Goal: Task Accomplishment & Management: Complete application form

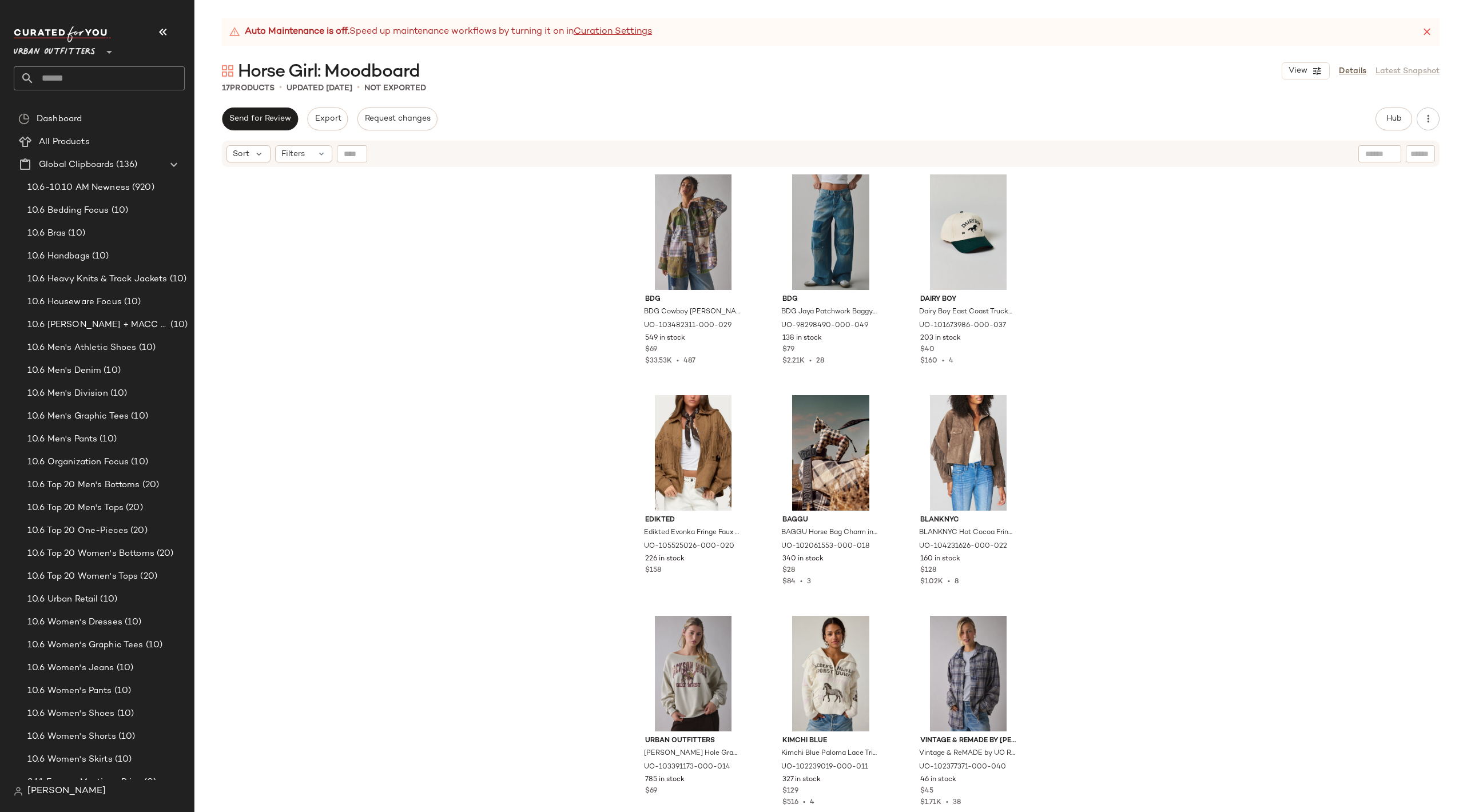
click at [1366, 64] on div "View Details Latest Snapshot" at bounding box center [1360, 71] width 158 height 17
click at [1357, 70] on link "Details" at bounding box center [1353, 71] width 27 height 12
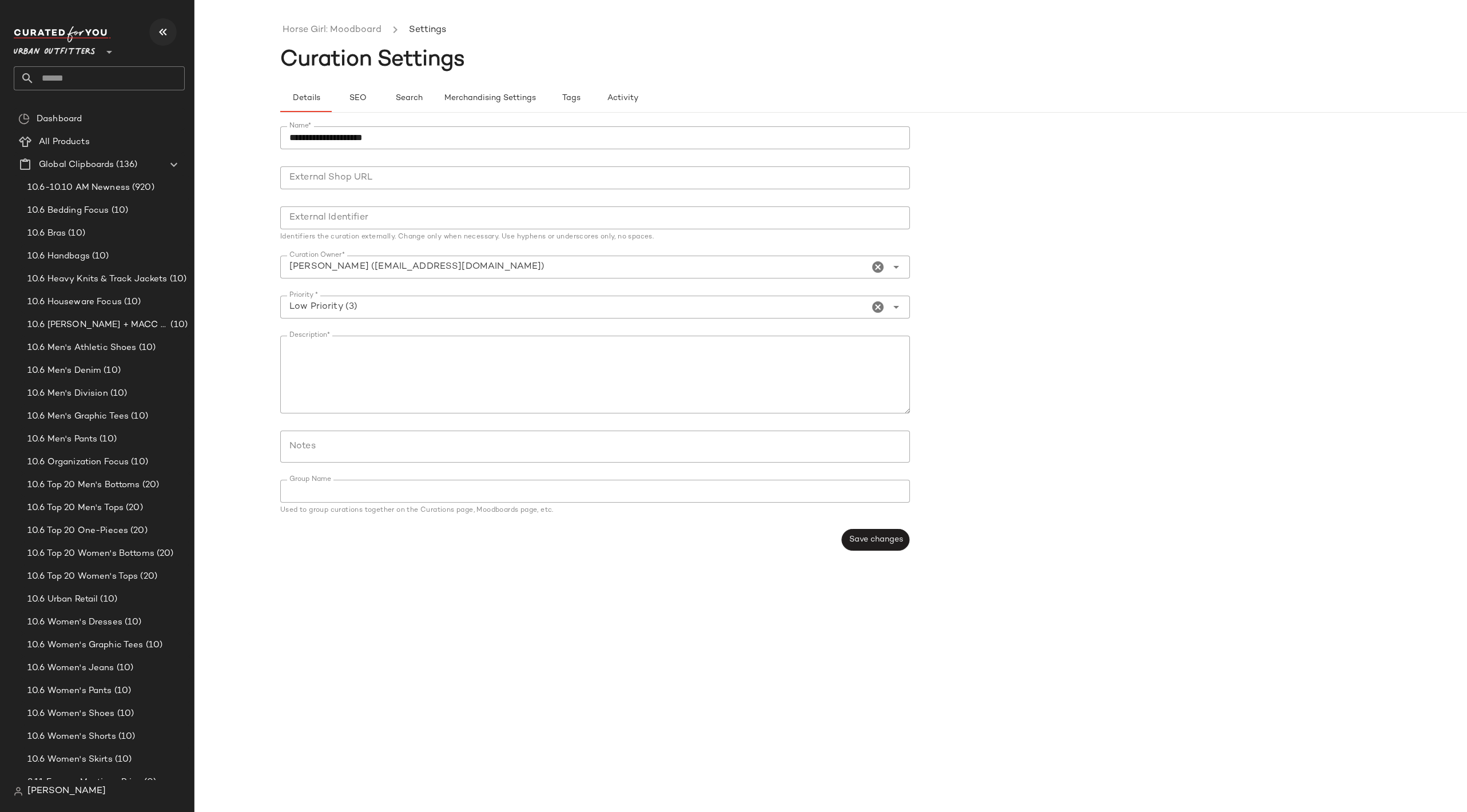
click at [154, 33] on button "button" at bounding box center [163, 32] width 27 height 27
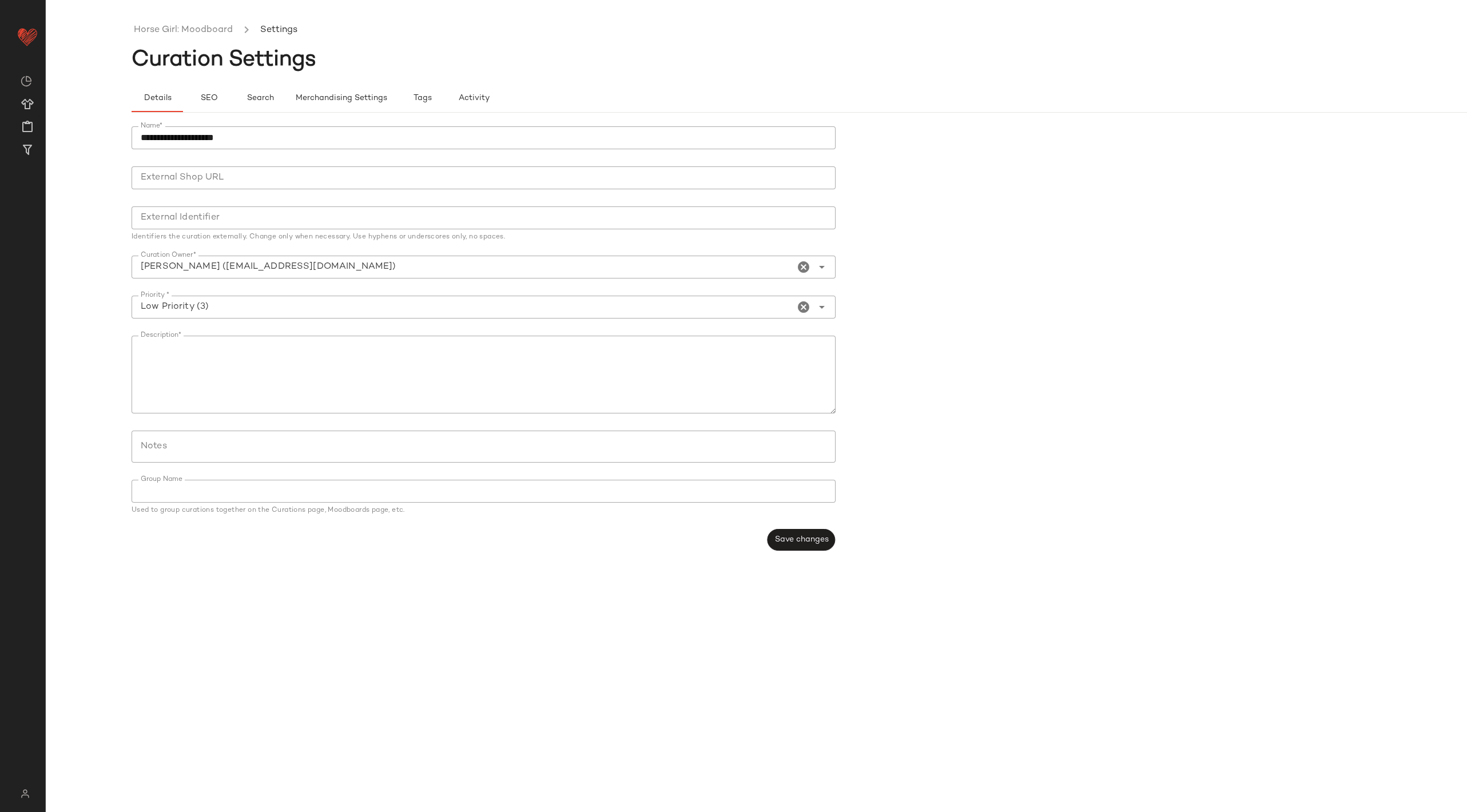
click at [245, 486] on input "Group Name" at bounding box center [480, 490] width 697 height 14
click at [246, 488] on input "Group Name" at bounding box center [480, 490] width 697 height 14
click at [277, 547] on div "Save changes" at bounding box center [483, 539] width 704 height 22
click at [236, 441] on input "Notes" at bounding box center [483, 446] width 684 height 14
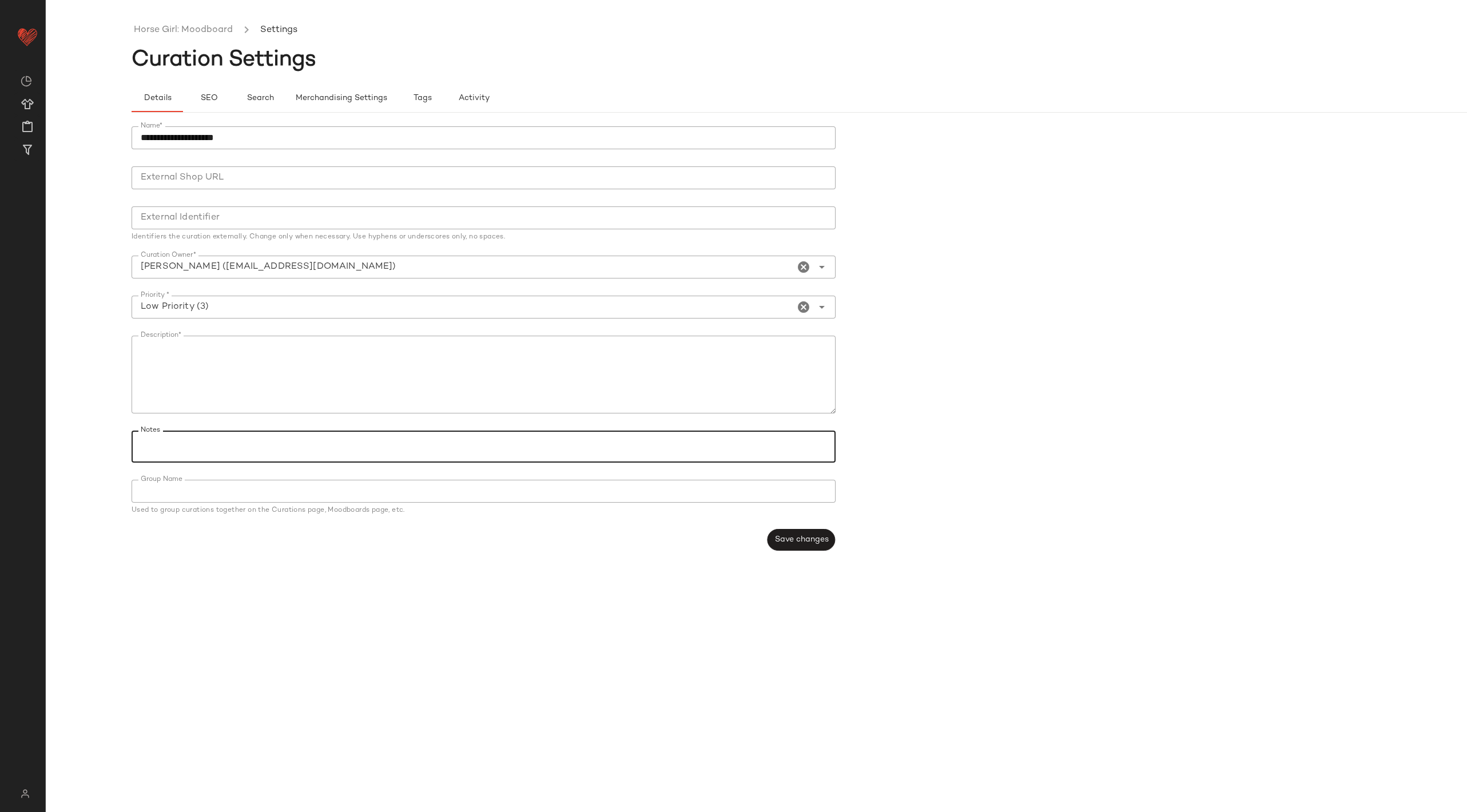
click at [236, 441] on input "Notes" at bounding box center [483, 446] width 684 height 14
click at [288, 215] on input "External Identifier" at bounding box center [483, 218] width 704 height 23
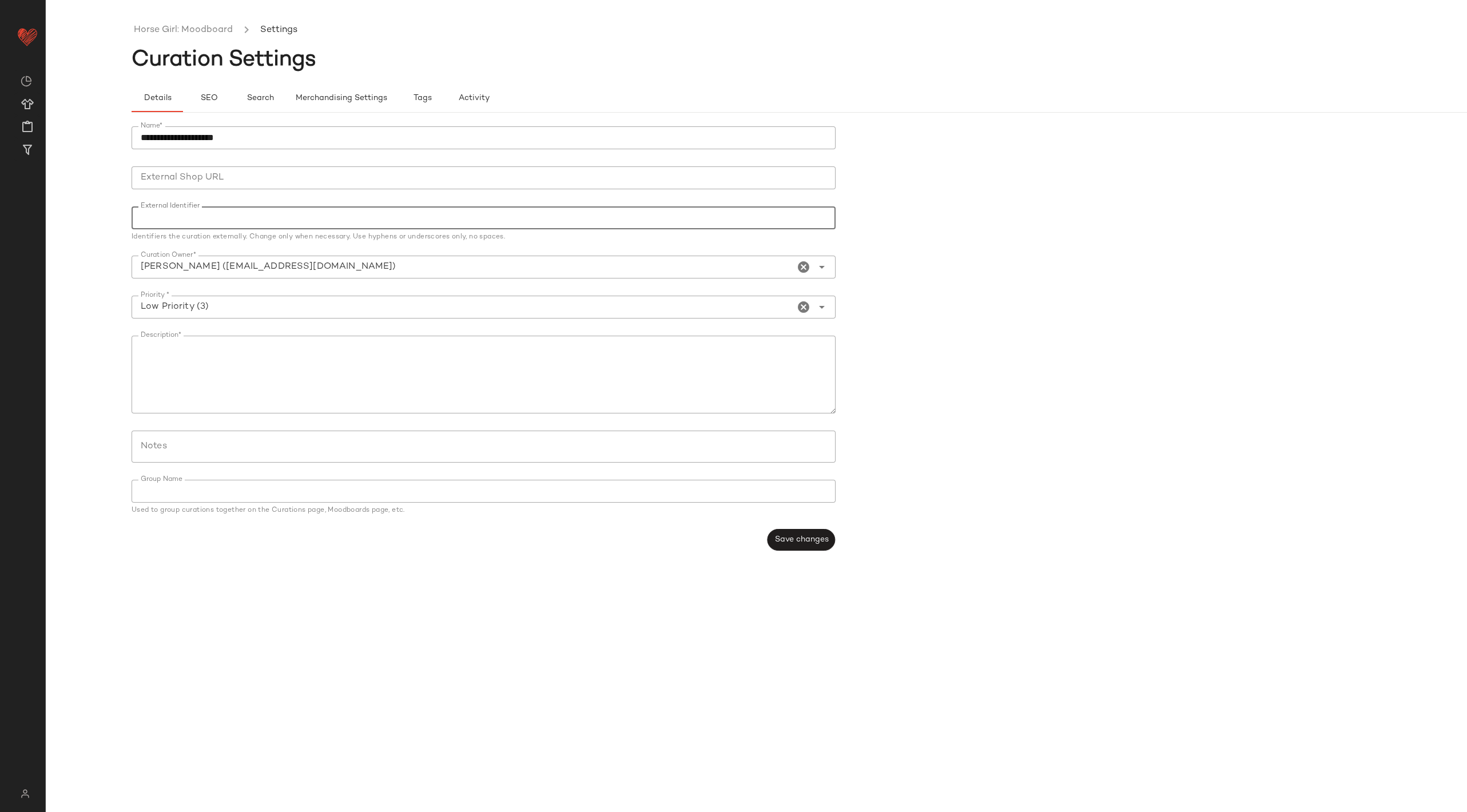
click at [253, 140] on input "**********" at bounding box center [483, 137] width 704 height 23
click at [216, 104] on button "SEO" at bounding box center [209, 98] width 51 height 27
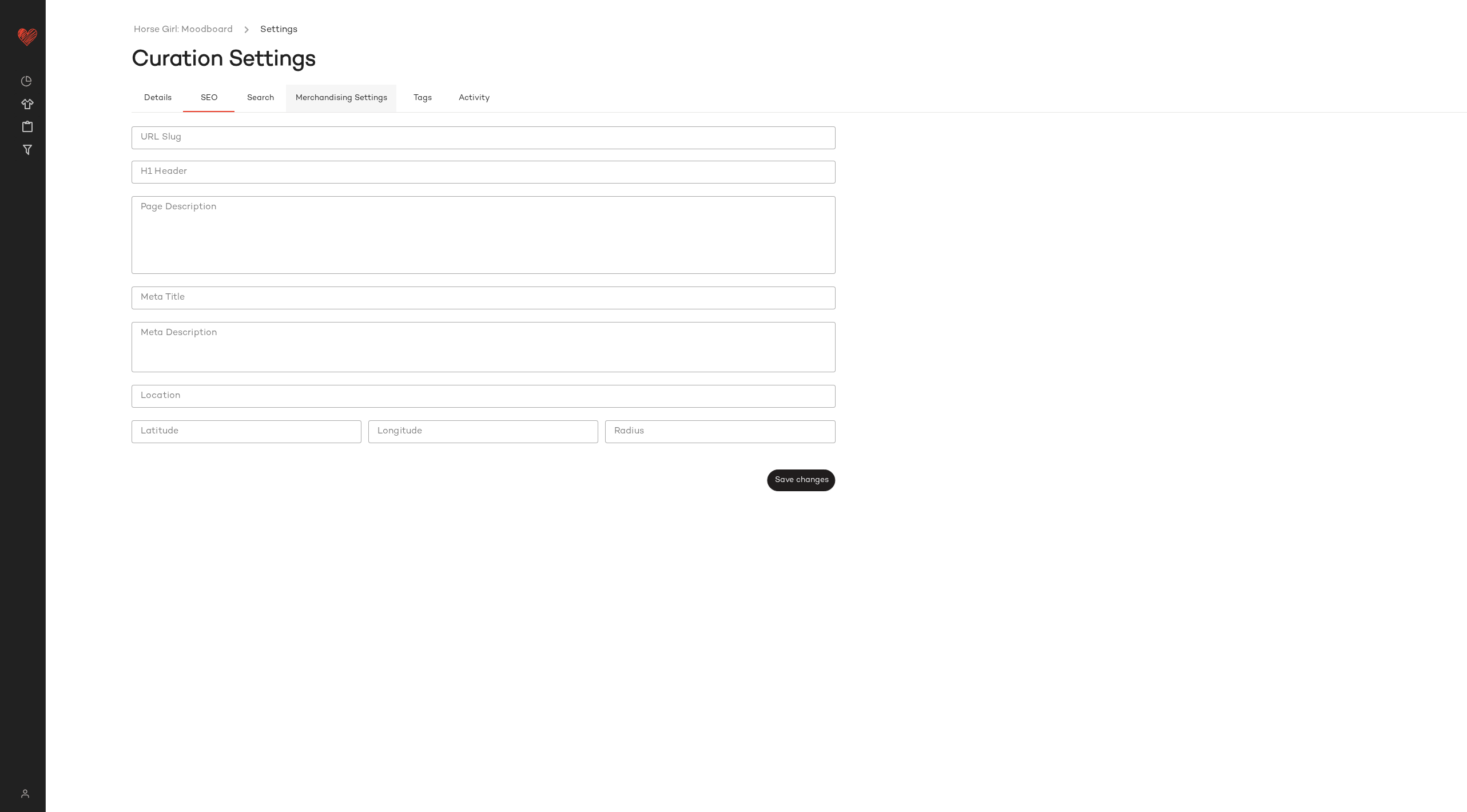
click at [295, 104] on button "Merchandising Settings" at bounding box center [341, 98] width 110 height 27
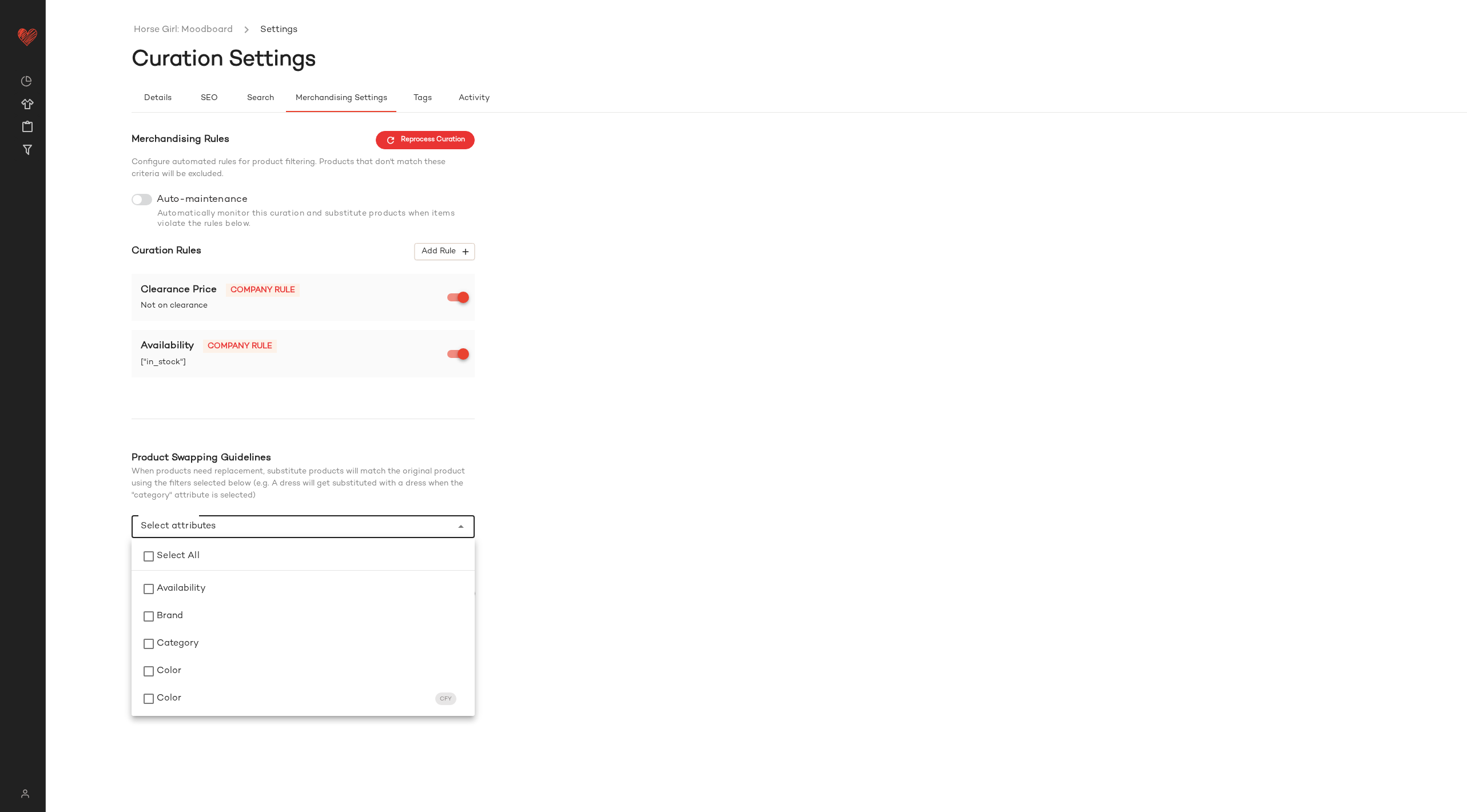
click at [249, 518] on div at bounding box center [292, 527] width 320 height 23
click at [438, 90] on button "Tags" at bounding box center [422, 98] width 51 height 27
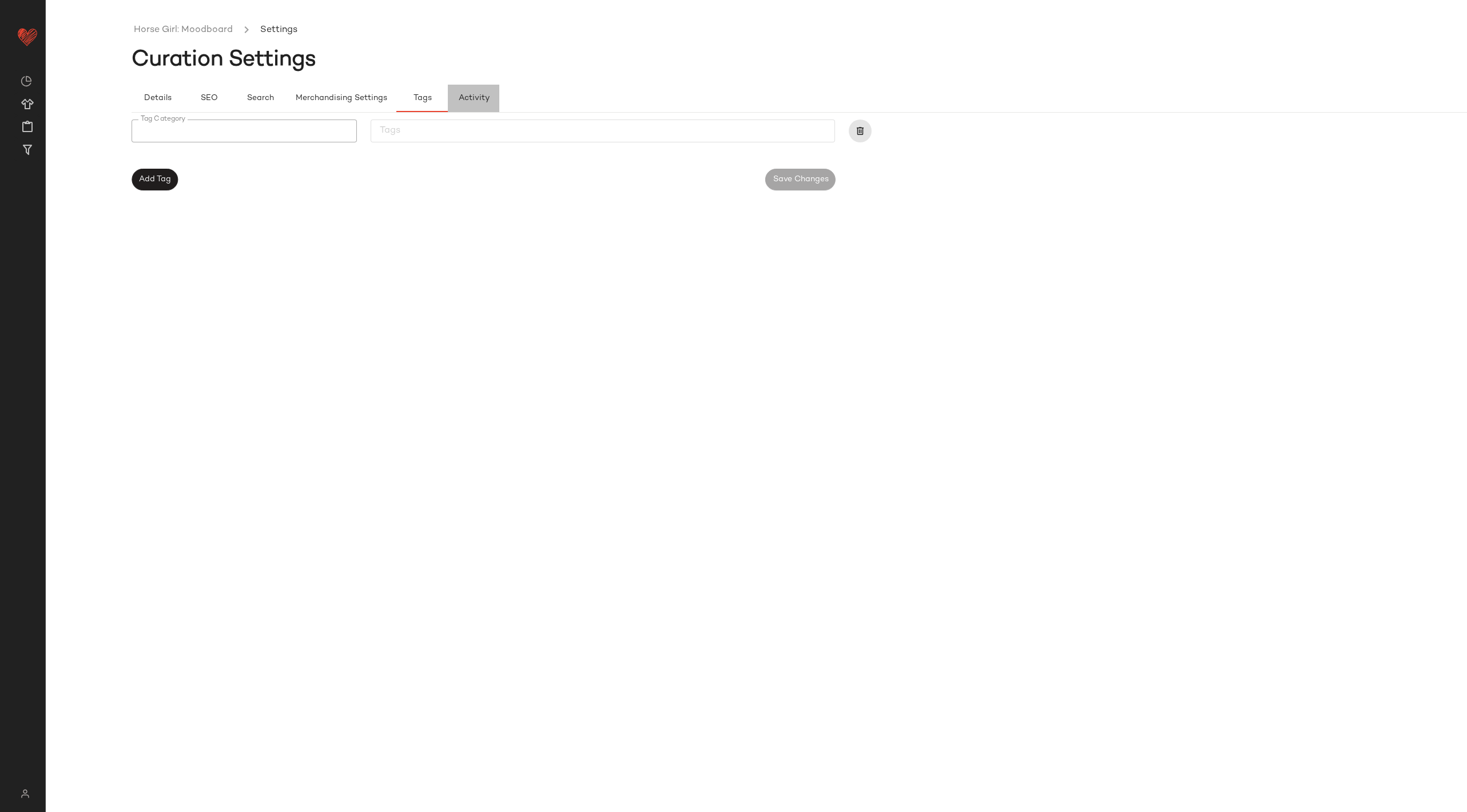
click at [490, 96] on button "Activity" at bounding box center [474, 98] width 51 height 27
click at [199, 100] on span "SEO" at bounding box center [208, 98] width 18 height 9
click at [156, 99] on span "Details" at bounding box center [157, 98] width 28 height 9
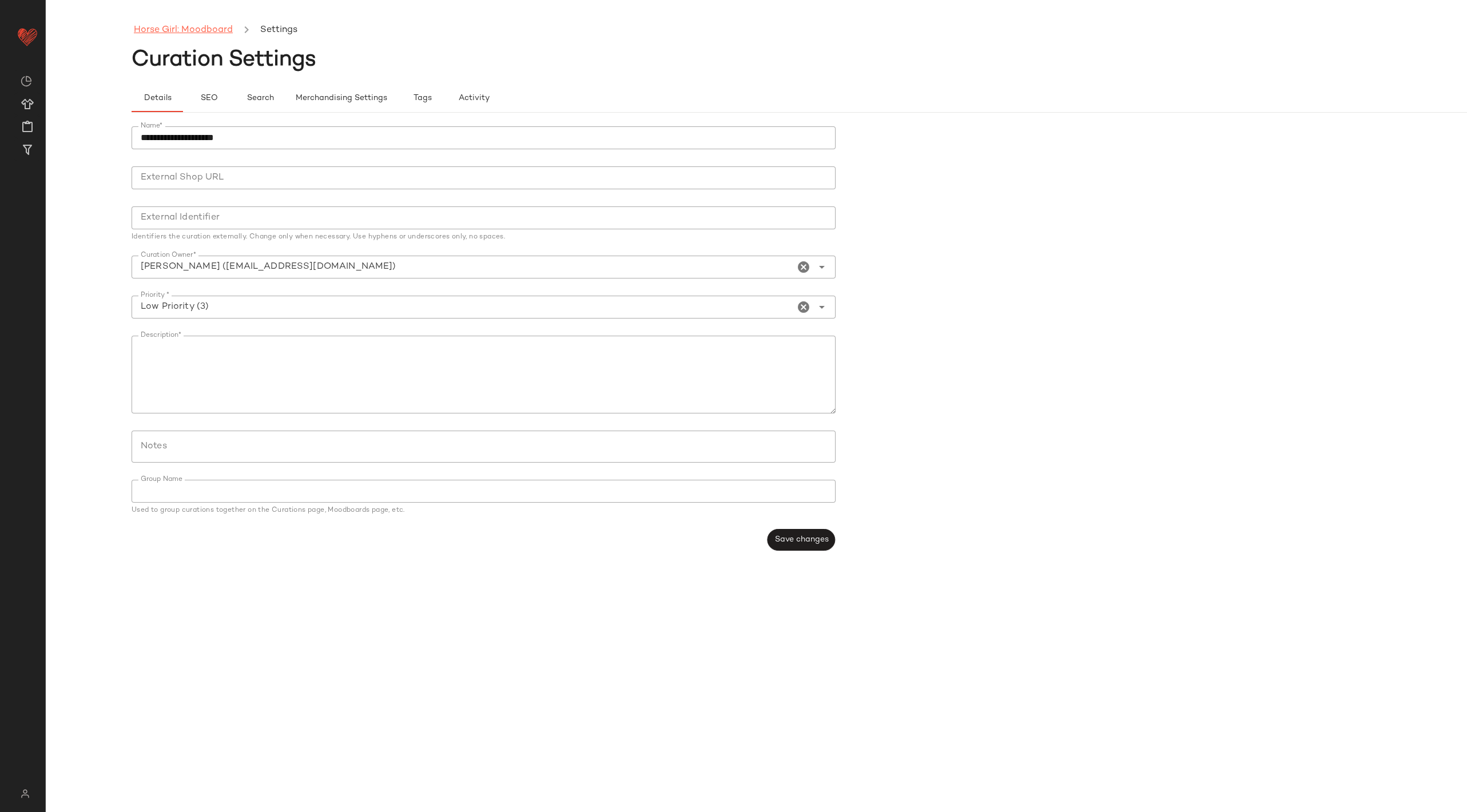
click at [193, 27] on link "Horse Girl: Moodboard" at bounding box center [183, 30] width 99 height 14
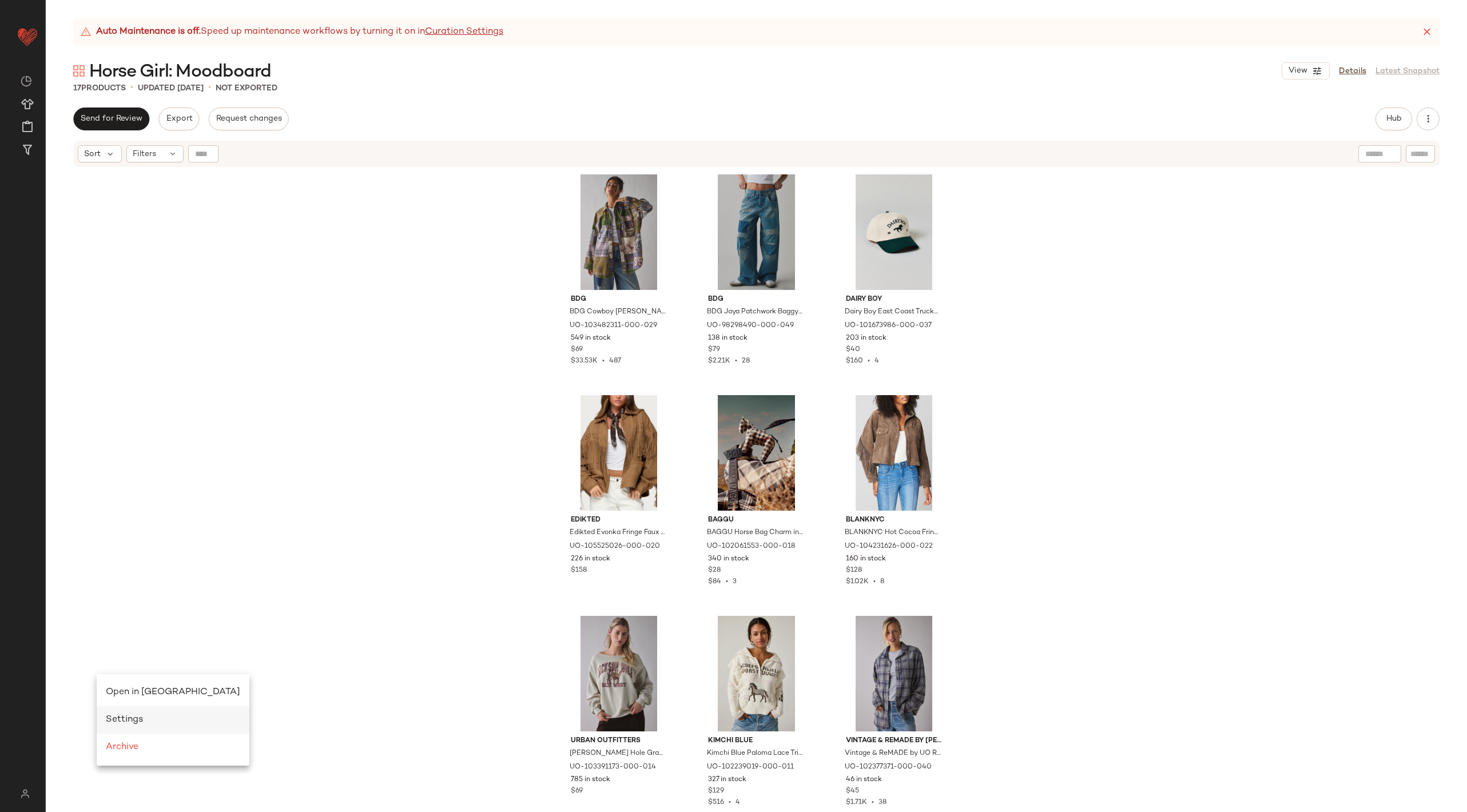
click at [116, 723] on span "Settings" at bounding box center [125, 720] width 37 height 10
click at [1311, 76] on button "View" at bounding box center [1305, 71] width 48 height 17
click at [1439, 115] on div "Hub" at bounding box center [1407, 119] width 64 height 23
click at [1425, 115] on icon "button" at bounding box center [1428, 119] width 11 height 11
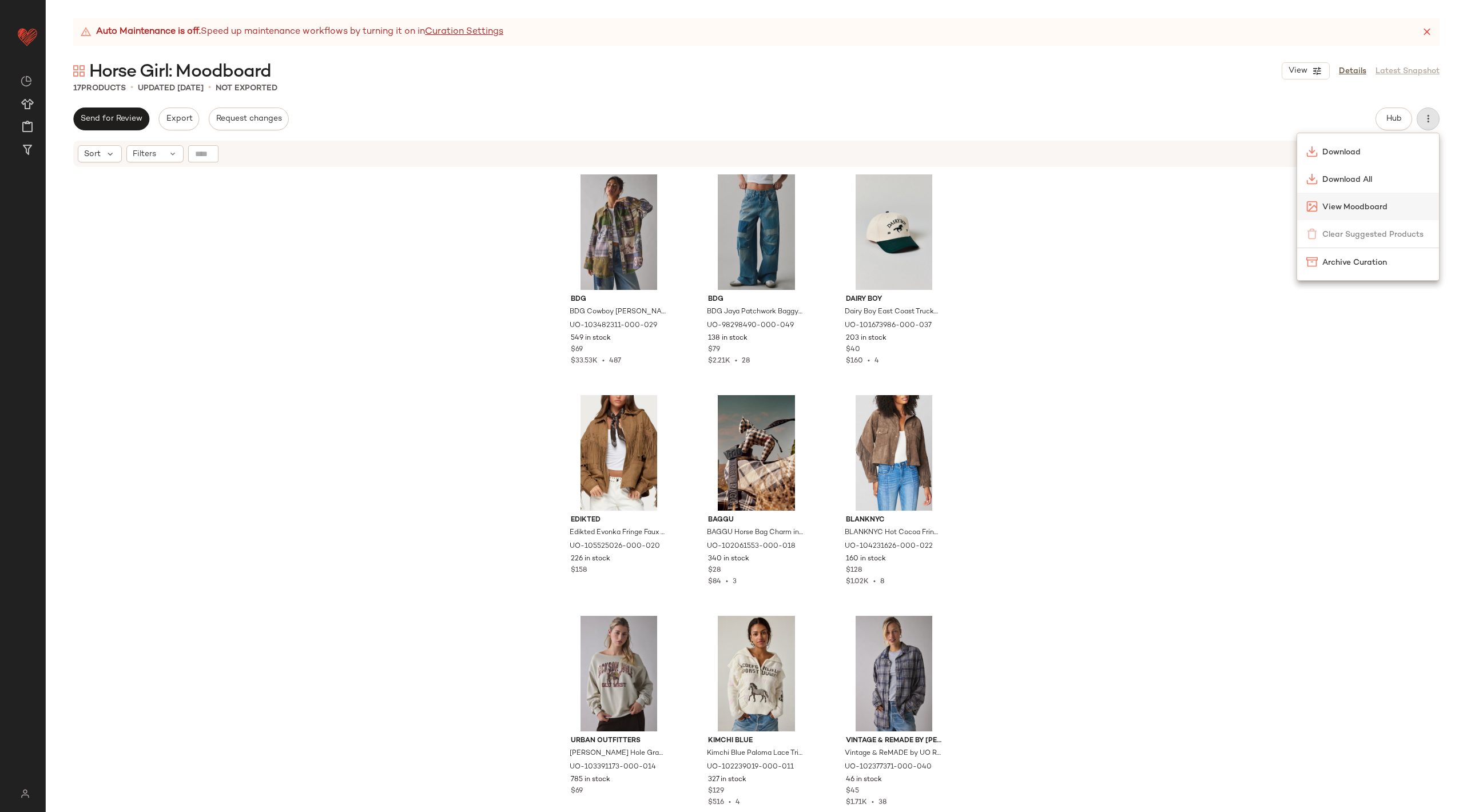
click at [1391, 203] on span "View Moodboard" at bounding box center [1376, 207] width 108 height 12
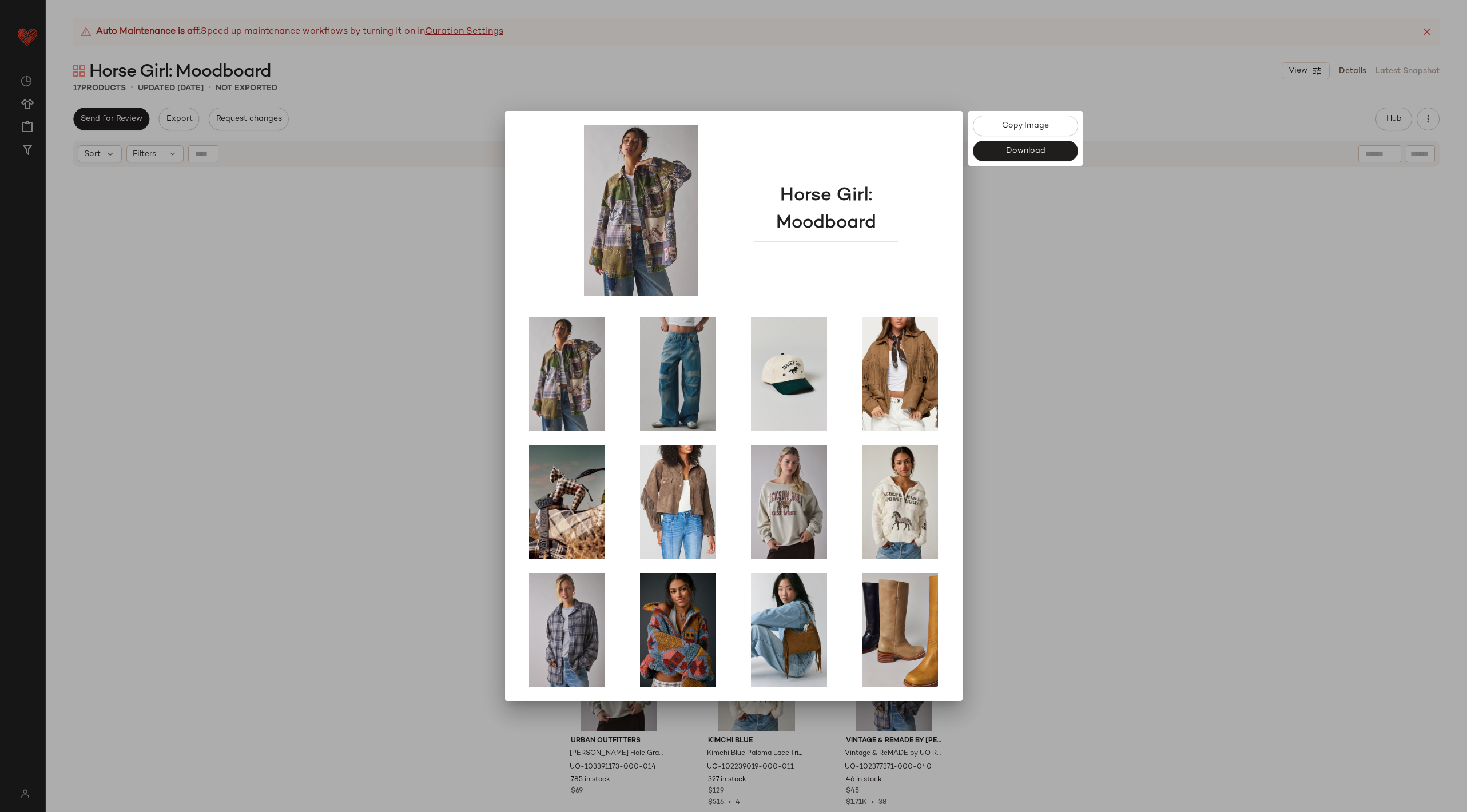
click at [1266, 203] on div at bounding box center [734, 406] width 1467 height 812
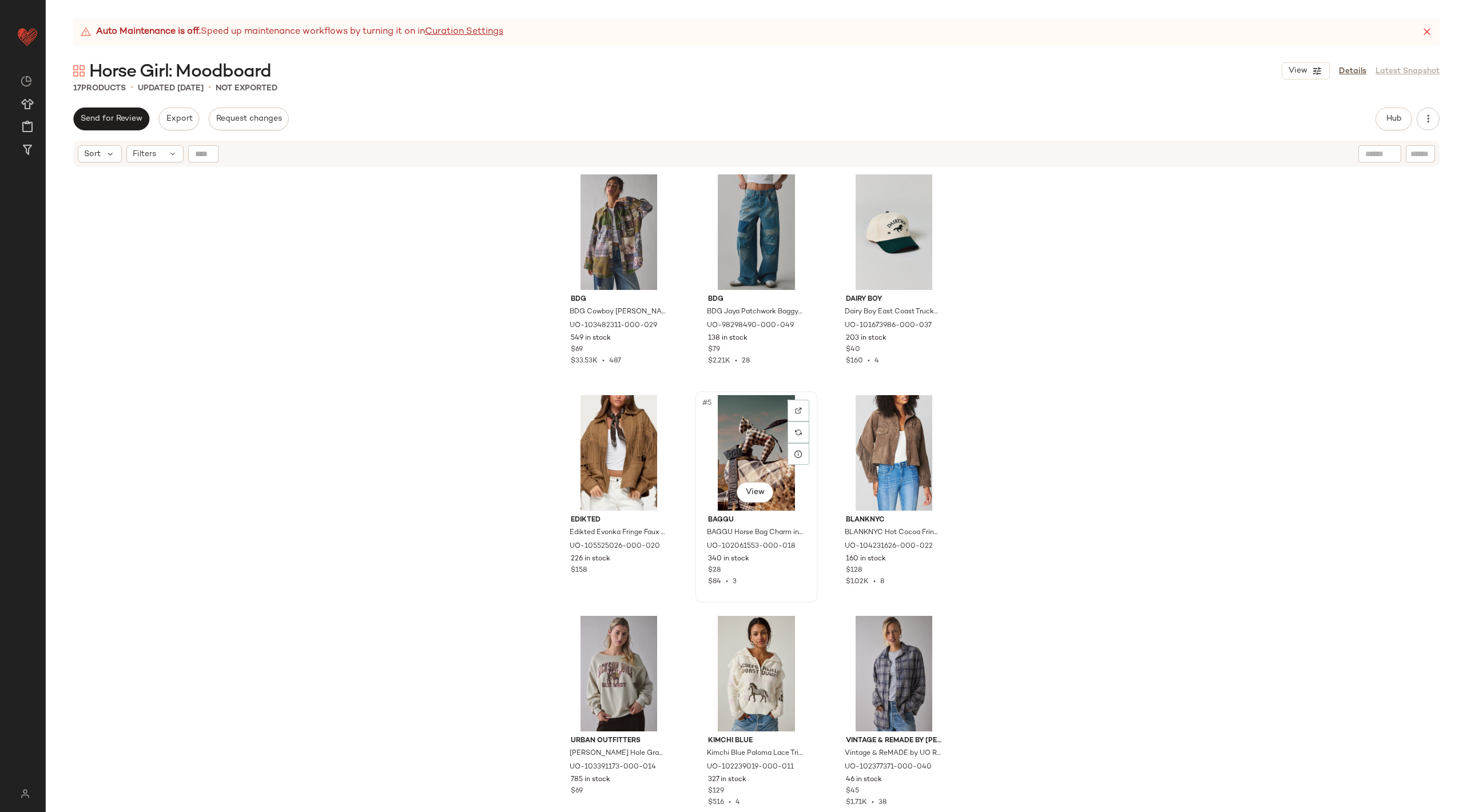
scroll to position [4, 0]
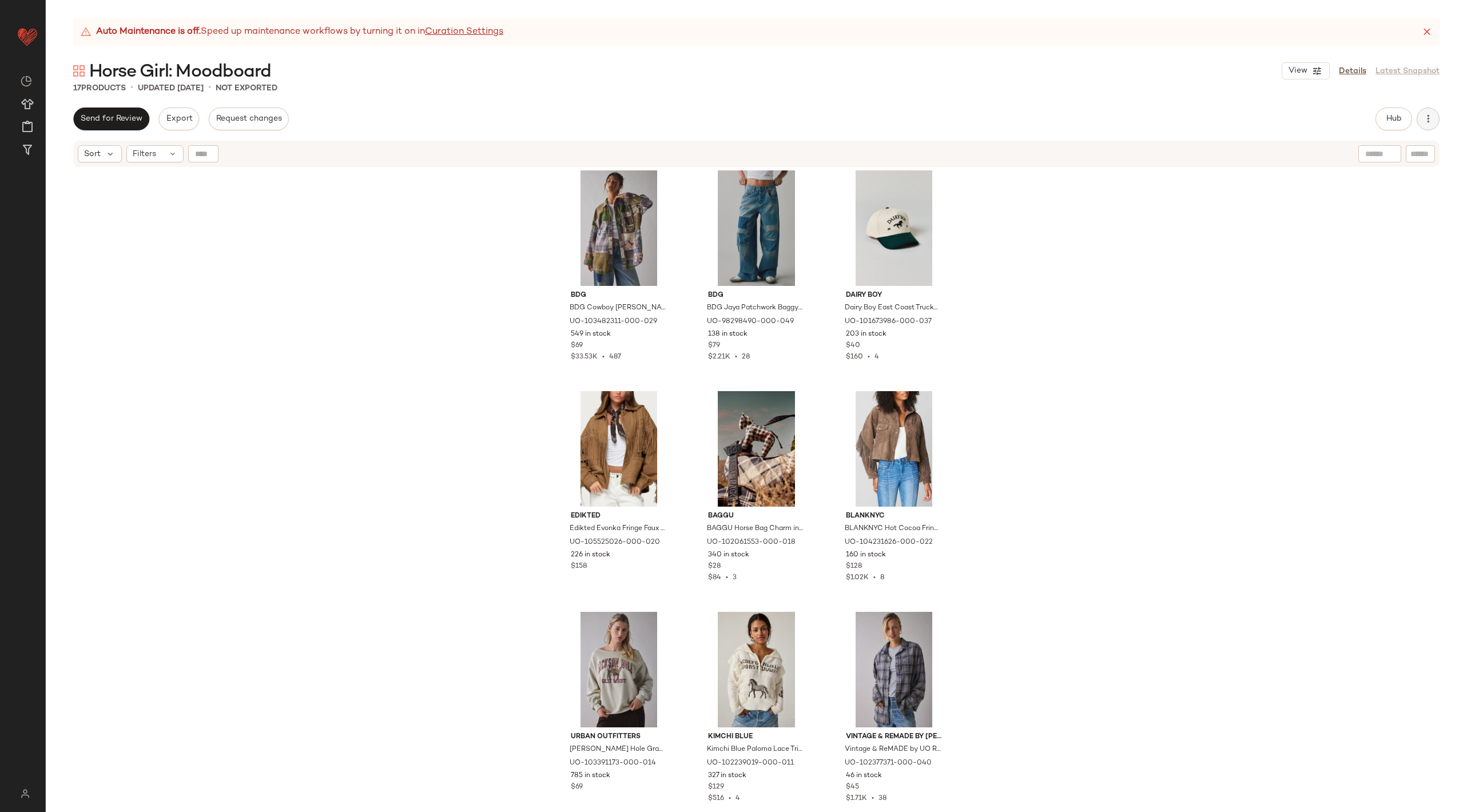
click at [1424, 117] on icon "button" at bounding box center [1428, 119] width 11 height 11
click at [1405, 203] on span "View Moodboard" at bounding box center [1376, 207] width 108 height 12
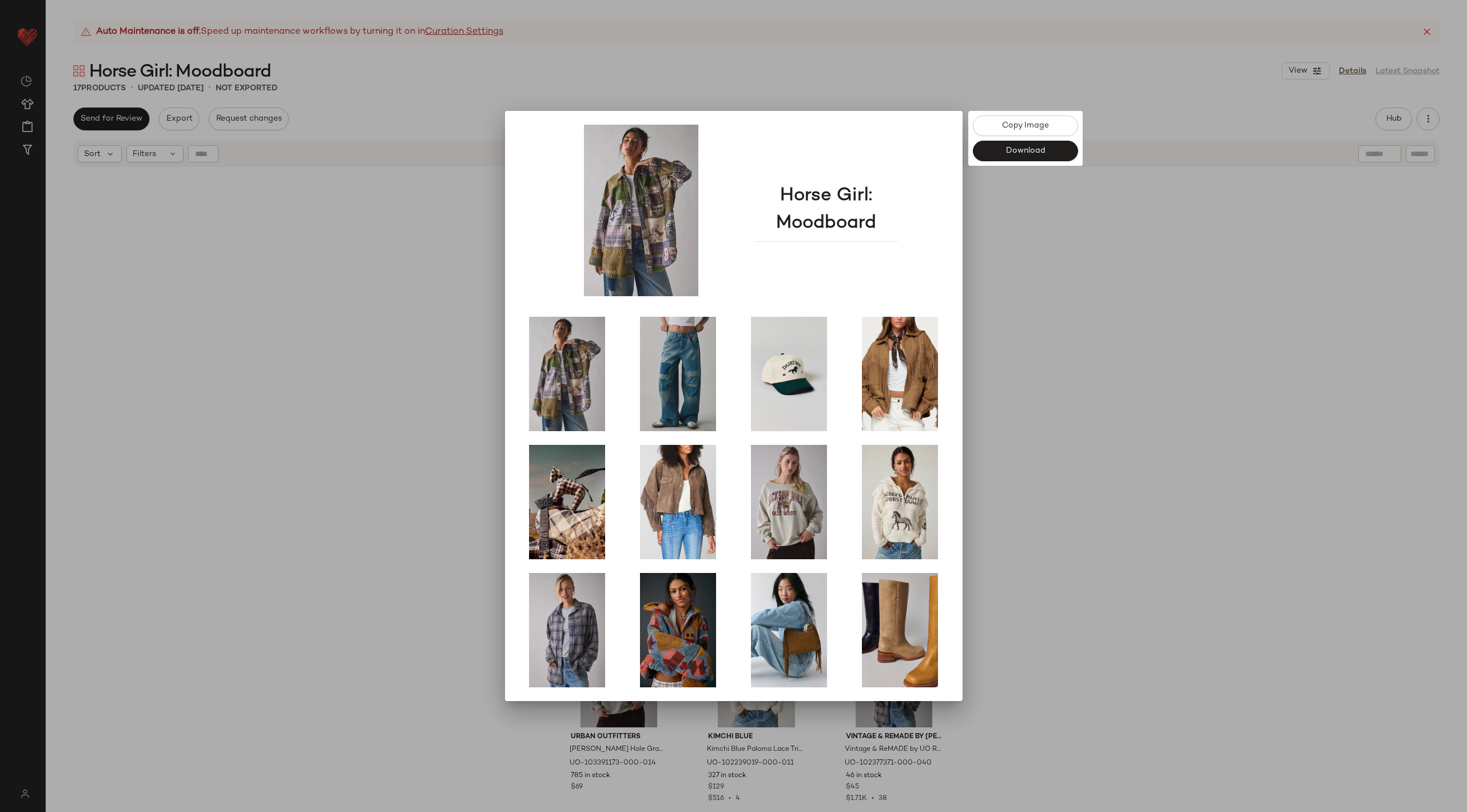
click at [1308, 329] on div at bounding box center [734, 406] width 1467 height 812
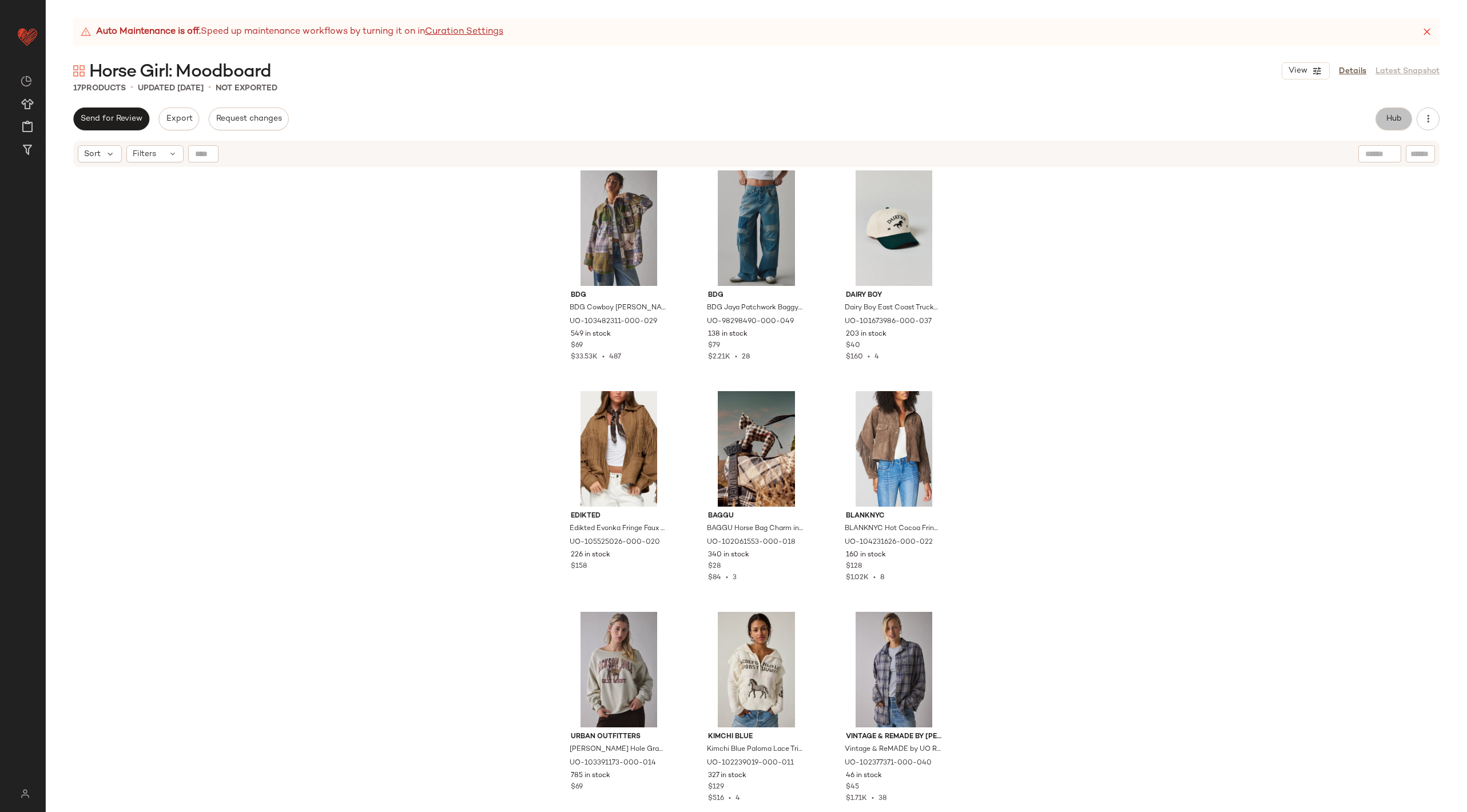
click at [1393, 112] on button "Hub" at bounding box center [1394, 119] width 37 height 23
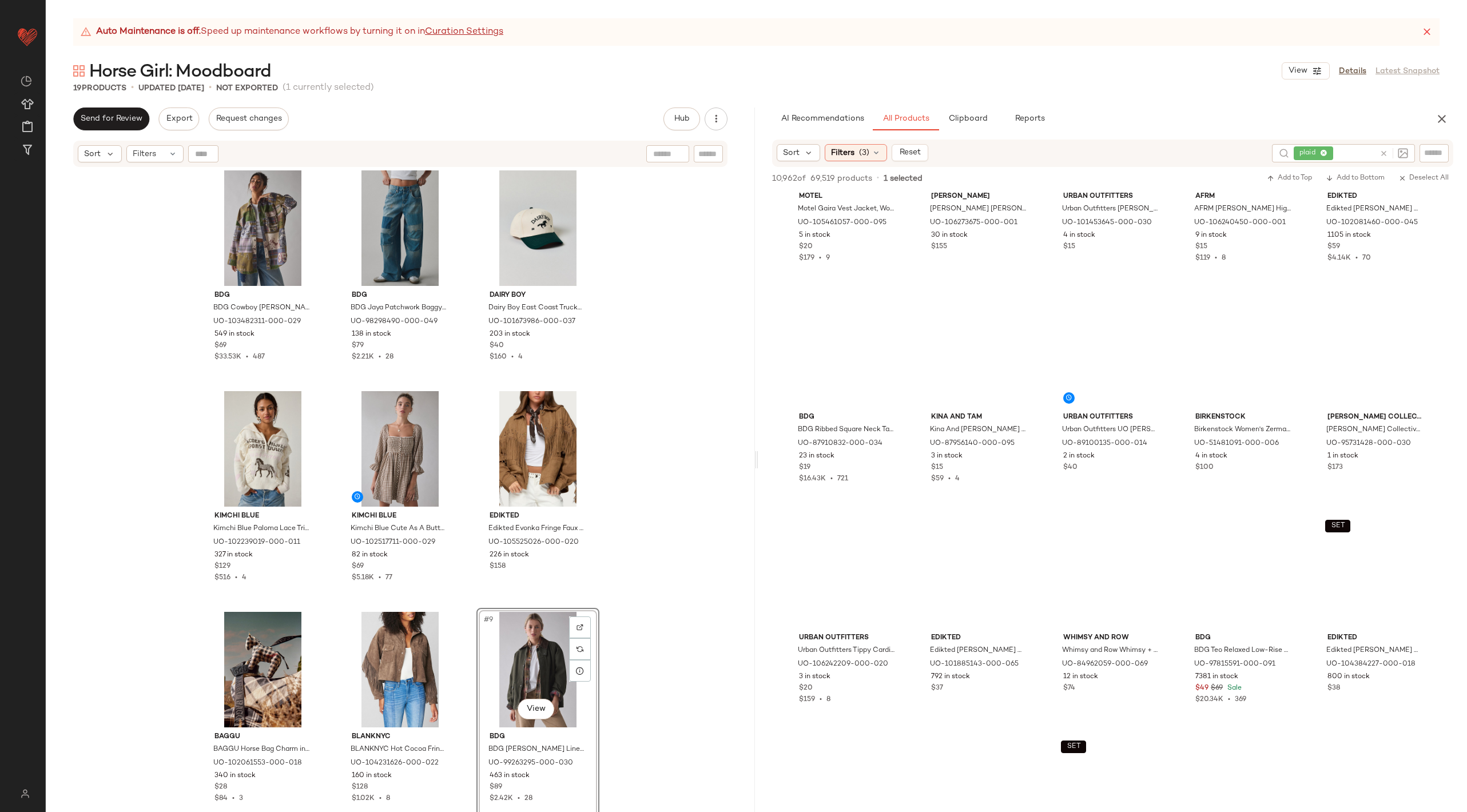
scroll to position [12261, 0]
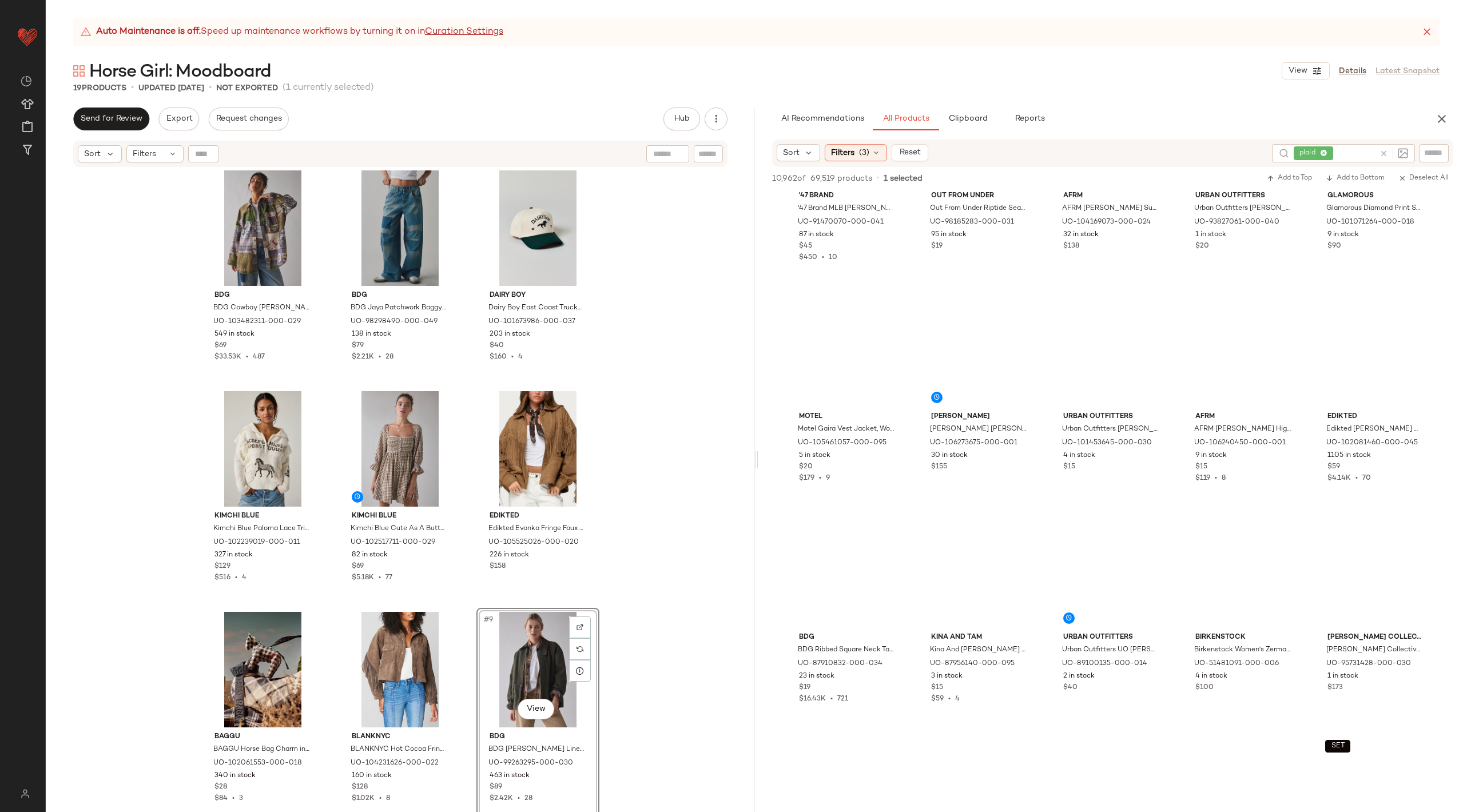
click at [1383, 150] on icon at bounding box center [1383, 154] width 9 height 9
click at [1426, 153] on input "Filter" at bounding box center [1395, 153] width 97 height 12
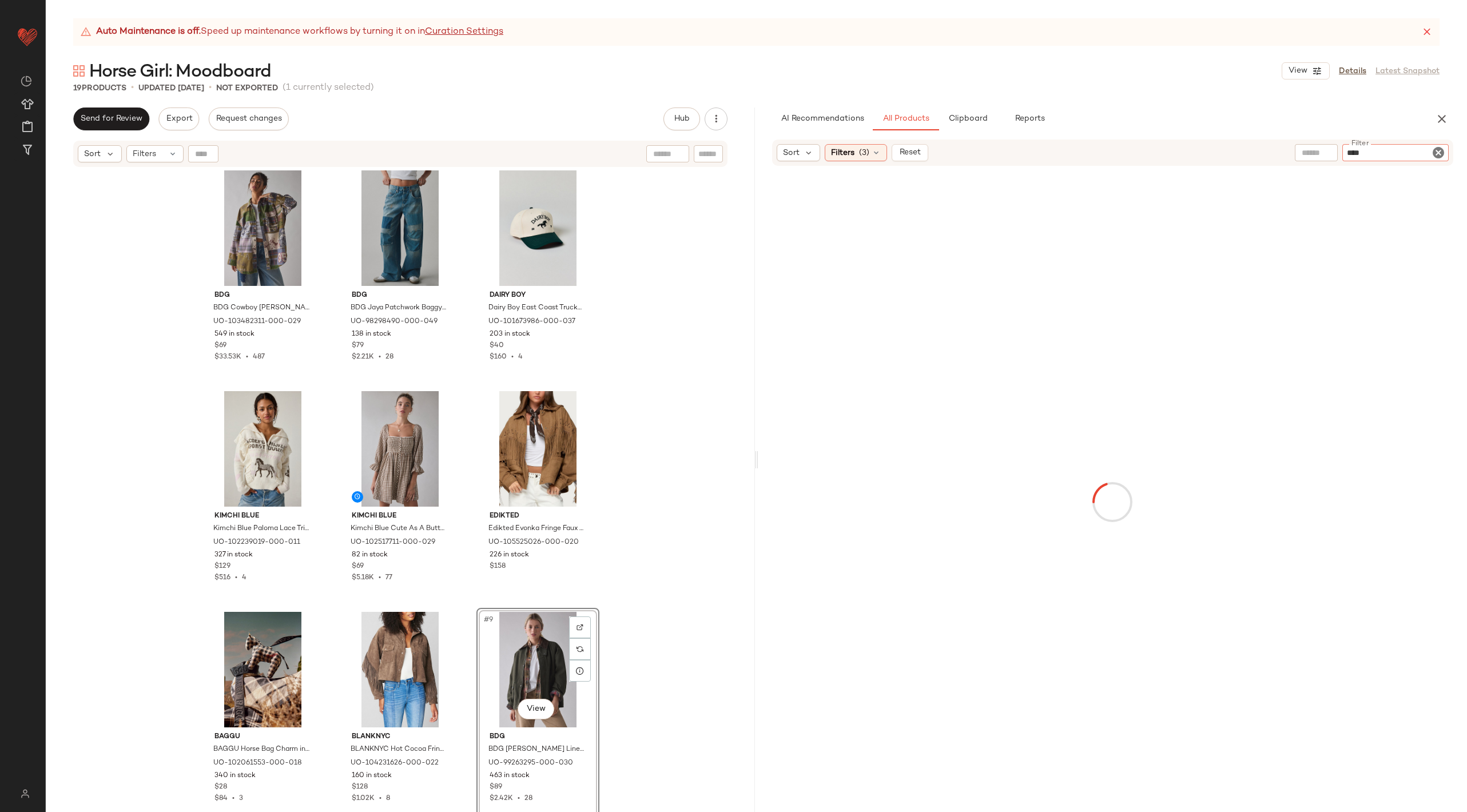
type input "*****"
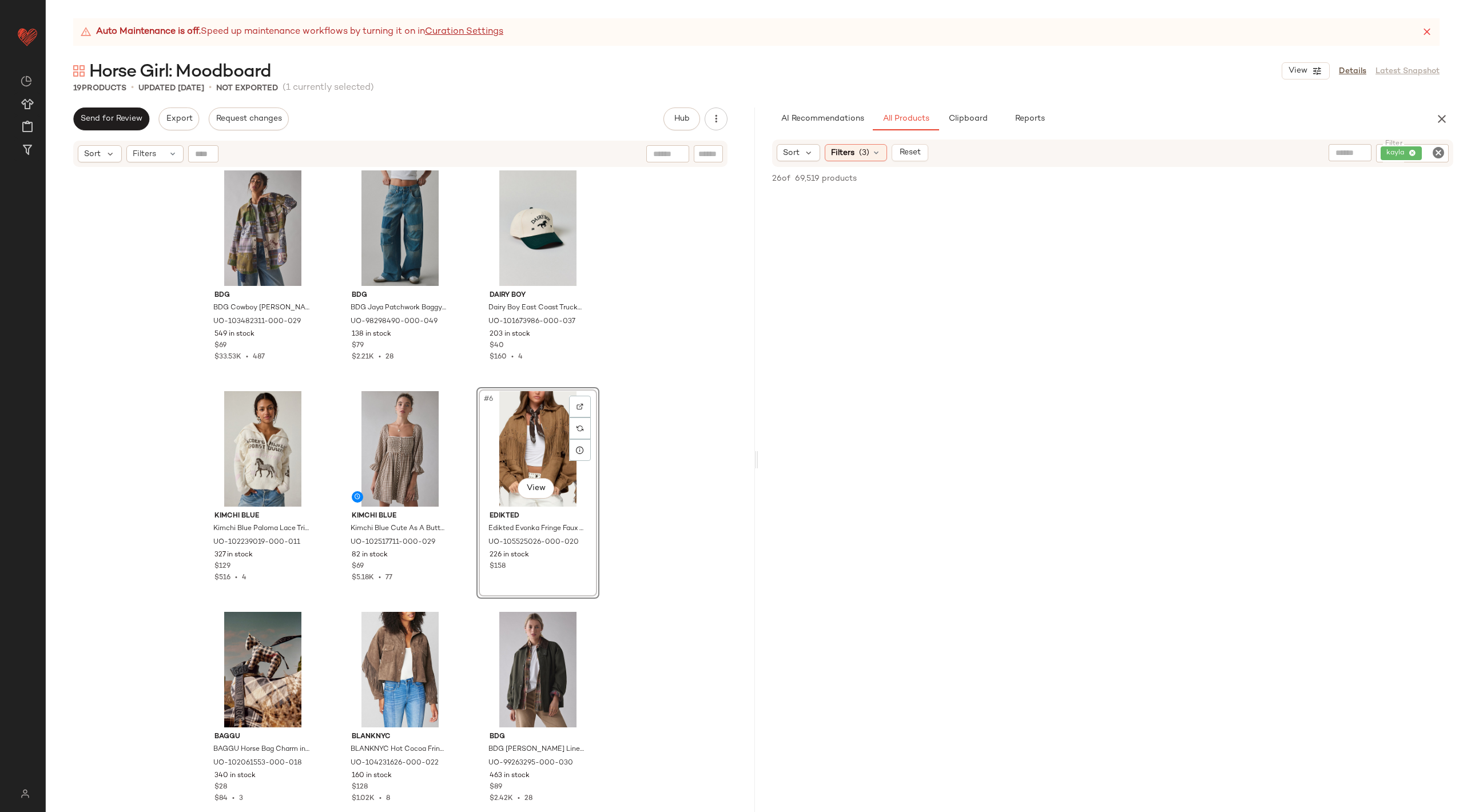
scroll to position [70, 0]
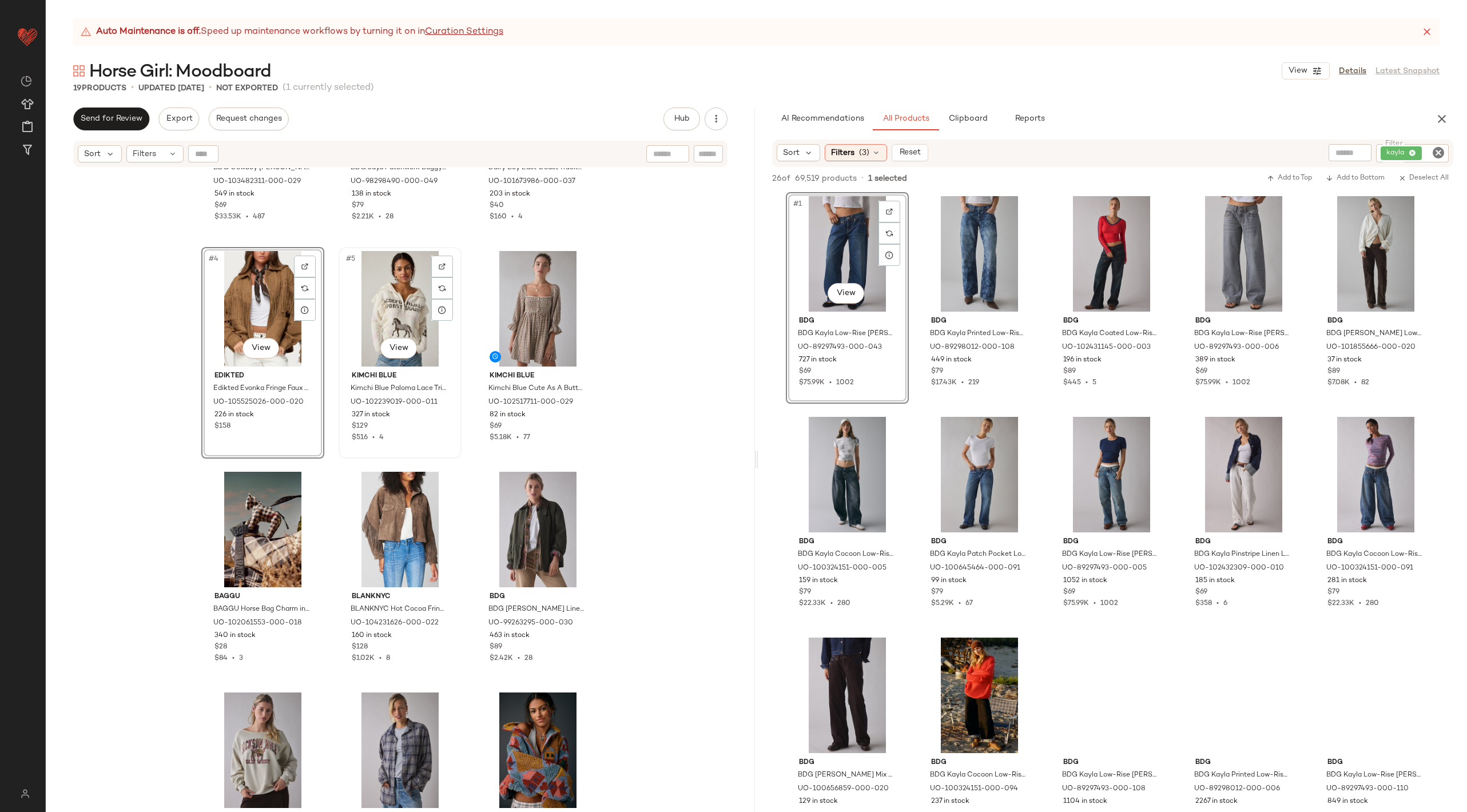
scroll to position [158, 0]
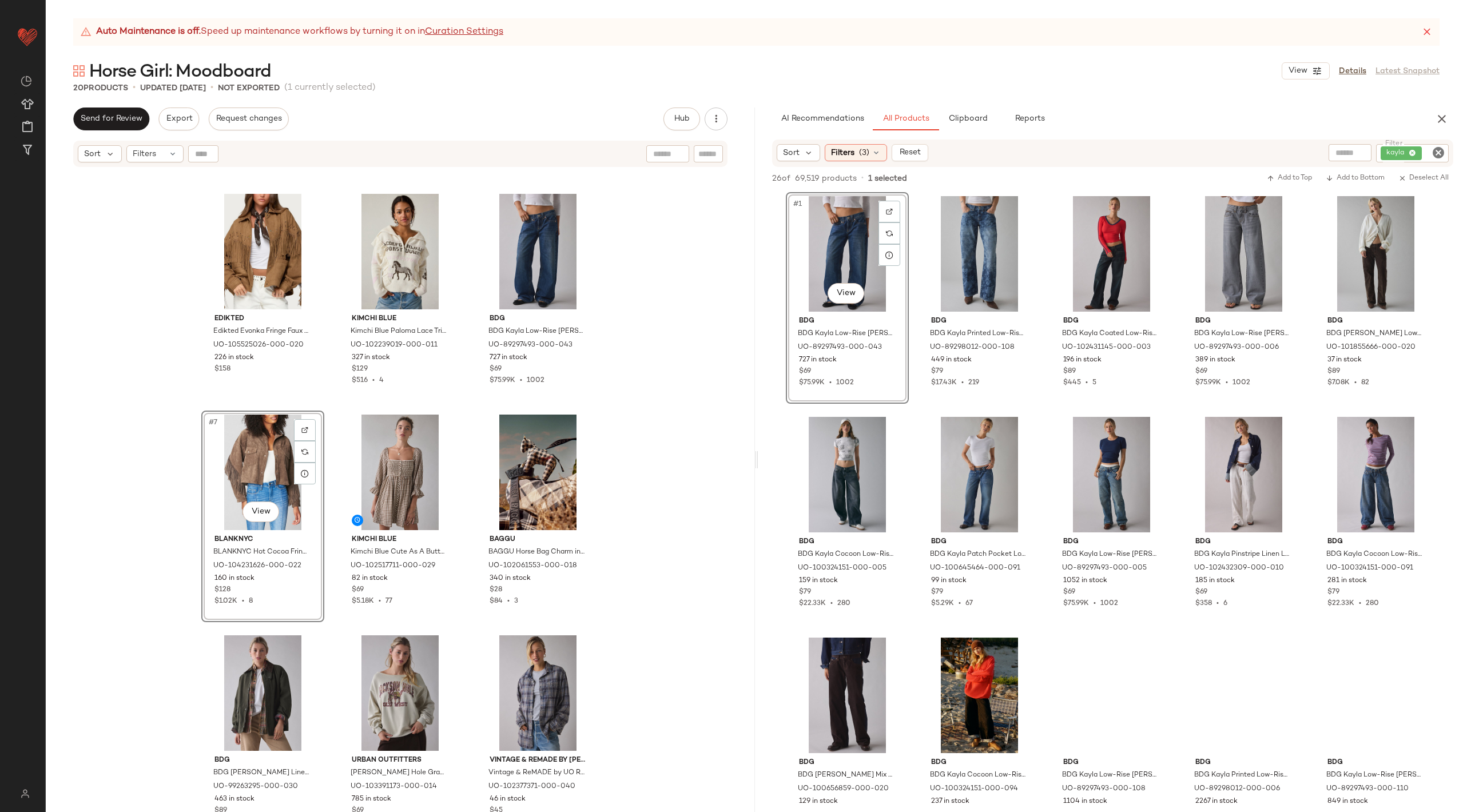
scroll to position [203, 0]
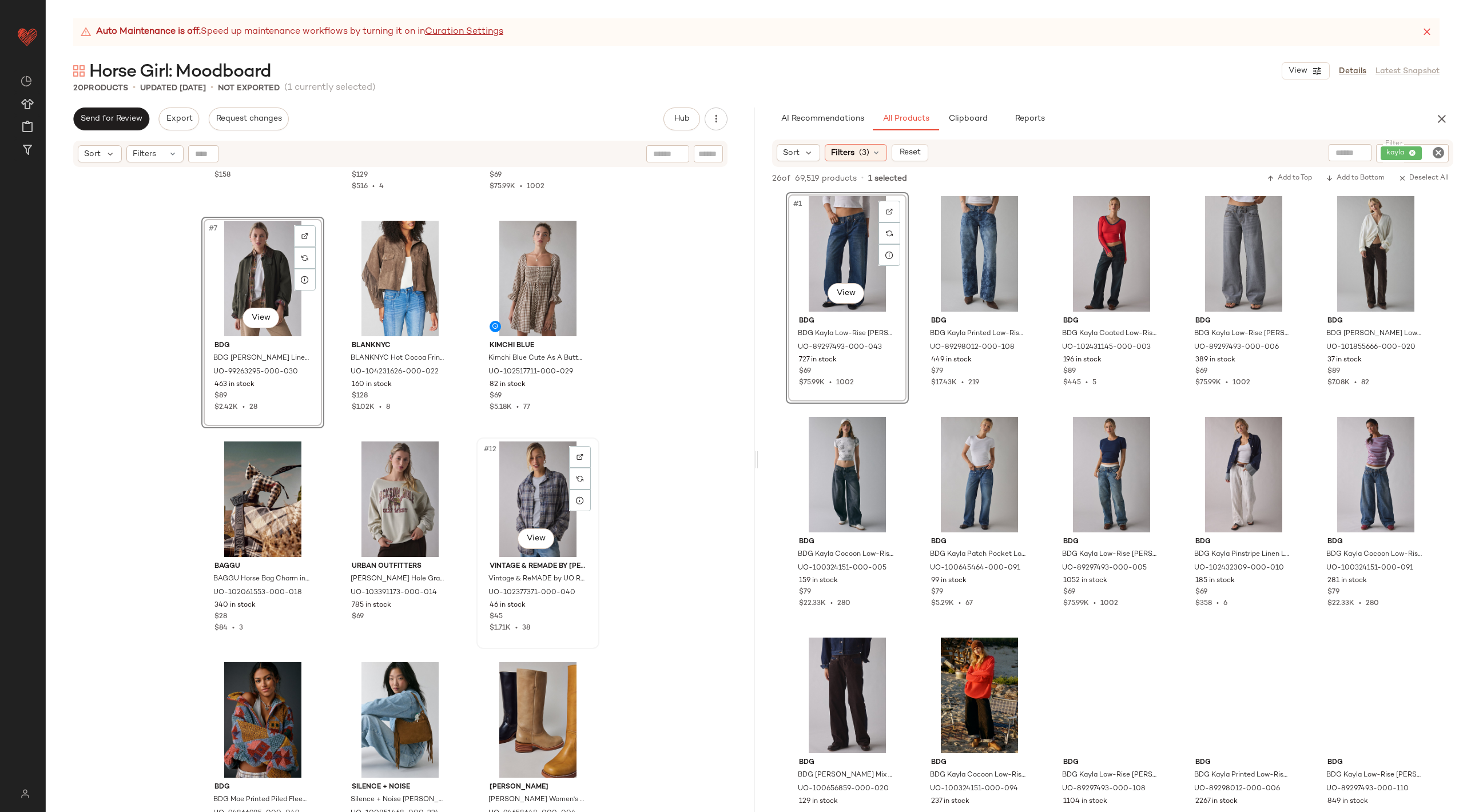
scroll to position [411, 0]
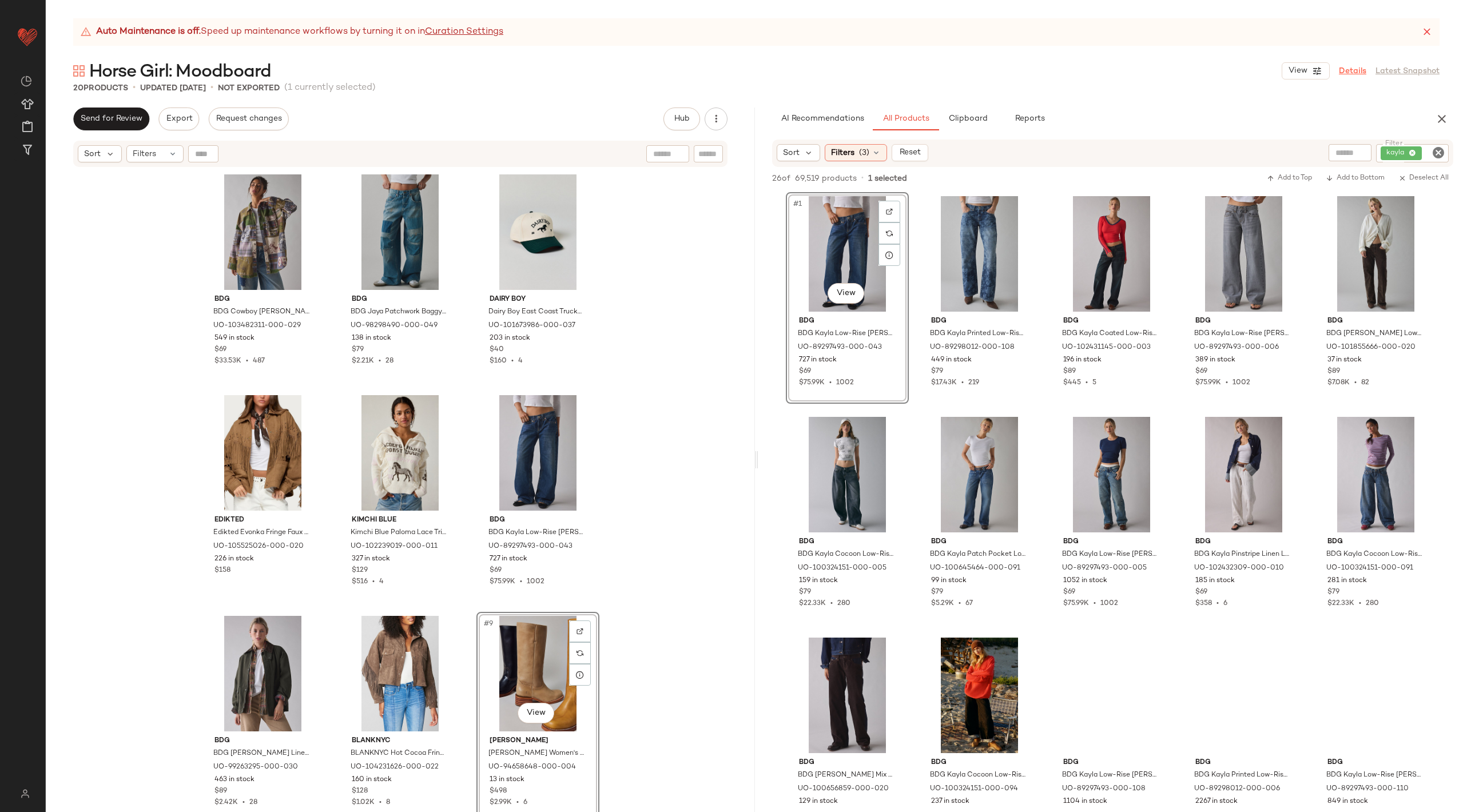
click at [1354, 72] on link "Details" at bounding box center [1353, 71] width 27 height 12
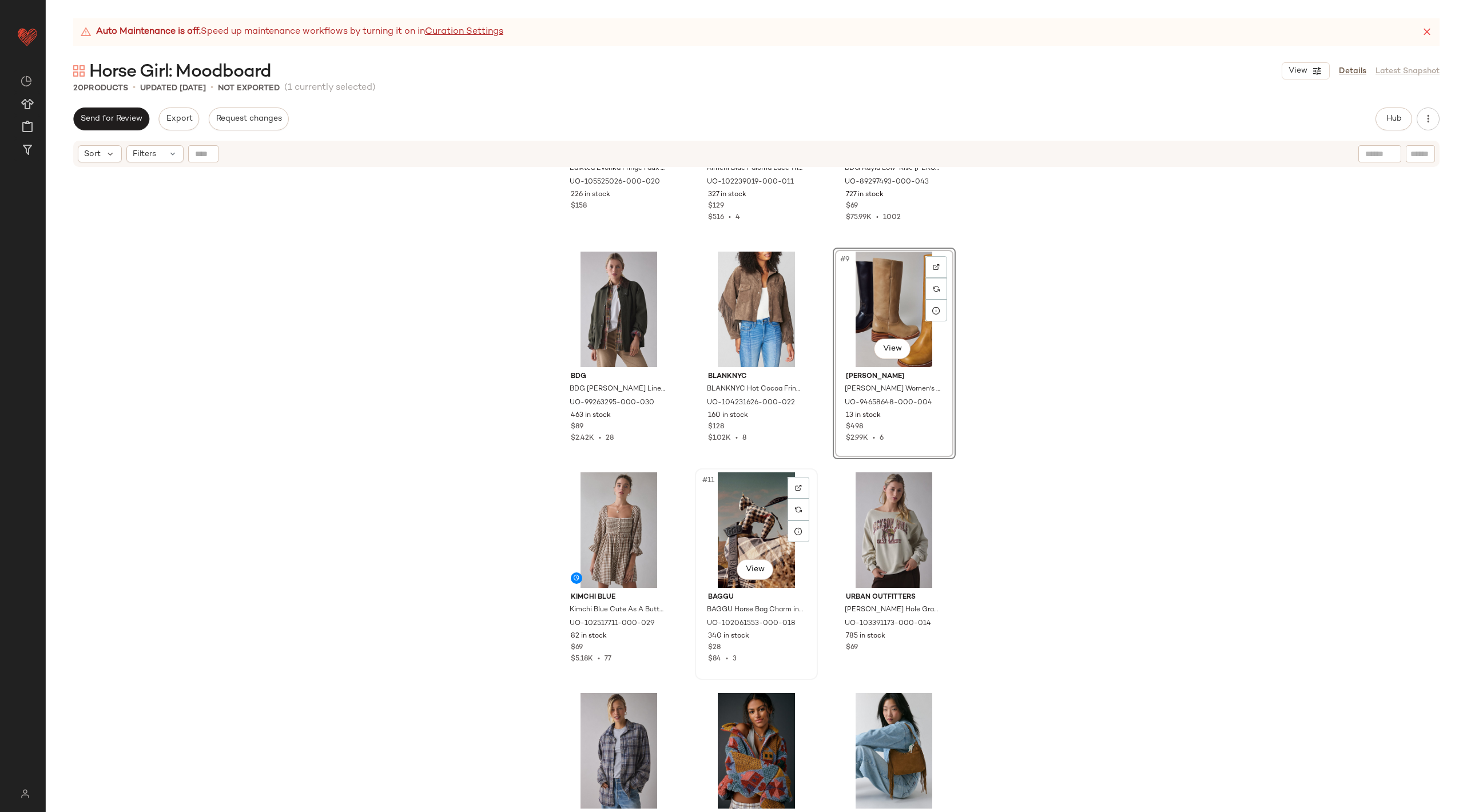
scroll to position [374, 0]
click at [656, 314] on icon at bounding box center [660, 310] width 9 height 9
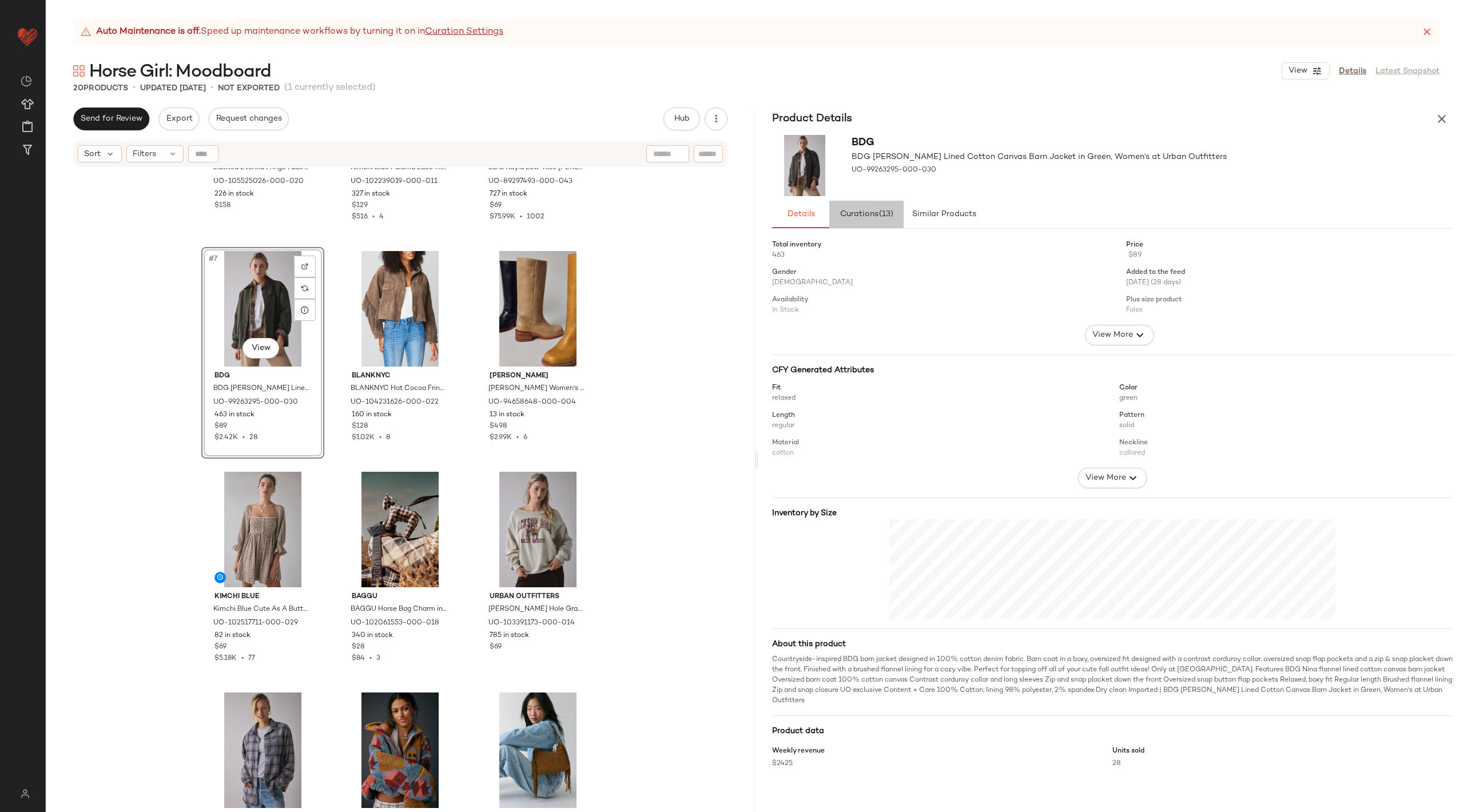
drag, startPoint x: 883, startPoint y: 214, endPoint x: 888, endPoint y: 230, distance: 16.8
click at [888, 228] on div "Product Details BDG BDG Nina Flannel Lined Cotton Canvas Barn Jacket in Green, …" at bounding box center [1113, 460] width 709 height 704
click at [801, 144] on img at bounding box center [805, 166] width 66 height 61
click at [1442, 124] on icon "button" at bounding box center [1441, 118] width 14 height 14
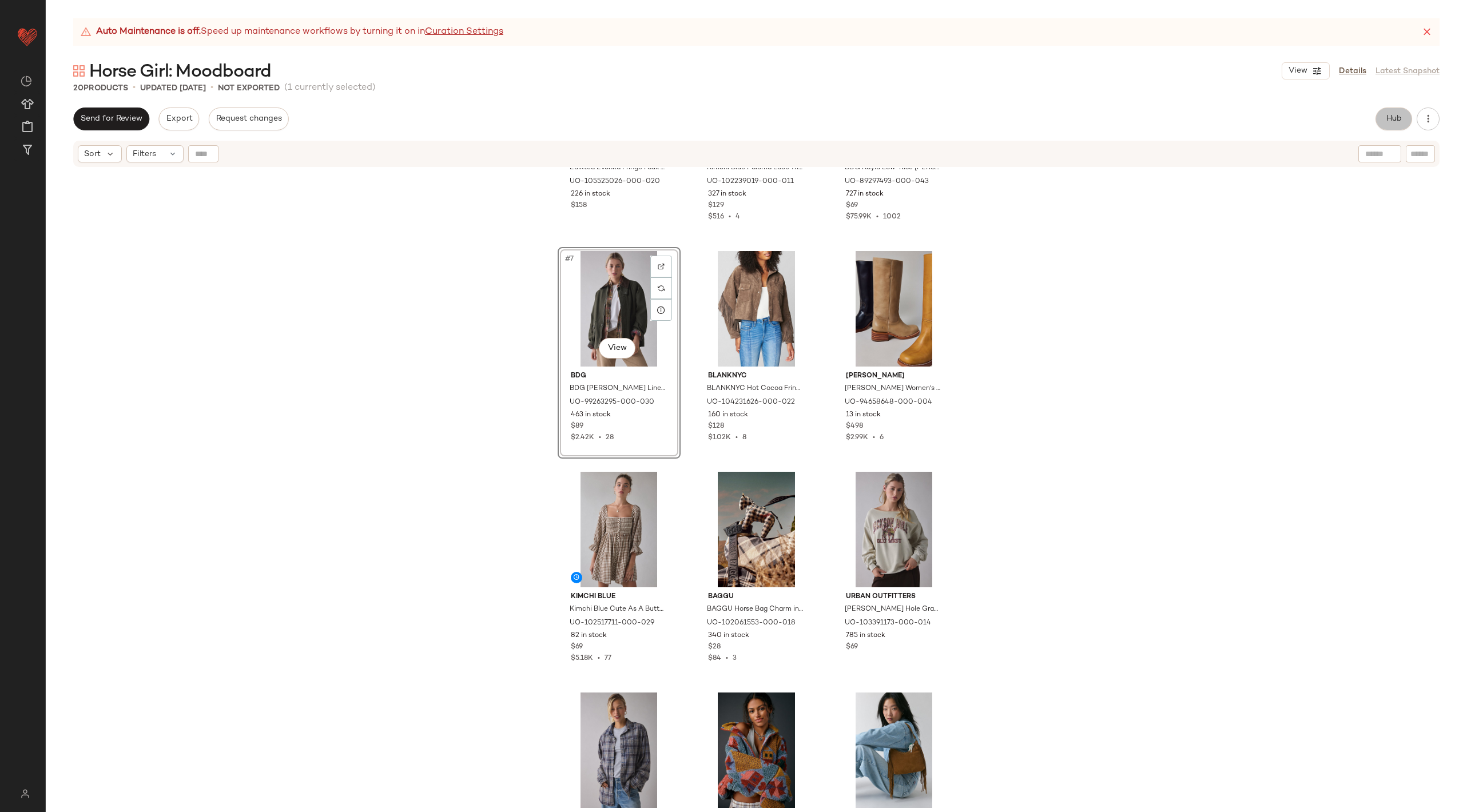
click at [1395, 121] on span "Hub" at bounding box center [1394, 118] width 16 height 9
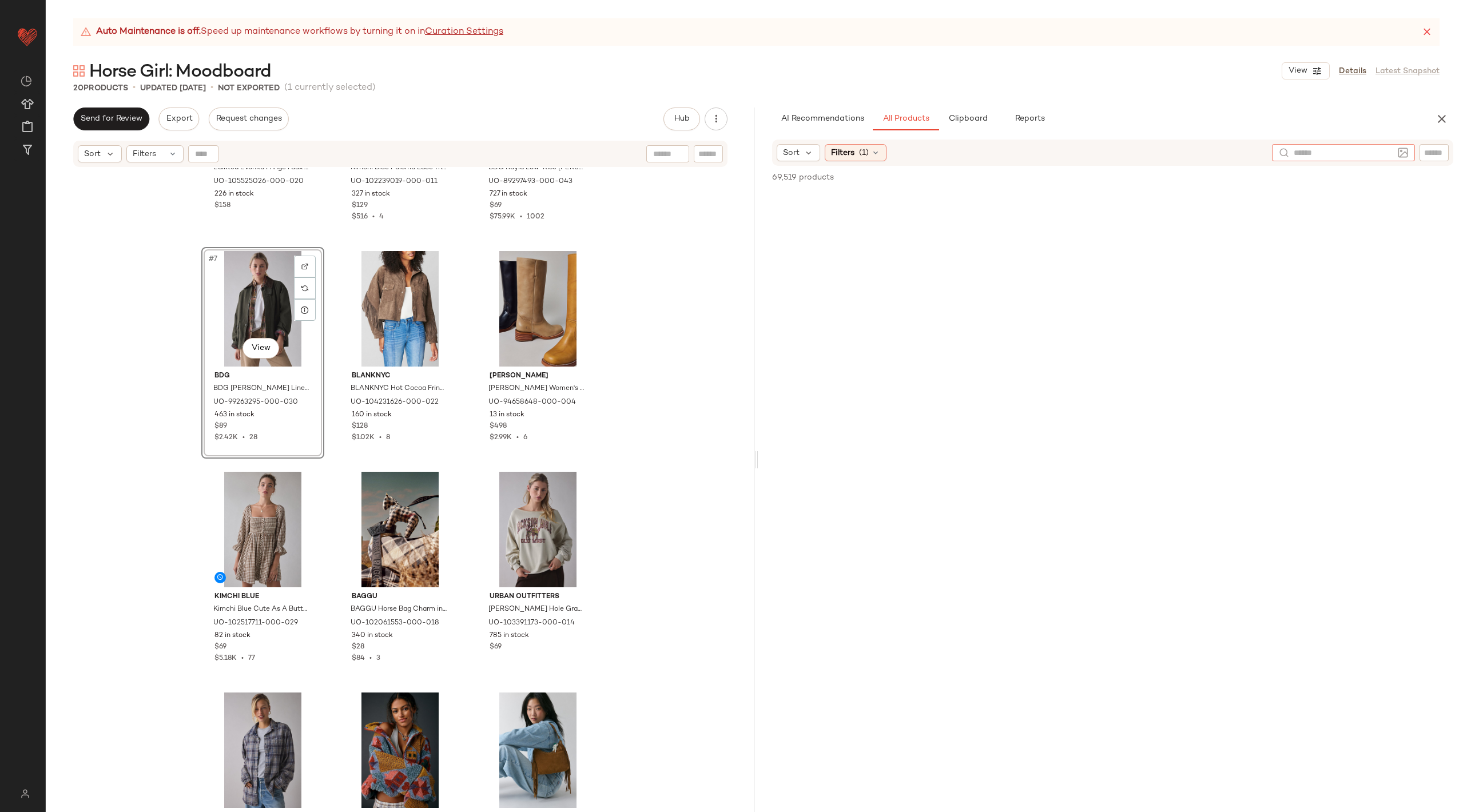
click at [1383, 151] on input "text" at bounding box center [1343, 153] width 100 height 12
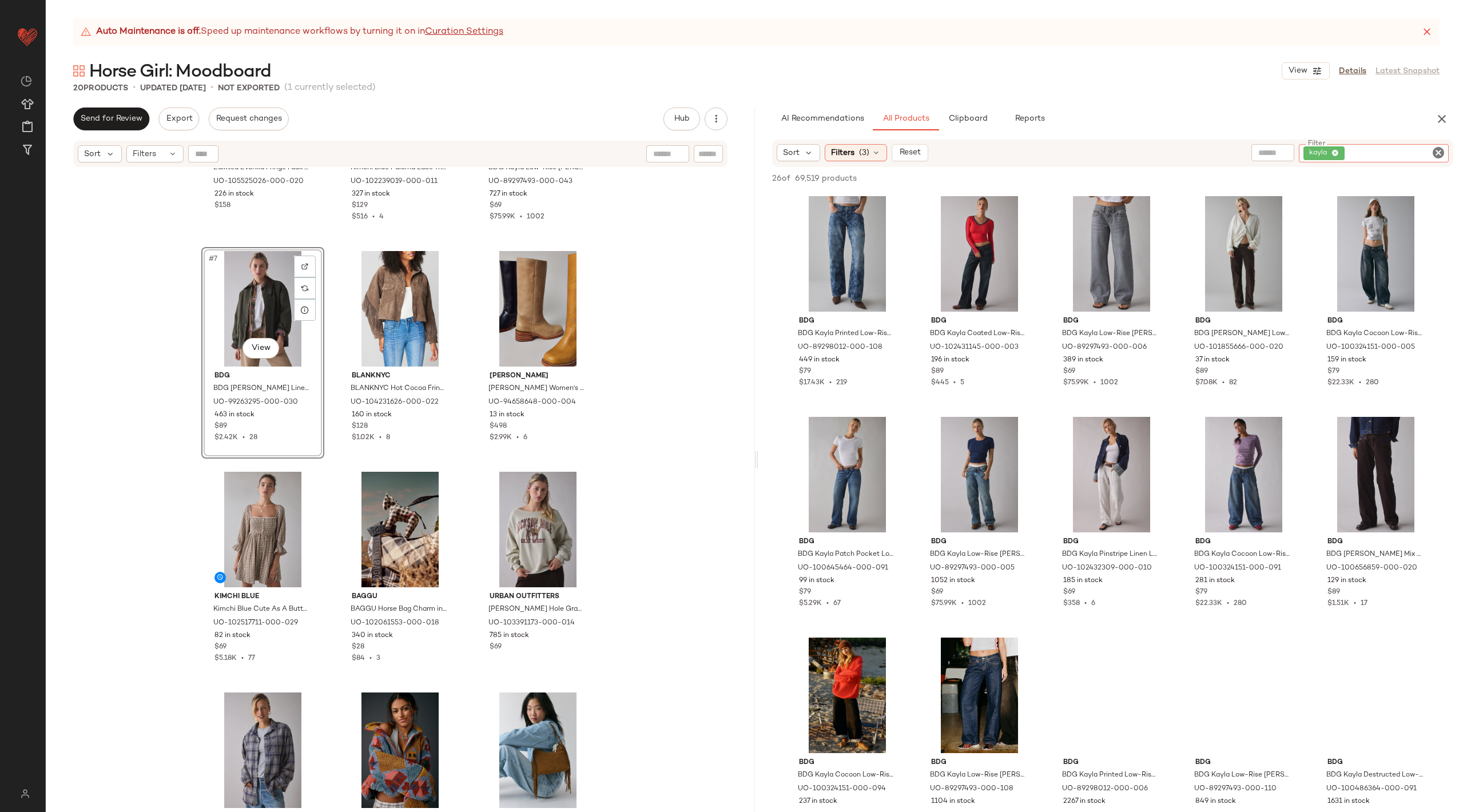
click at [1440, 152] on icon "Clear Filter" at bounding box center [1438, 152] width 14 height 14
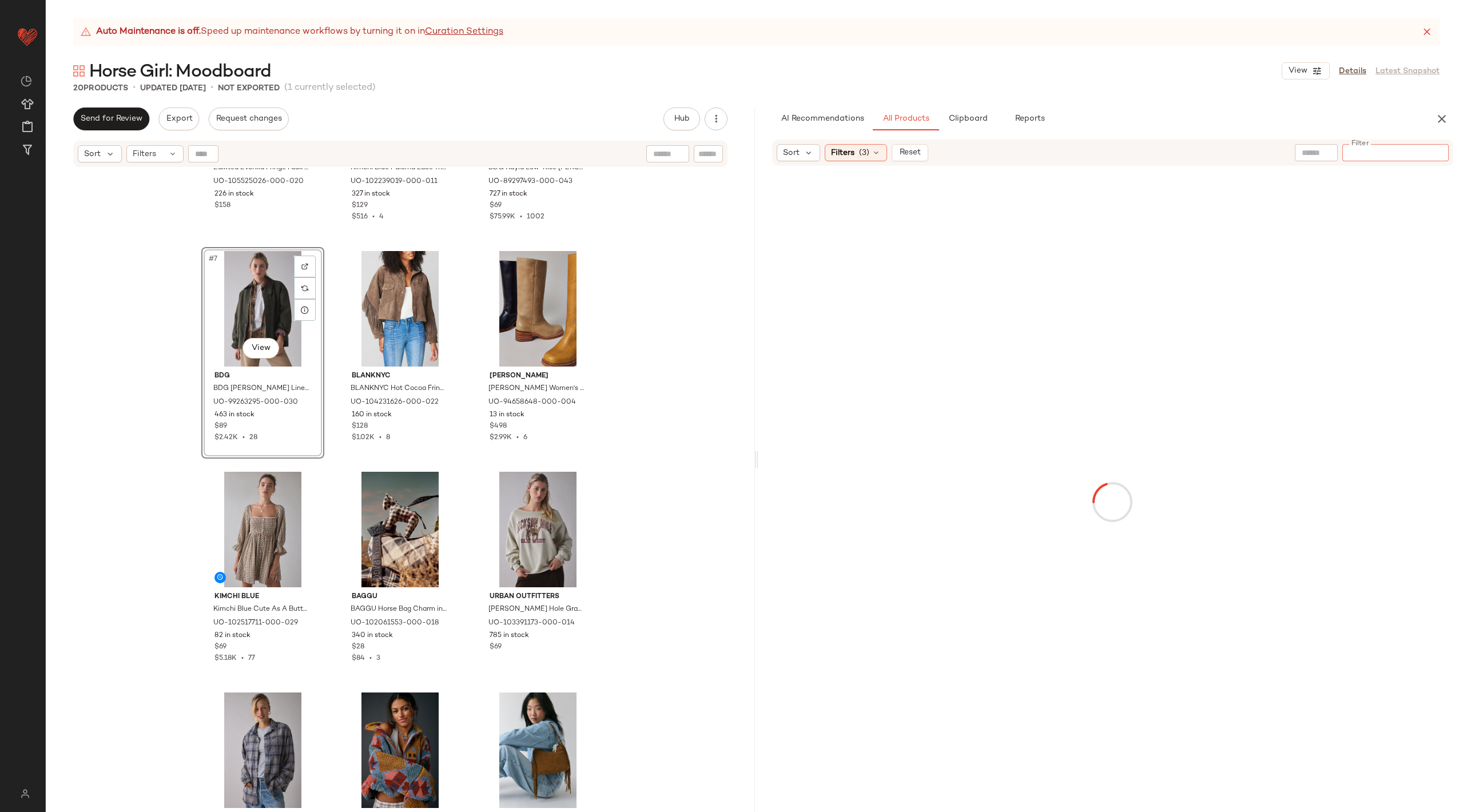
click at [1302, 154] on input "text" at bounding box center [1316, 153] width 29 height 12
click at [1281, 147] on img at bounding box center [1286, 153] width 14 height 14
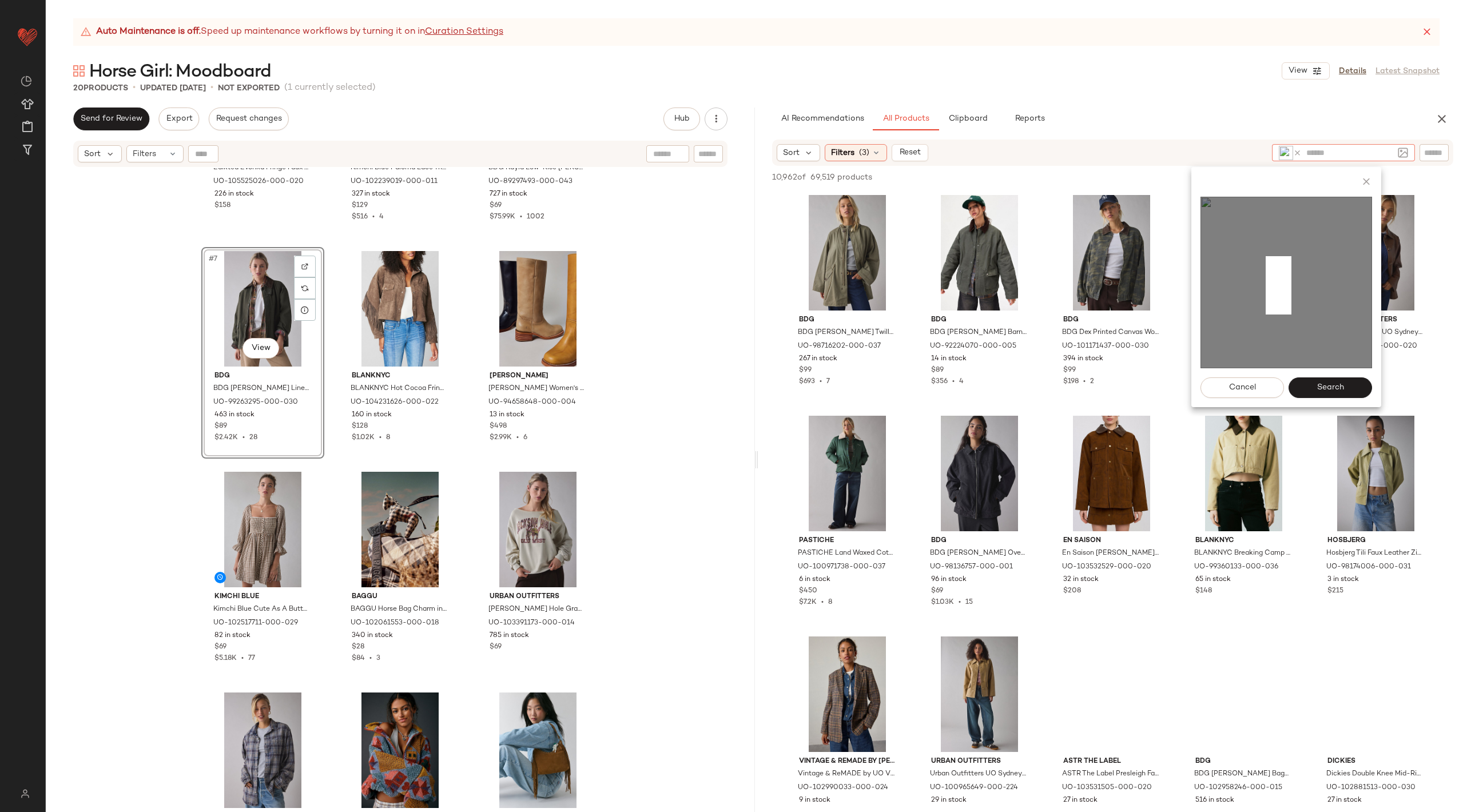
drag, startPoint x: 1266, startPoint y: 256, endPoint x: 1292, endPoint y: 314, distance: 63.6
click at [1292, 314] on img at bounding box center [1285, 282] width 171 height 171
click at [1338, 383] on span "Search" at bounding box center [1330, 387] width 27 height 9
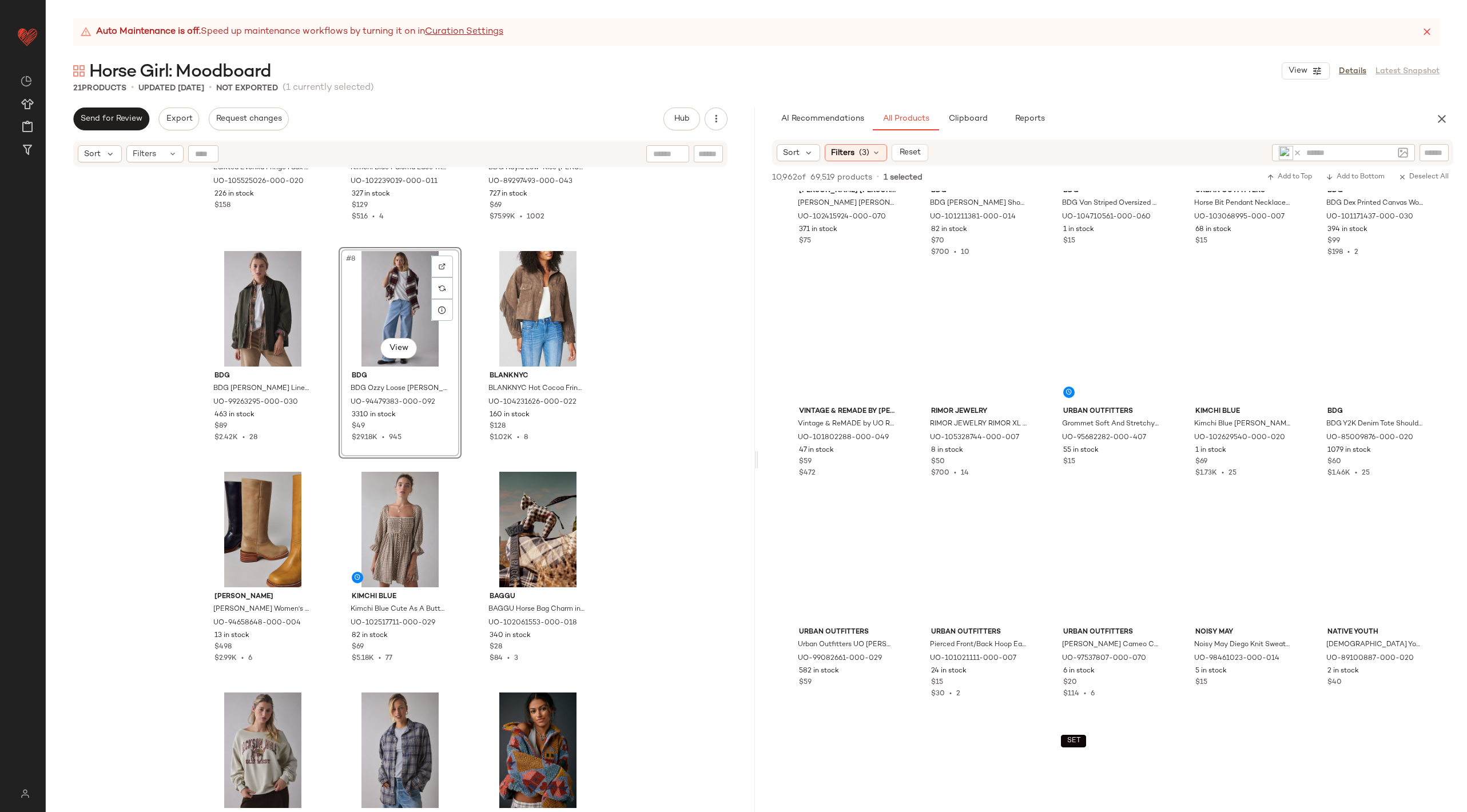
scroll to position [10034, 0]
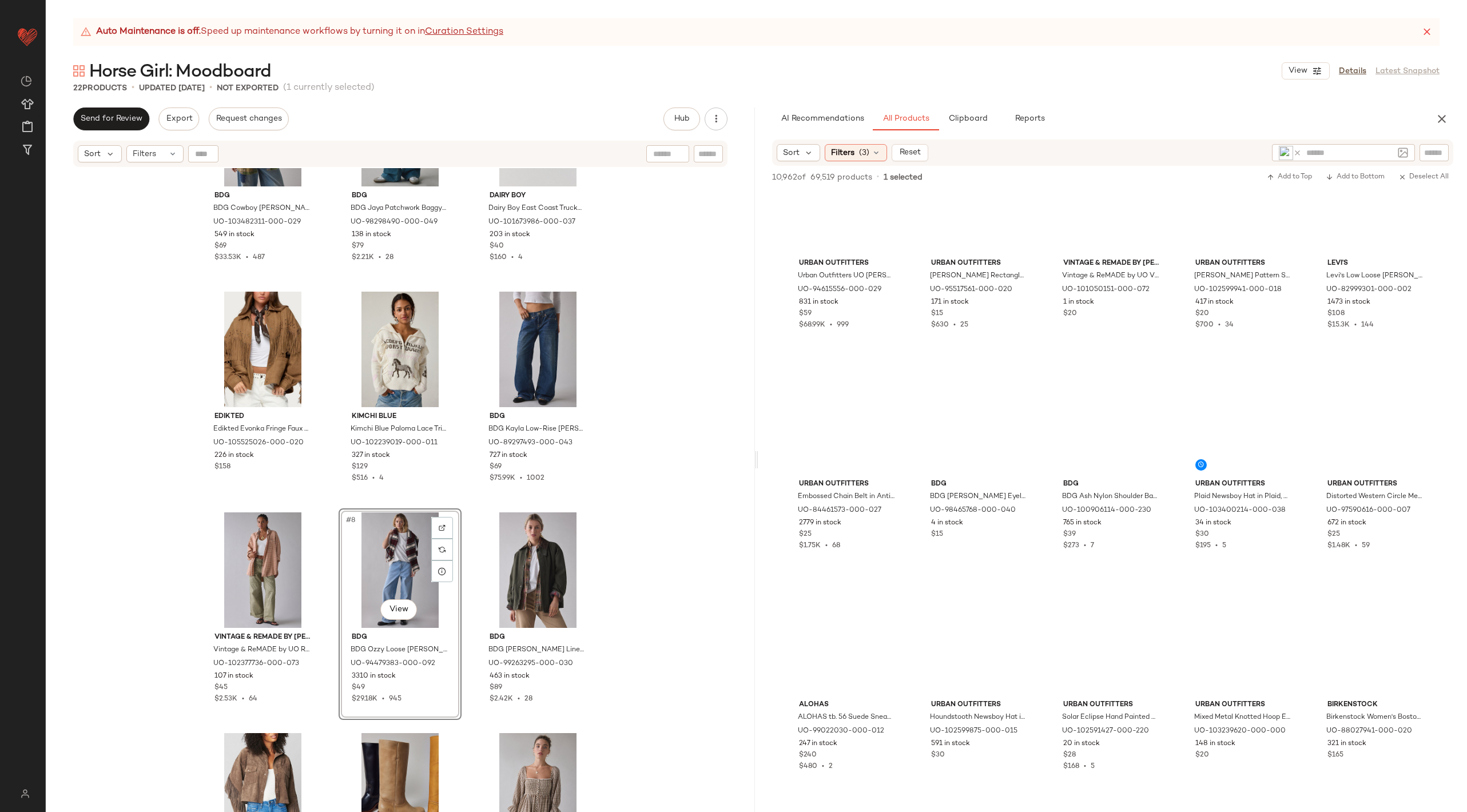
scroll to position [12194, 0]
click at [1297, 154] on icon at bounding box center [1297, 153] width 9 height 9
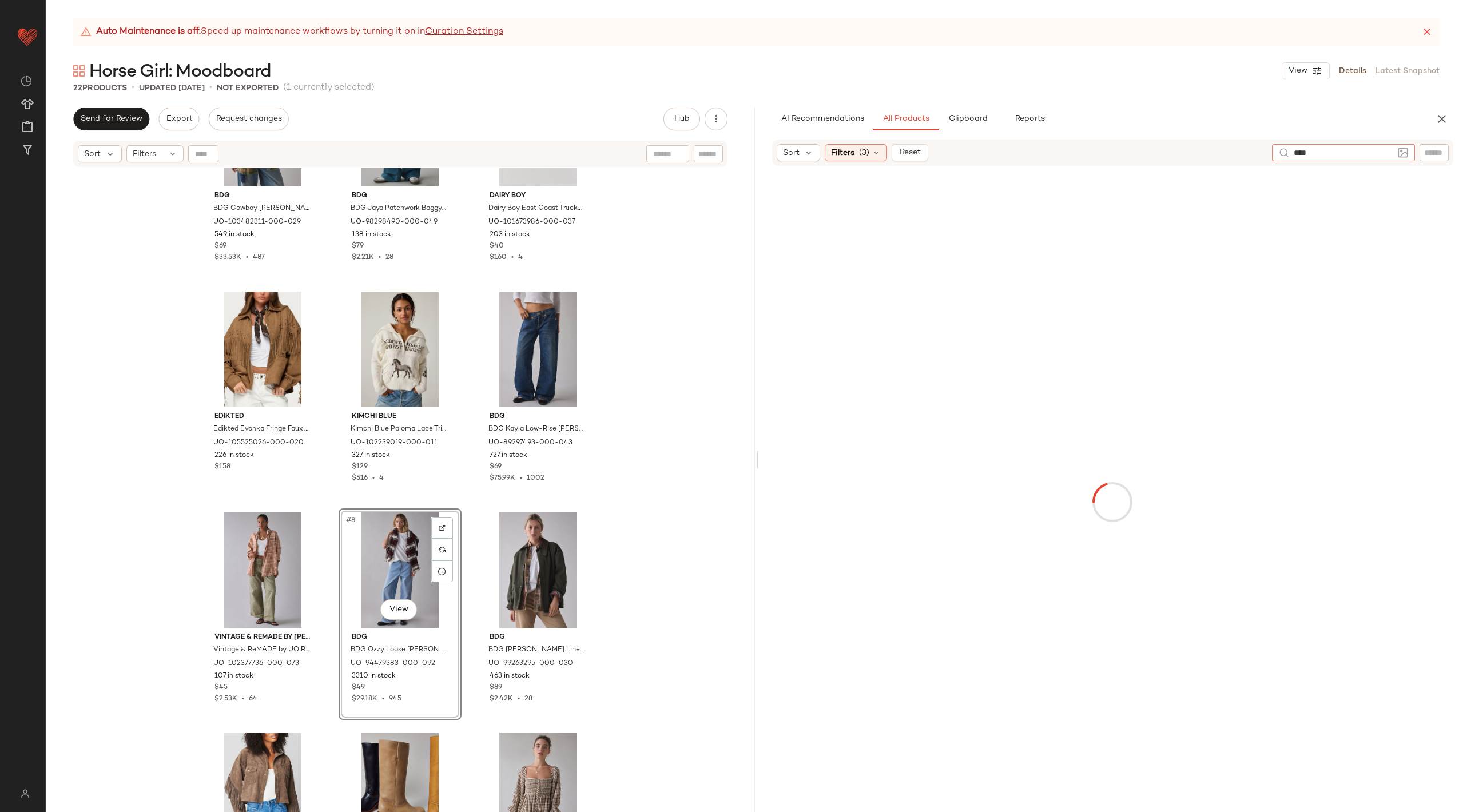
type input "*****"
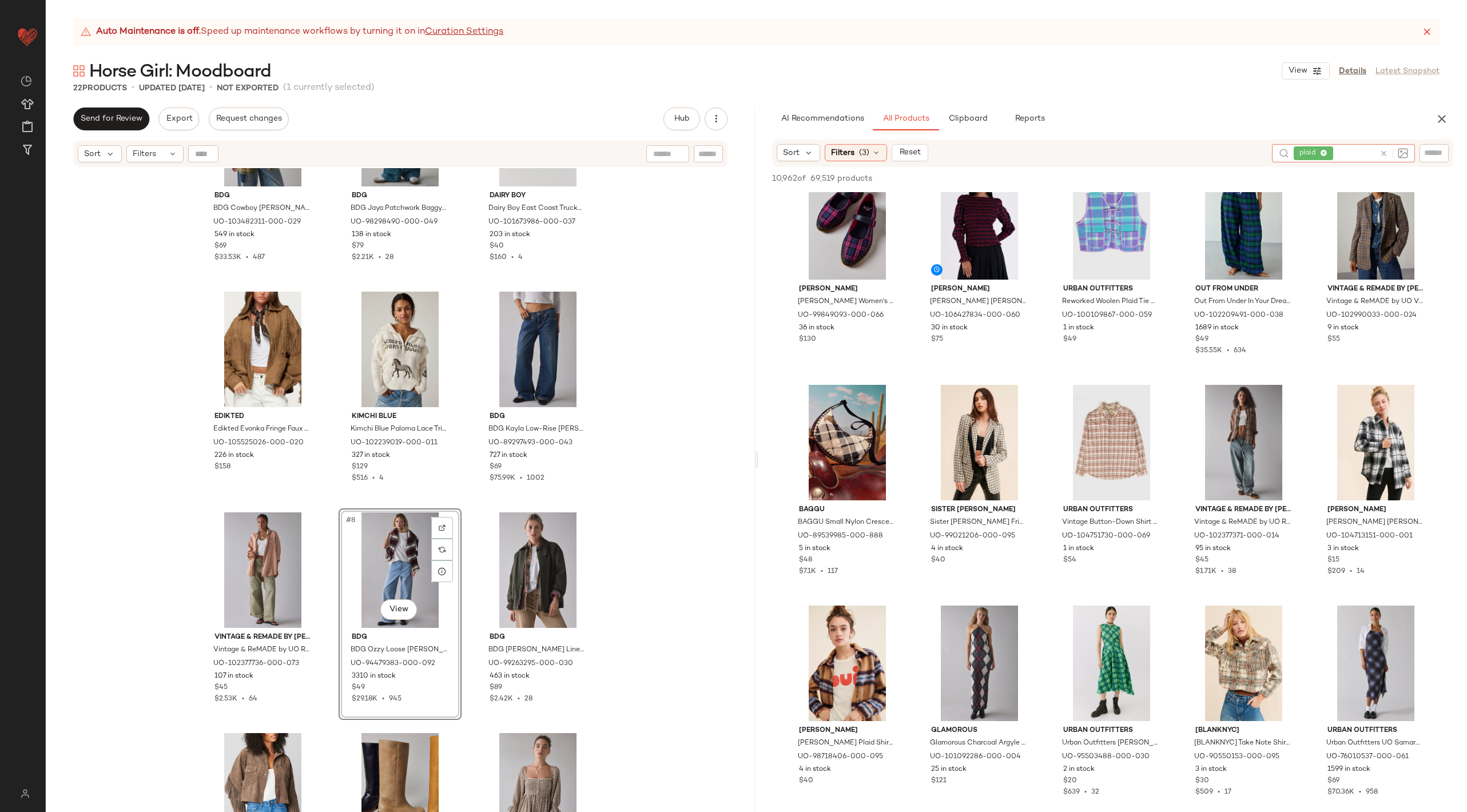
scroll to position [1430, 0]
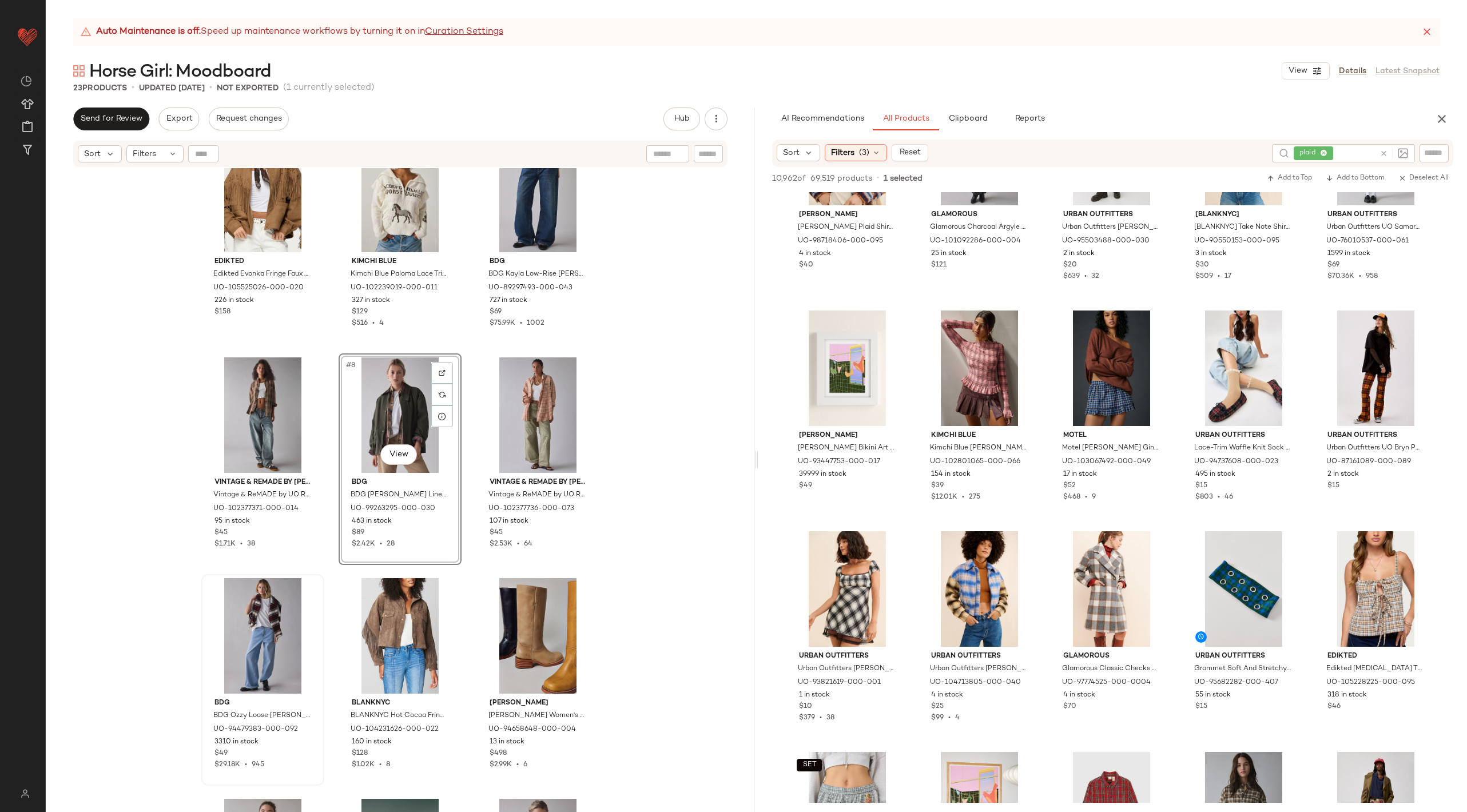
scroll to position [277, 0]
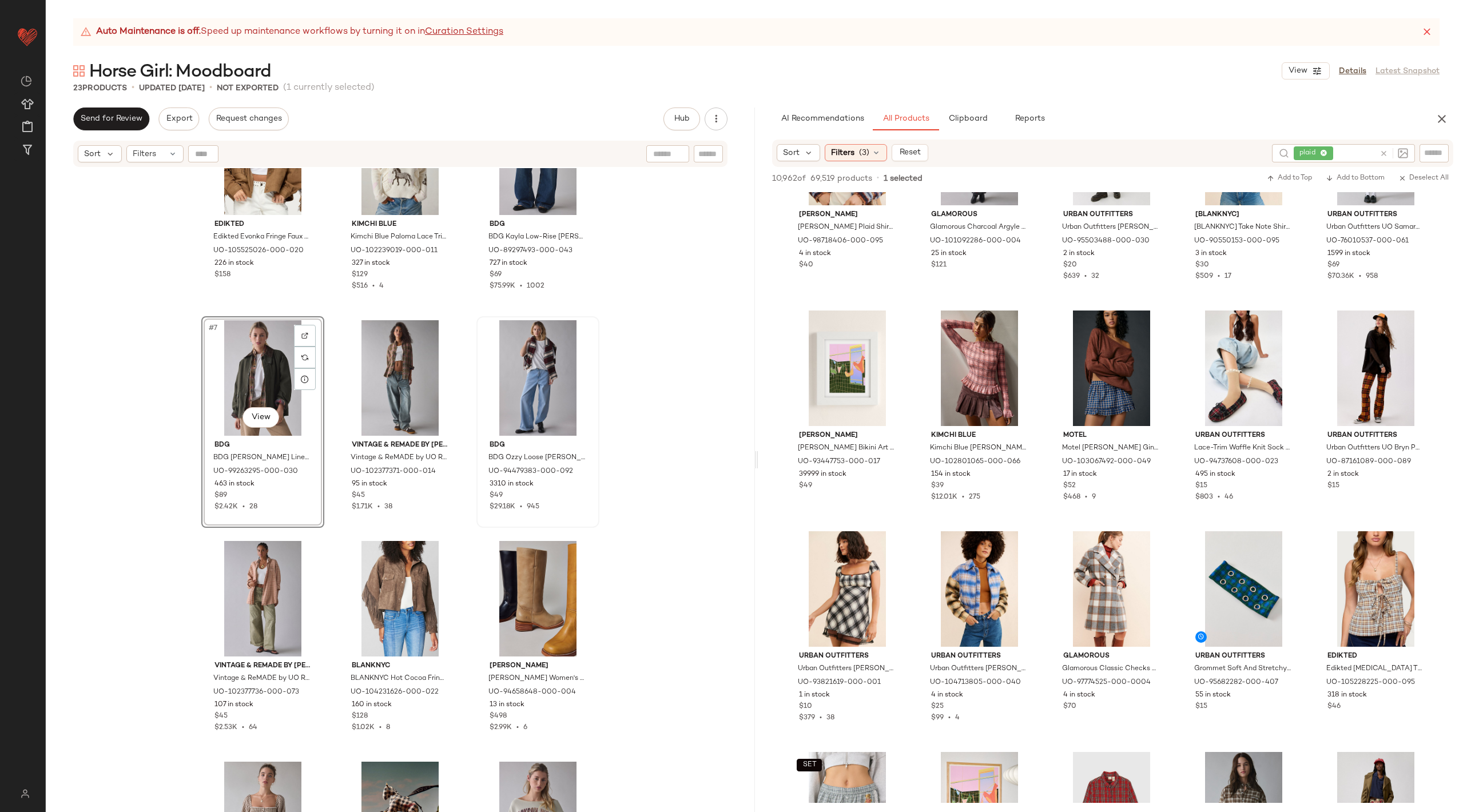
scroll to position [308, 0]
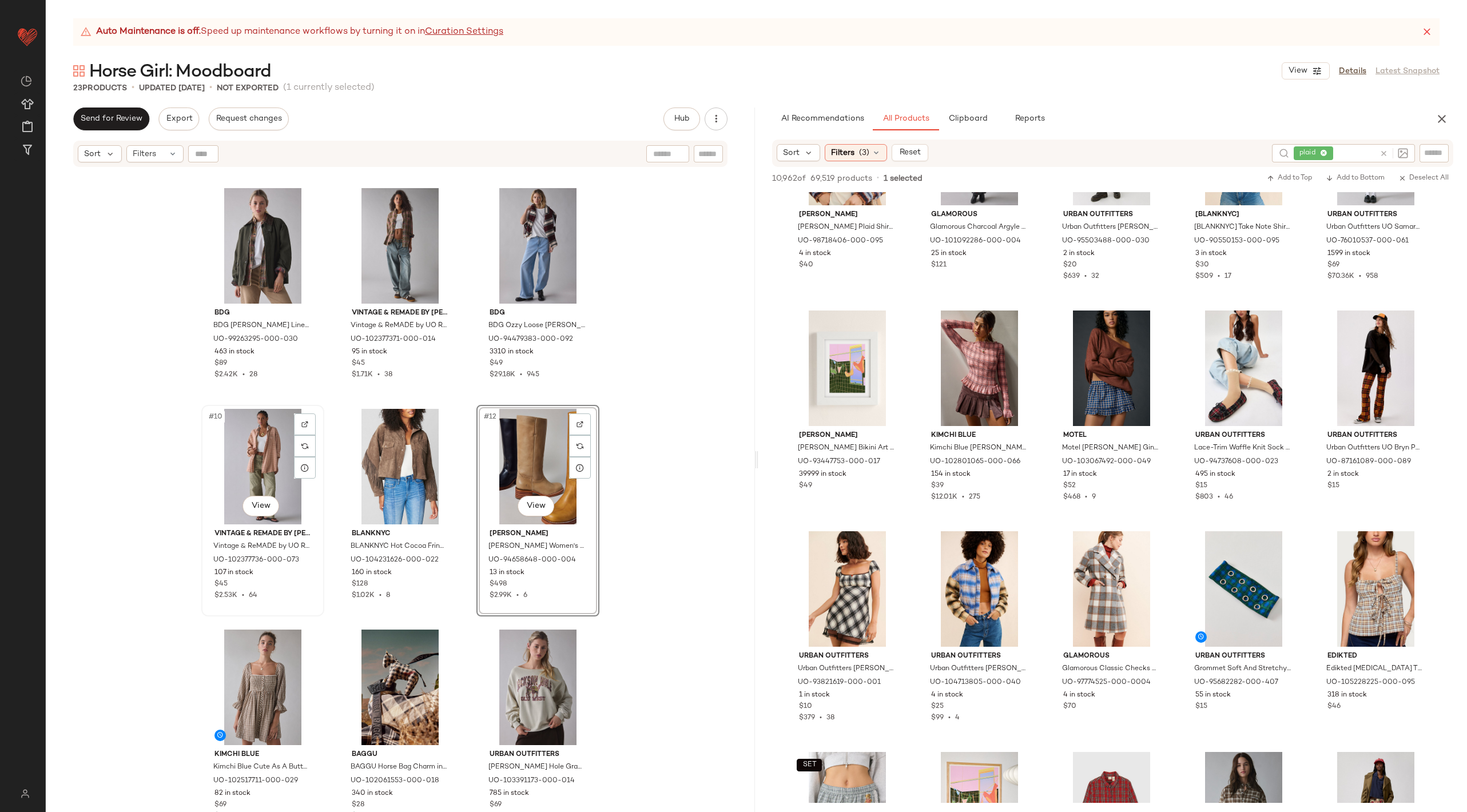
scroll to position [449, 0]
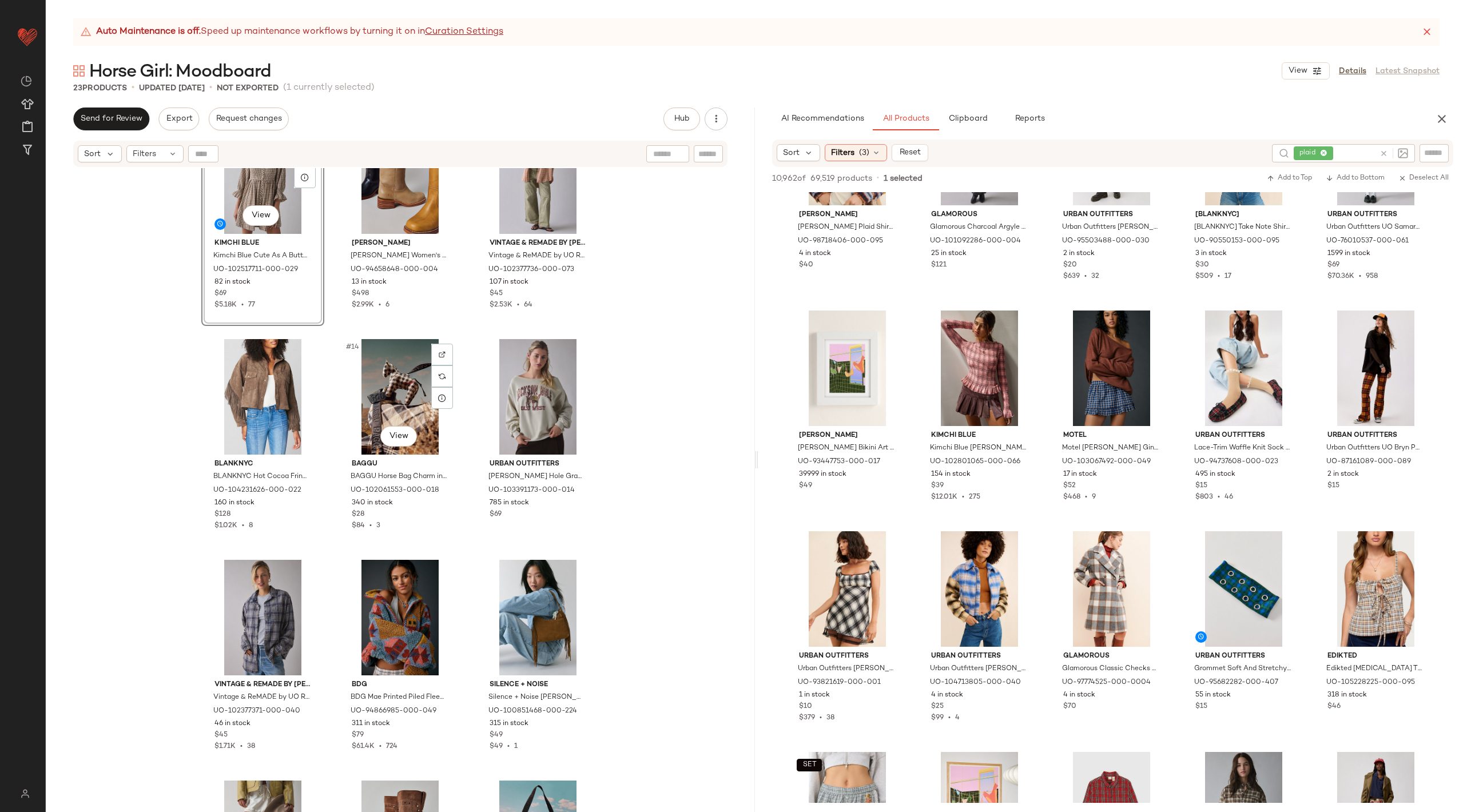
scroll to position [728, 0]
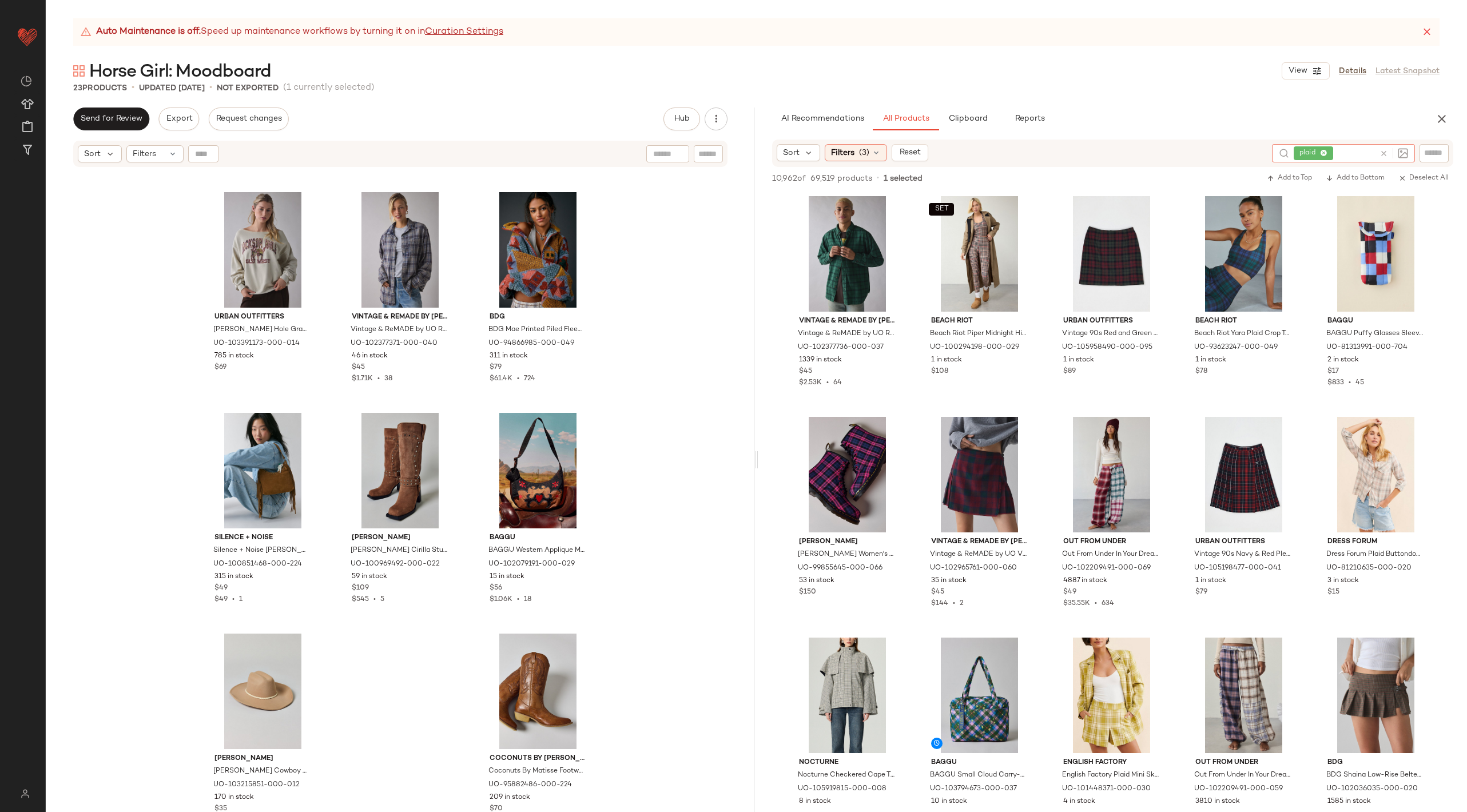
click at [1385, 151] on icon at bounding box center [1383, 154] width 9 height 9
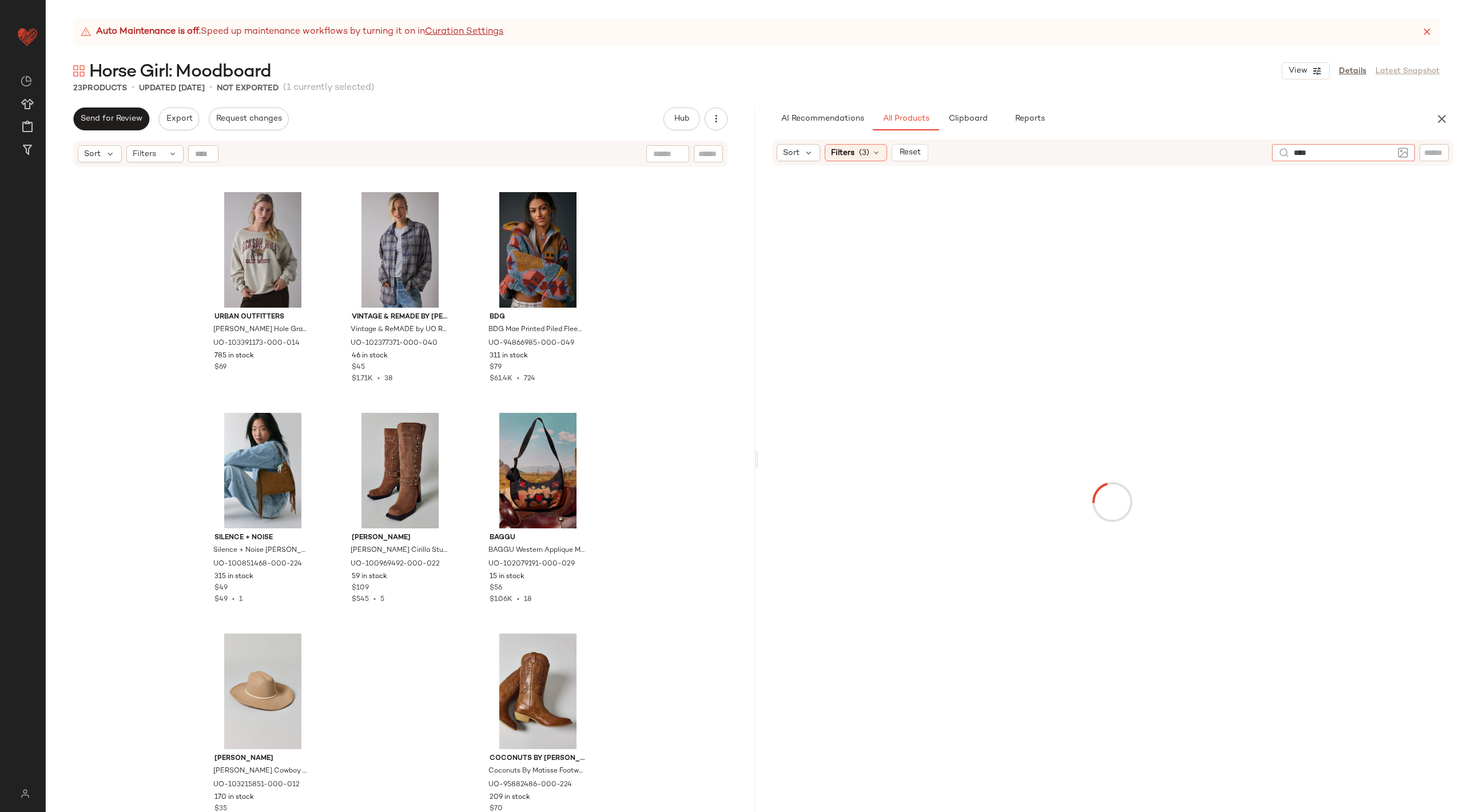
type input "*****"
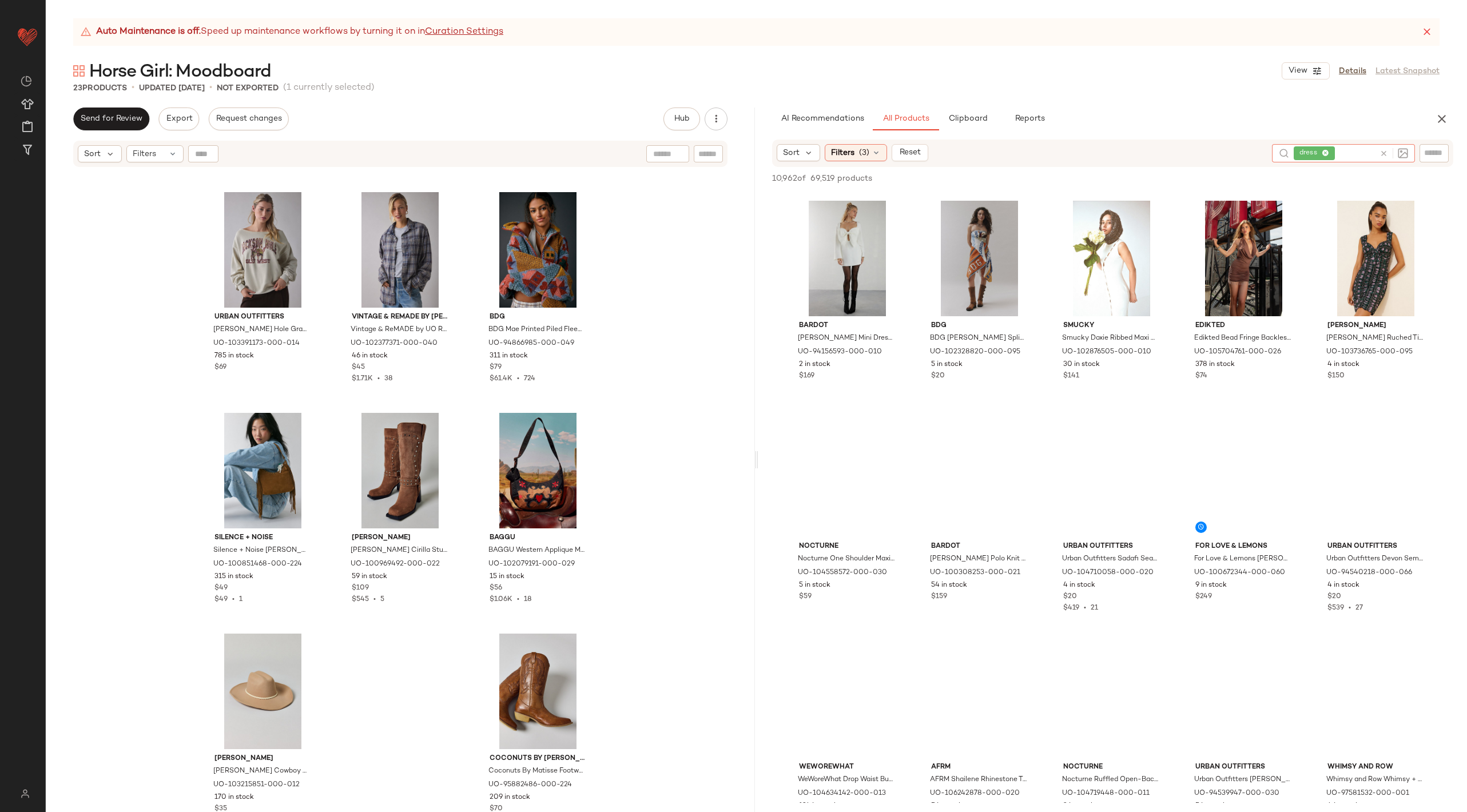
scroll to position [683, 0]
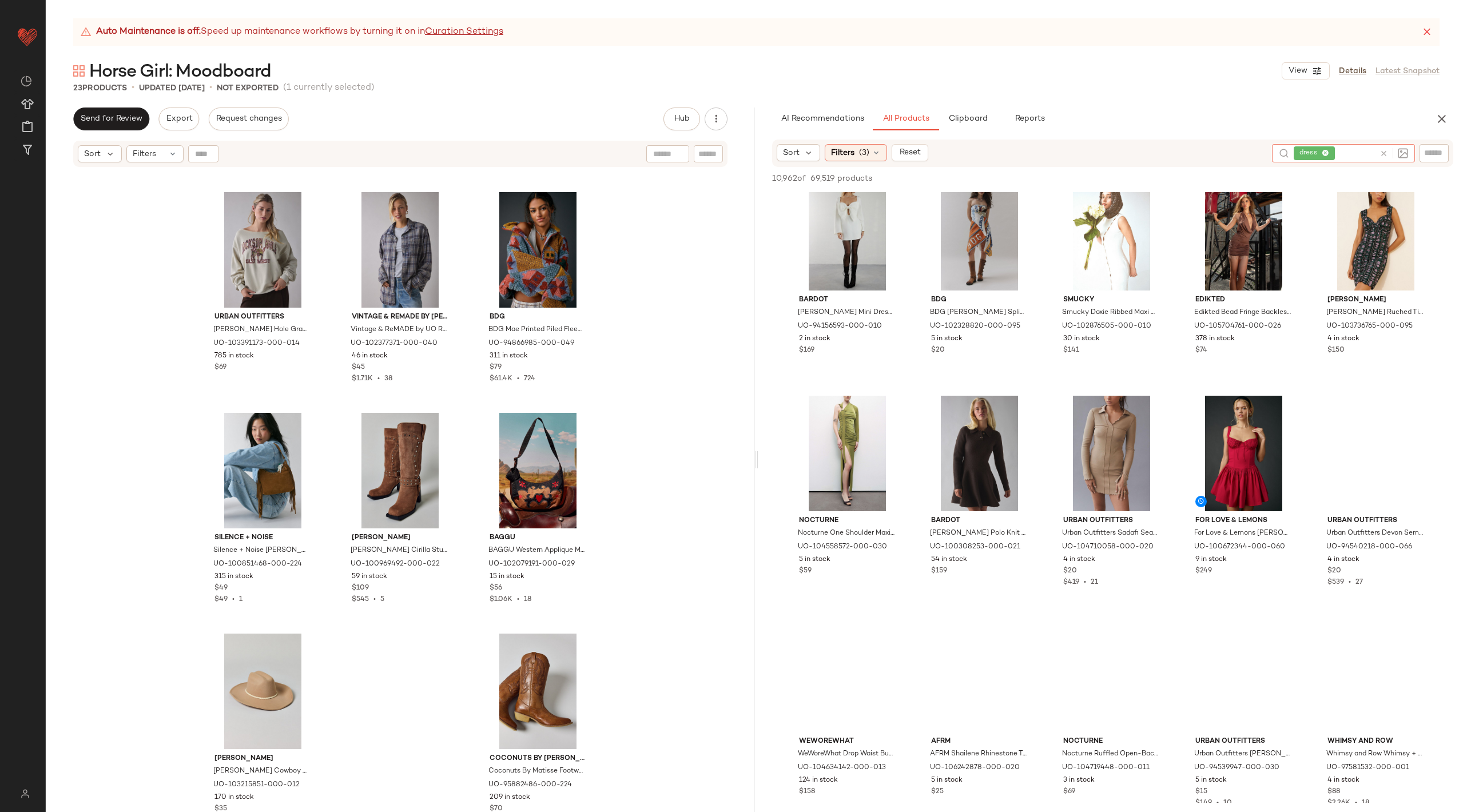
click at [1387, 154] on icon at bounding box center [1383, 154] width 9 height 9
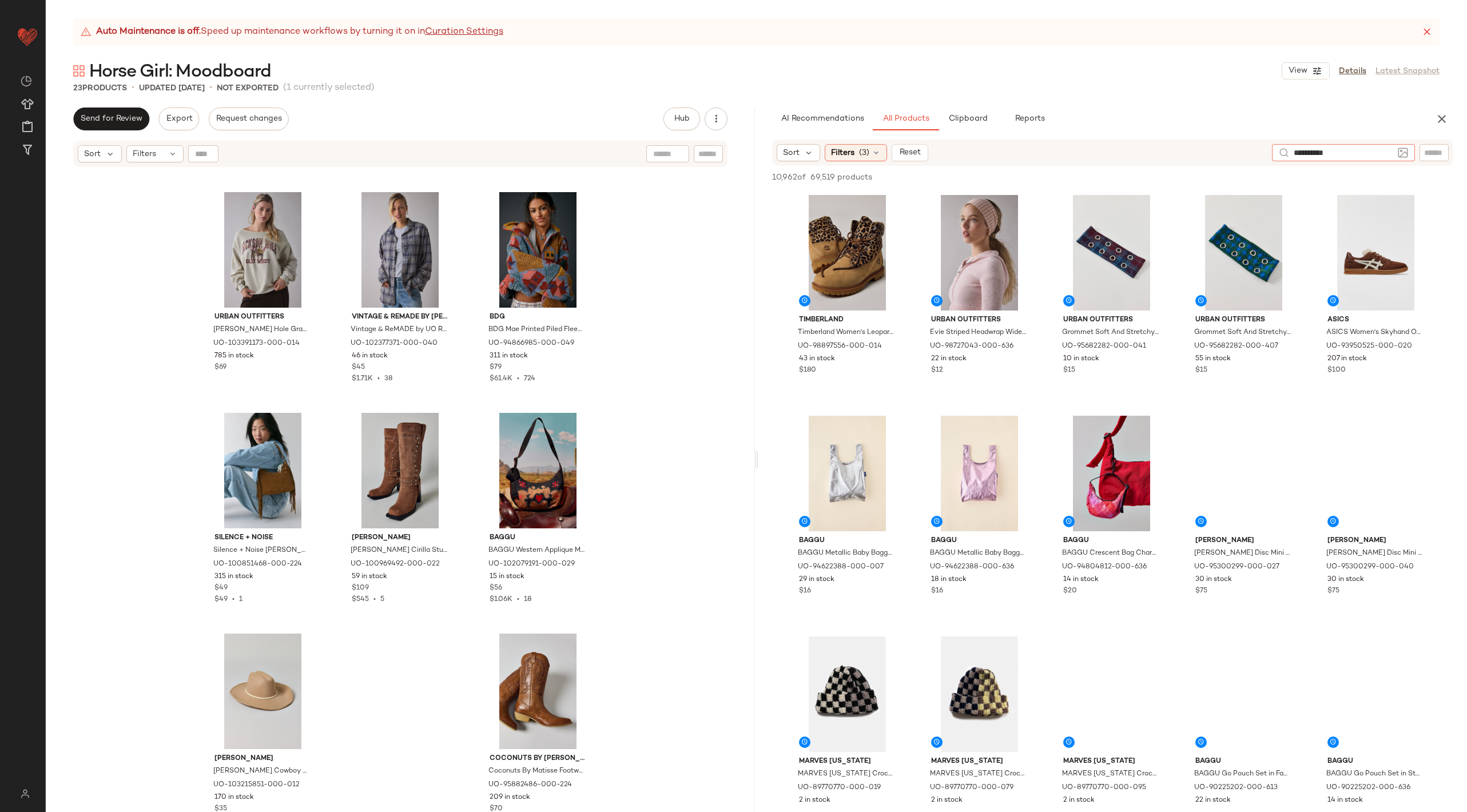
type input "**********"
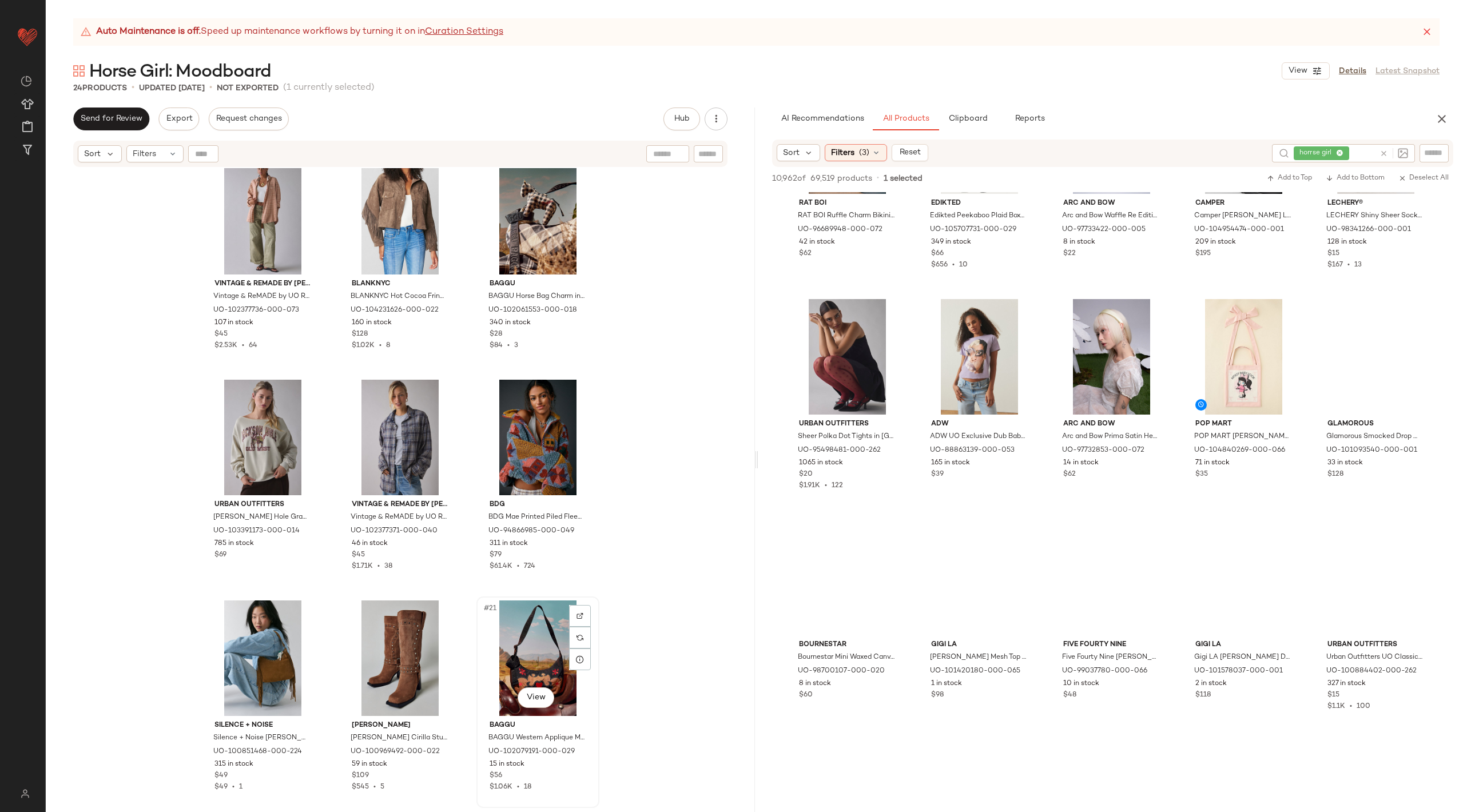
scroll to position [723, 0]
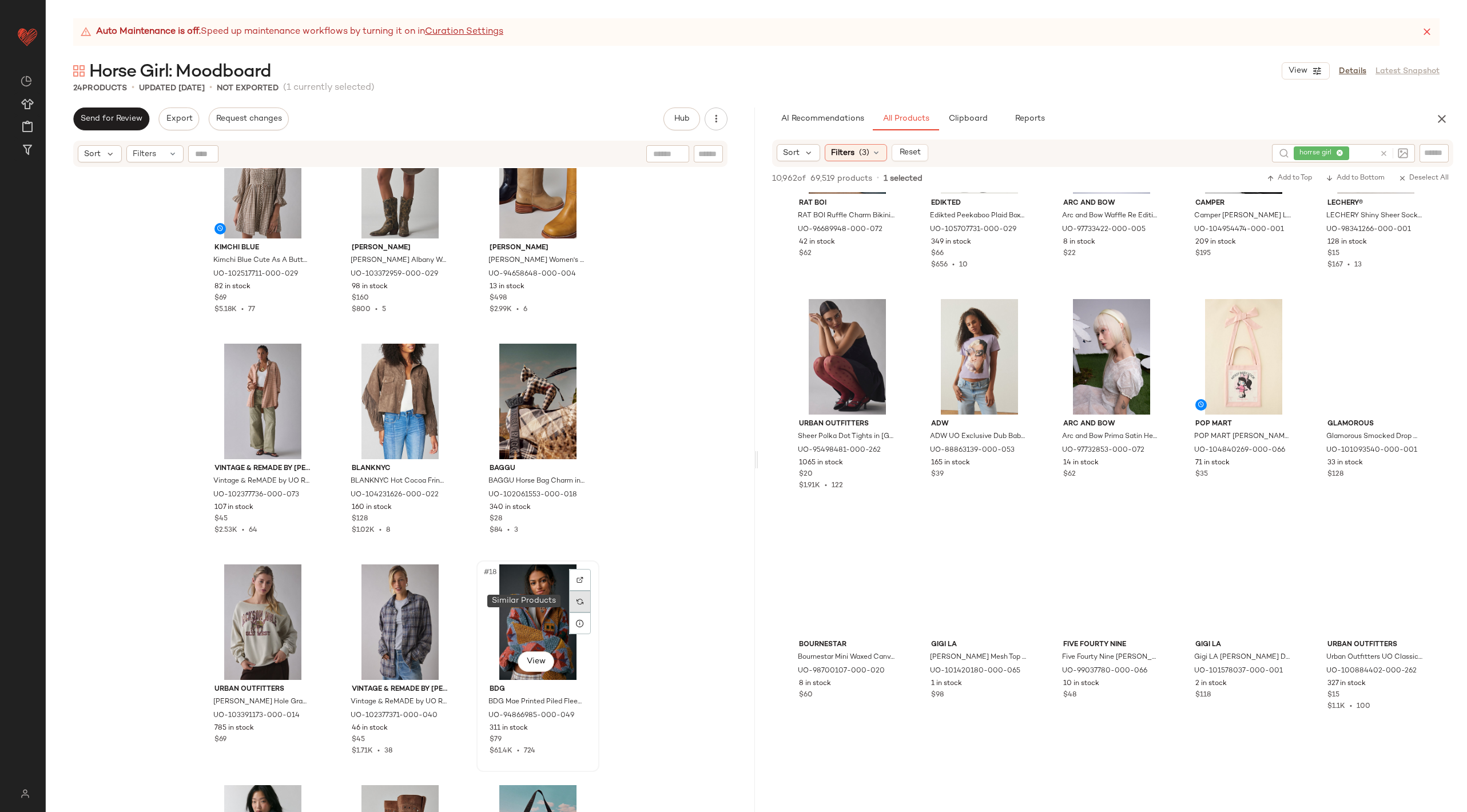
click at [577, 601] on img at bounding box center [580, 601] width 7 height 7
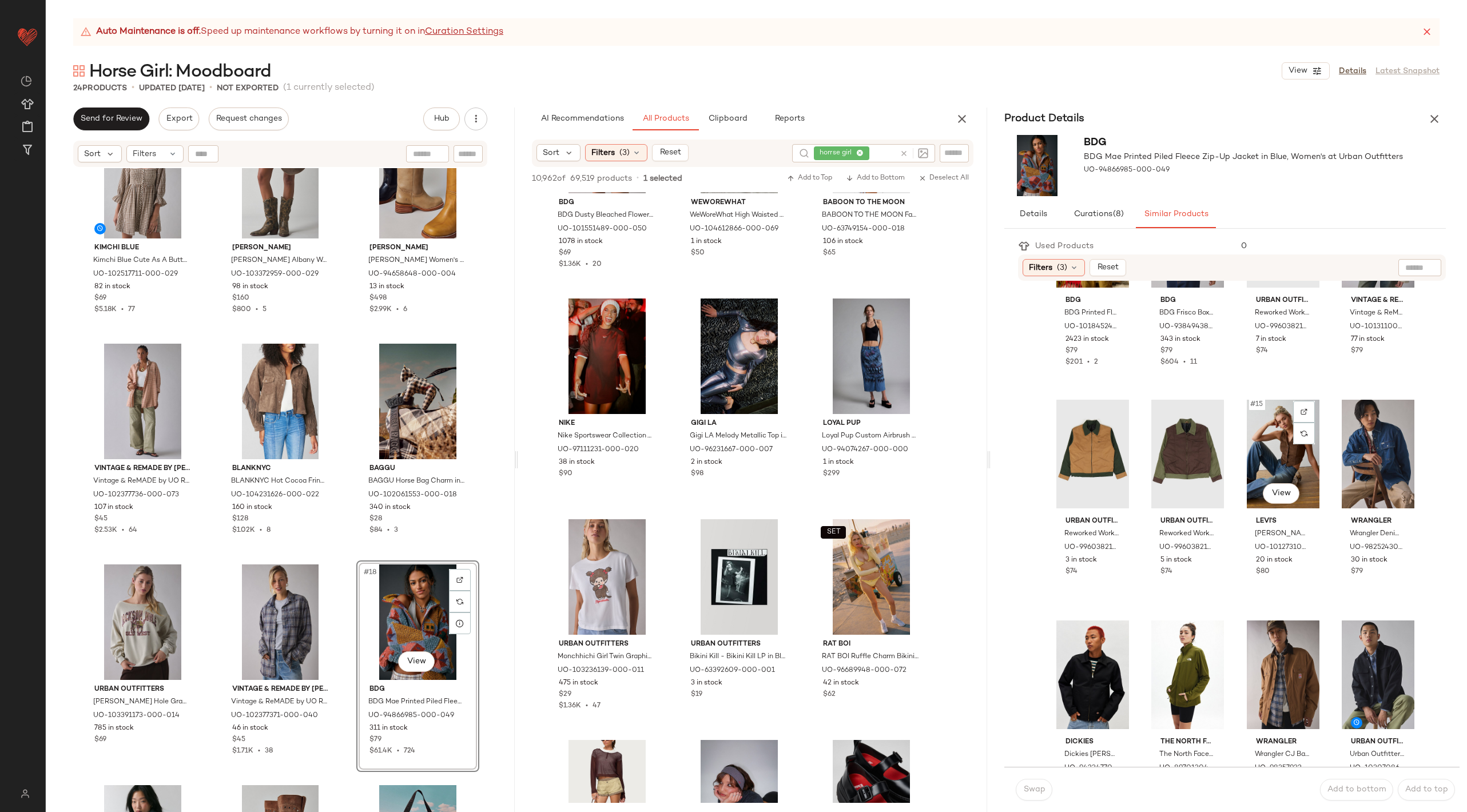
scroll to position [735, 0]
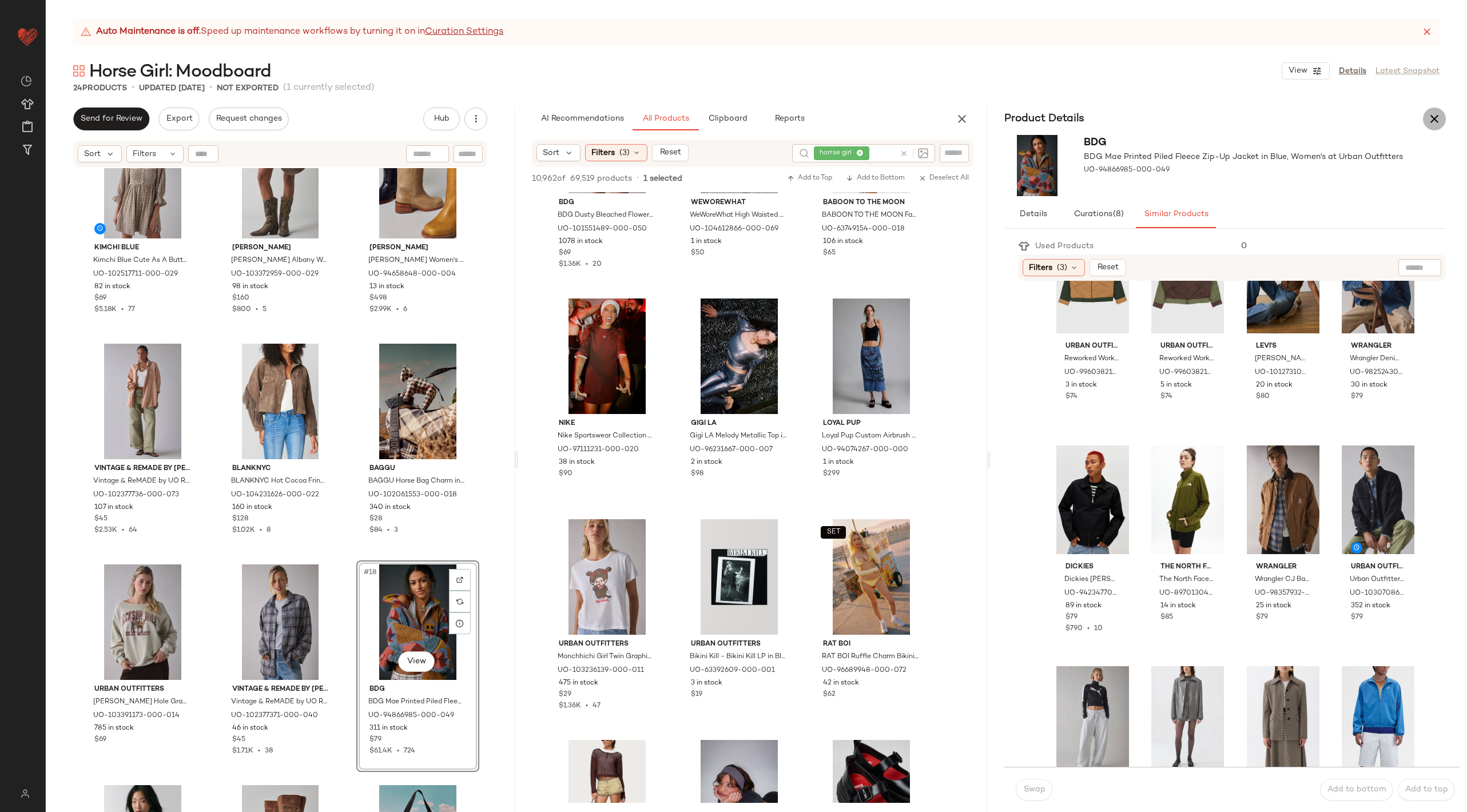
click at [1440, 116] on icon "button" at bounding box center [1434, 118] width 14 height 14
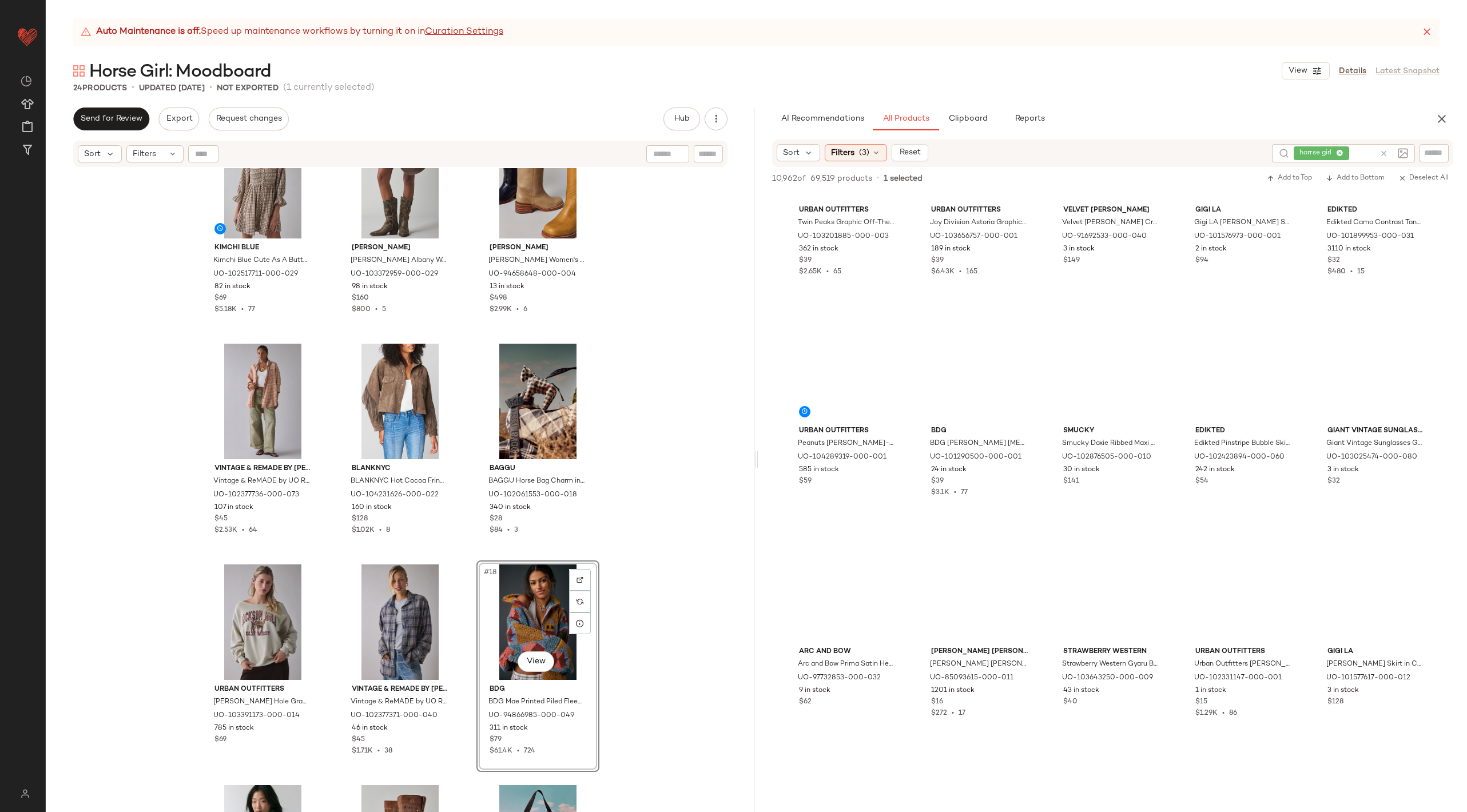
scroll to position [3418, 0]
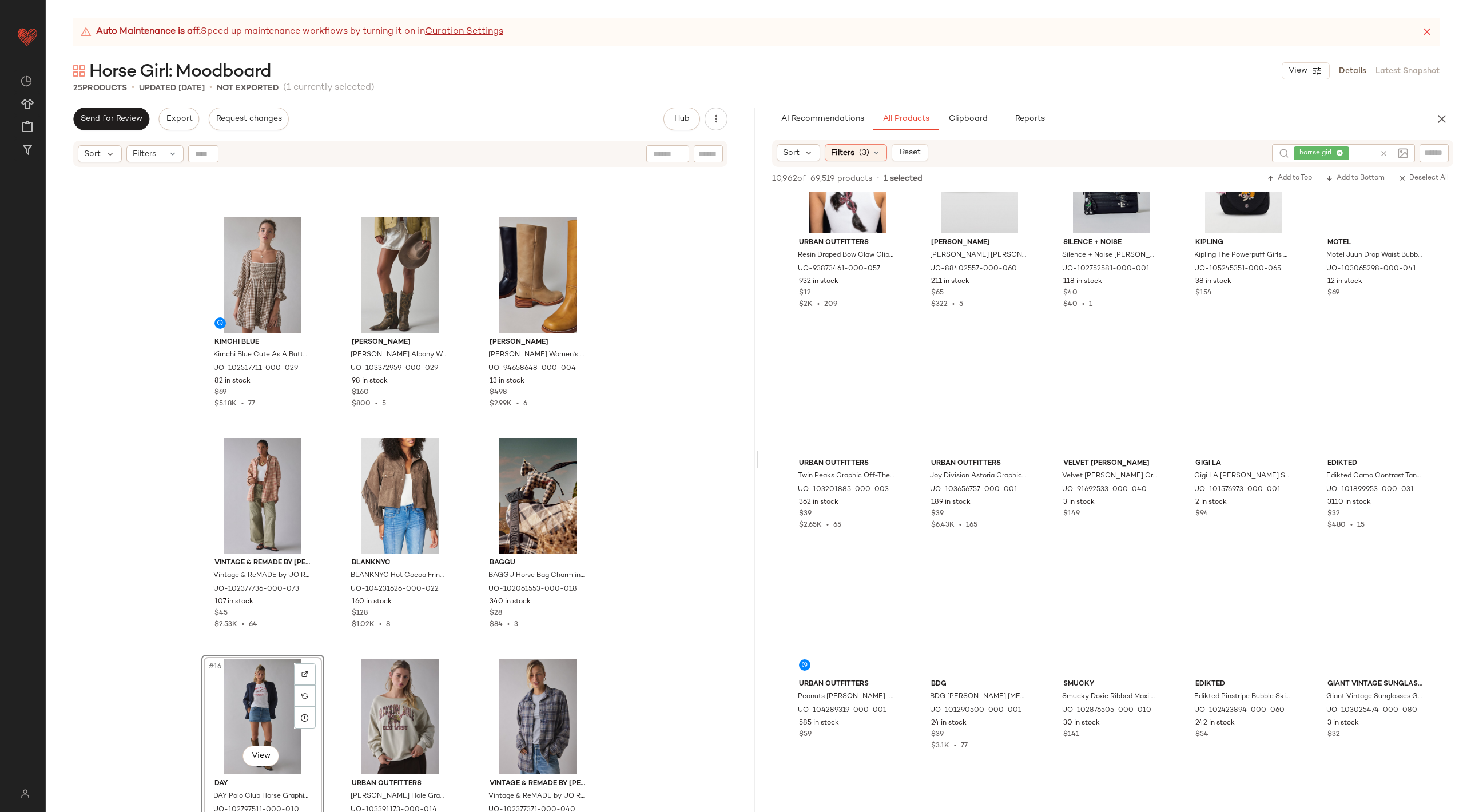
scroll to position [3988, 0]
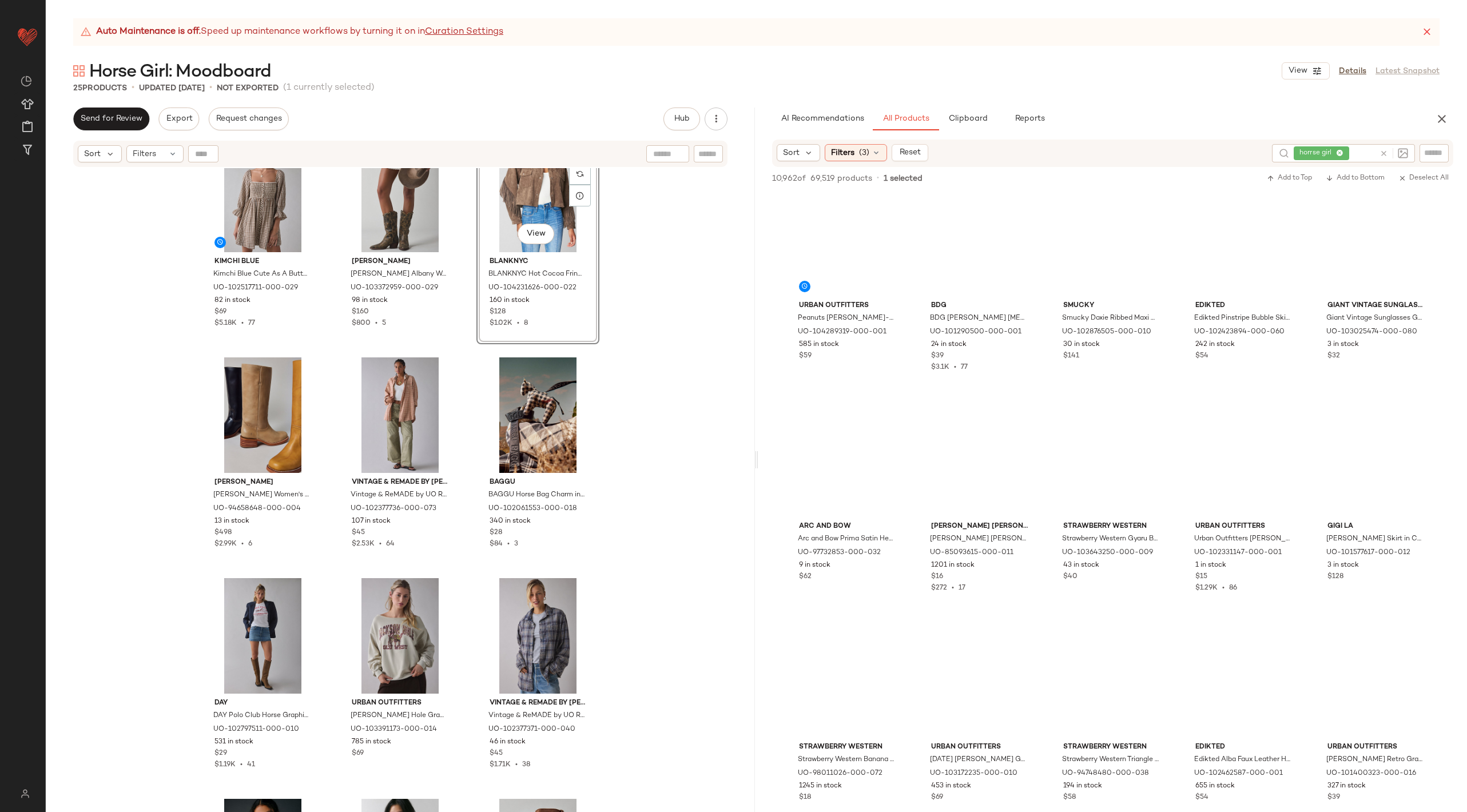
scroll to position [777, 0]
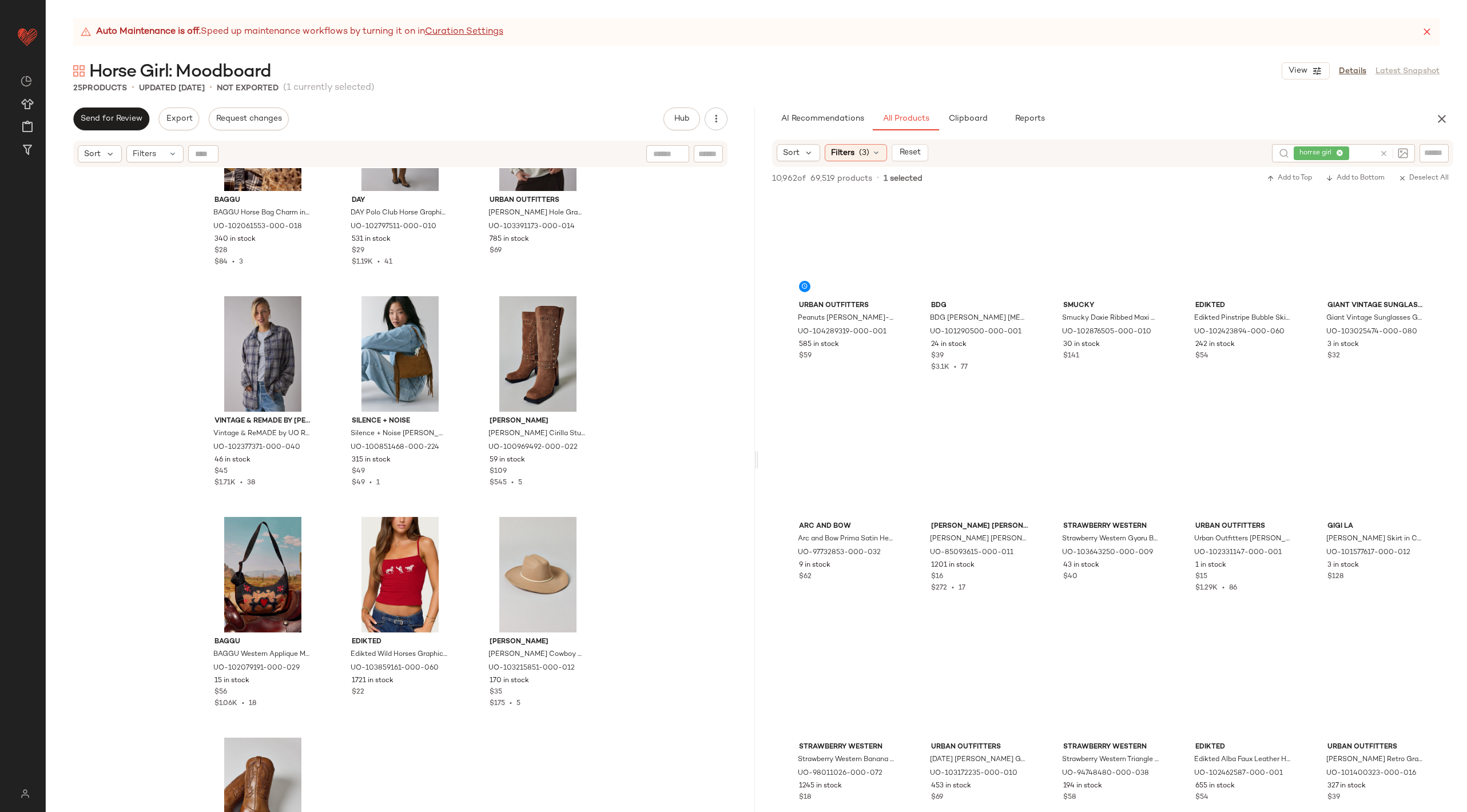
scroll to position [1210, 0]
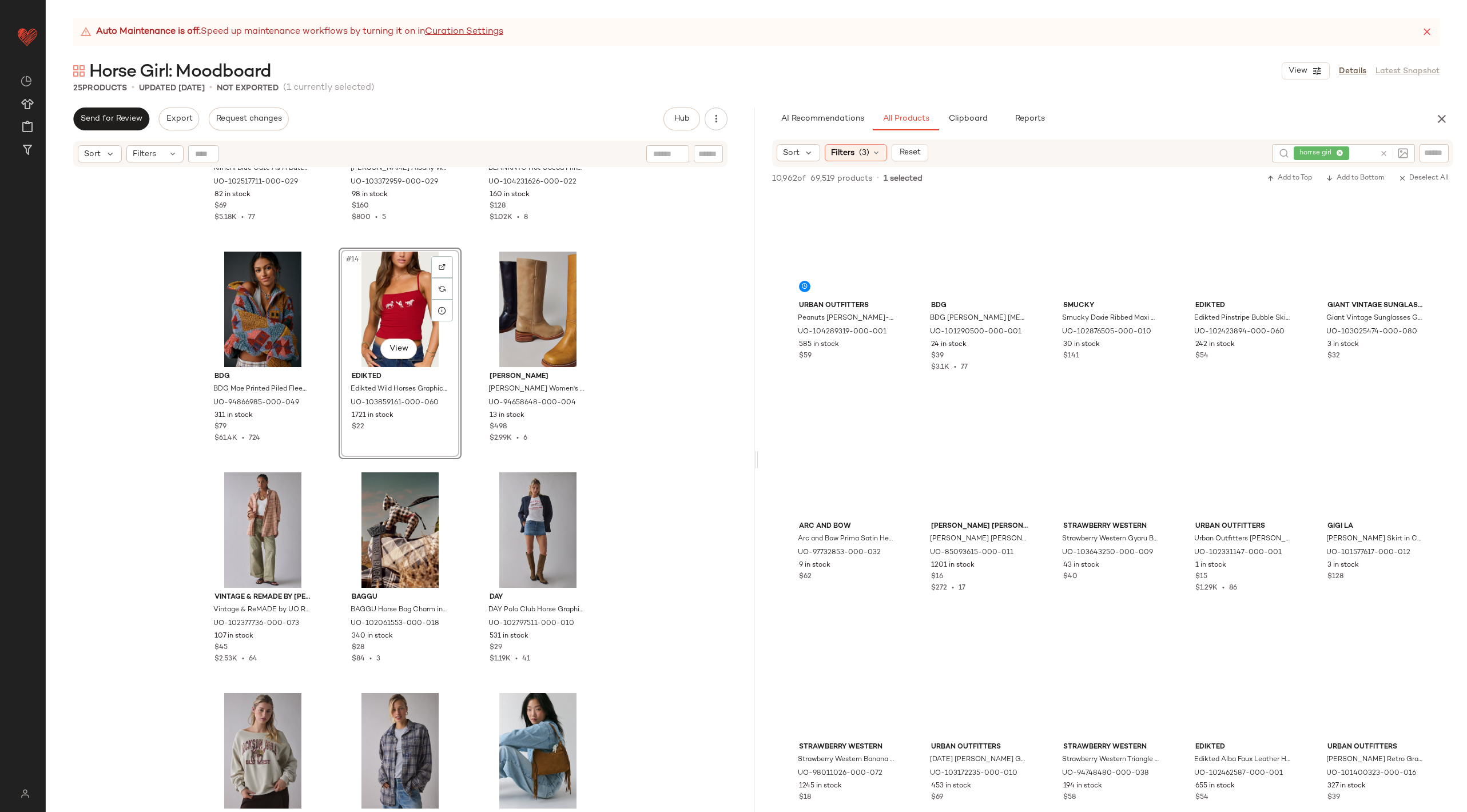
scroll to position [1094, 0]
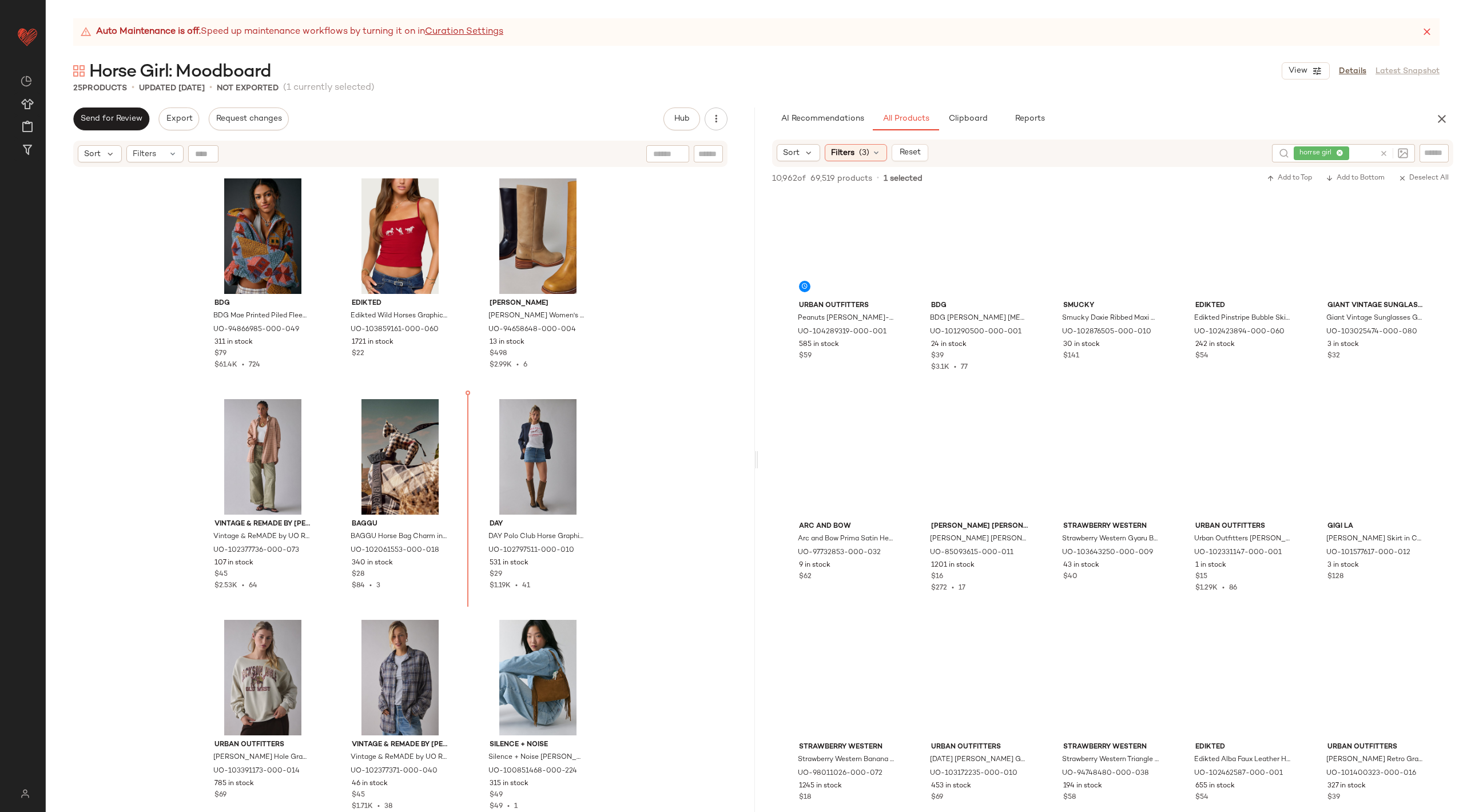
scroll to position [822, 0]
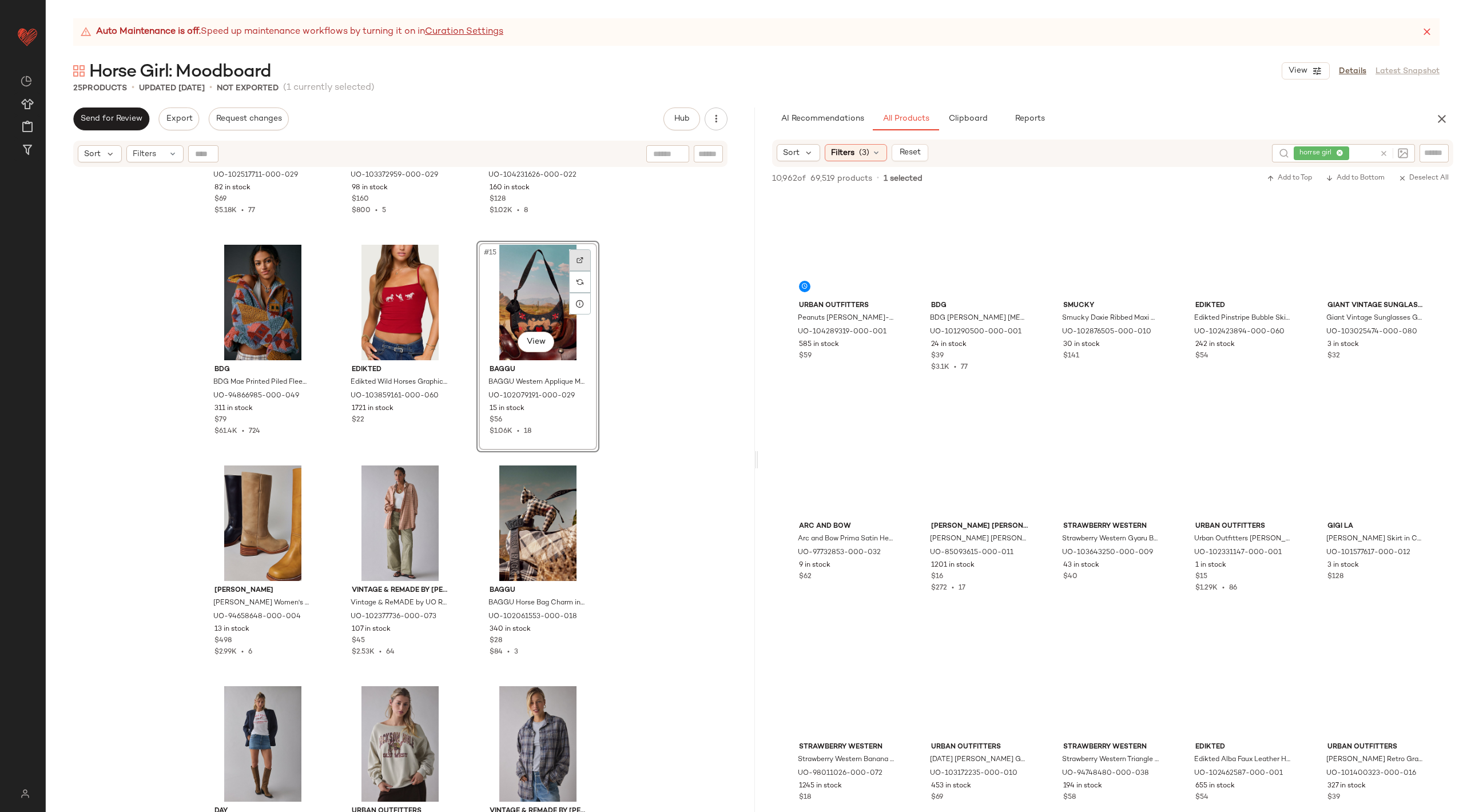
click at [578, 263] on div at bounding box center [579, 260] width 22 height 22
click at [1357, 72] on link "Details" at bounding box center [1353, 71] width 27 height 12
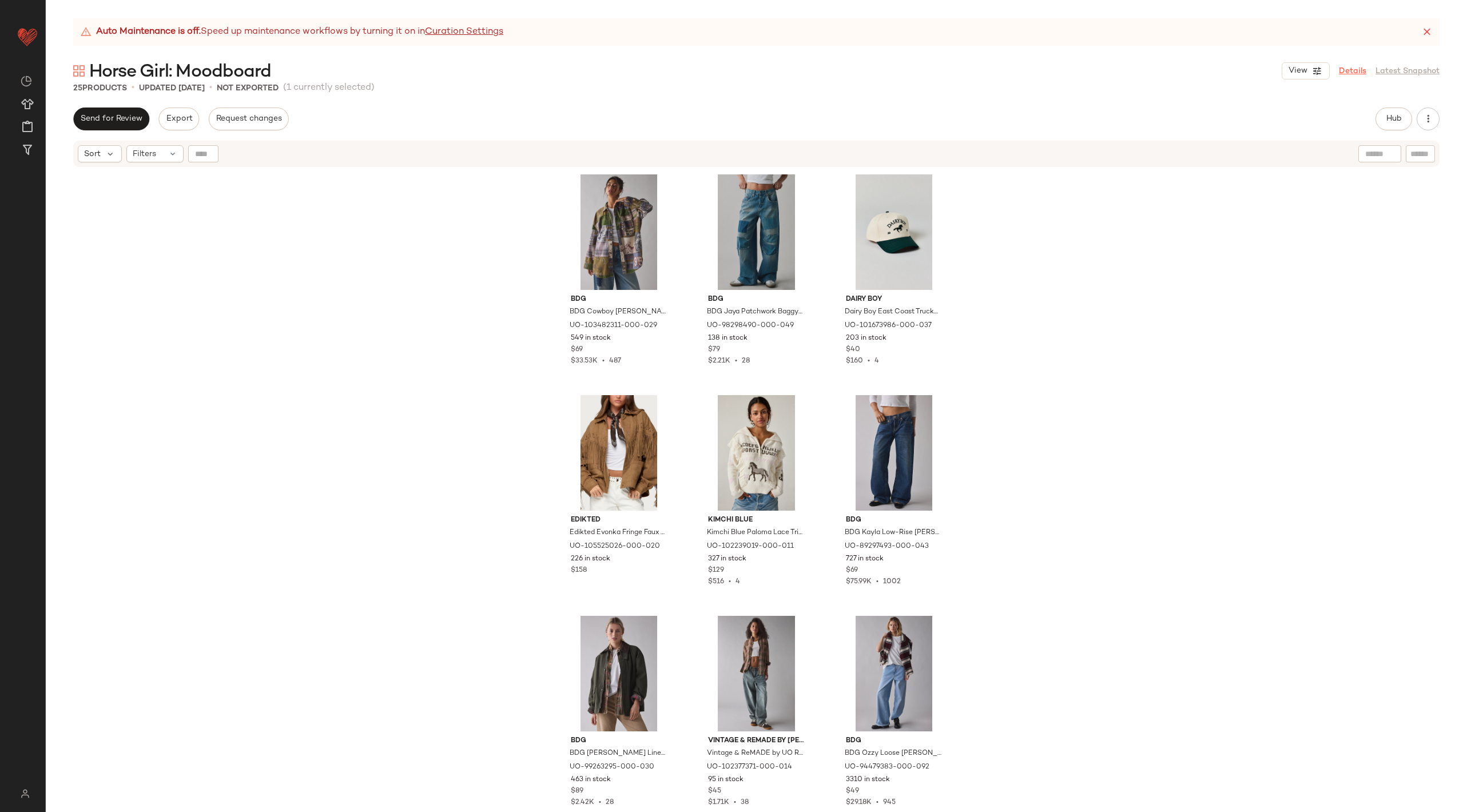
click at [1353, 74] on link "Details" at bounding box center [1353, 71] width 27 height 12
click at [1424, 120] on icon "button" at bounding box center [1428, 119] width 11 height 11
click at [1382, 207] on span "View Moodboard" at bounding box center [1376, 207] width 108 height 12
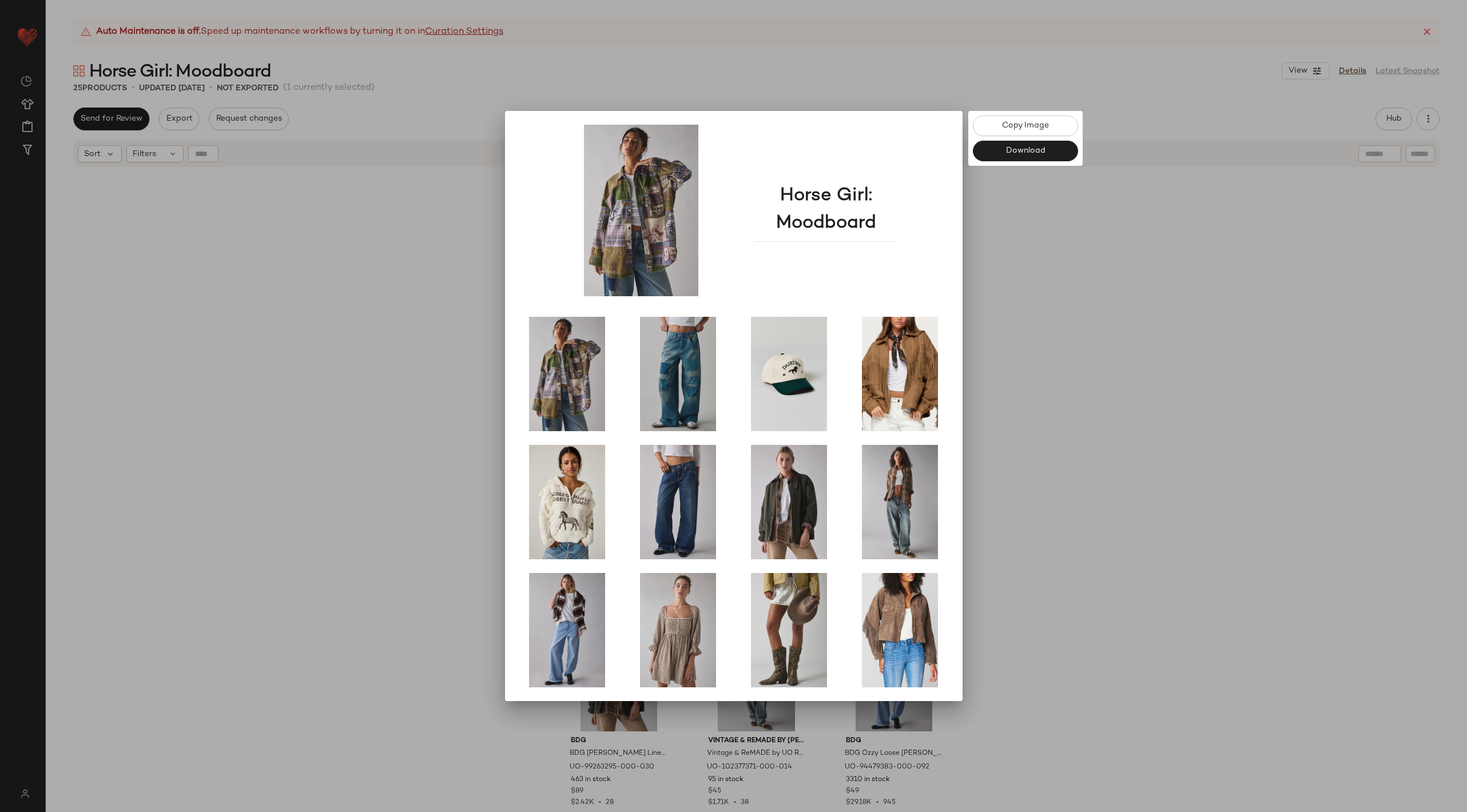
click at [1042, 594] on div at bounding box center [734, 406] width 1467 height 812
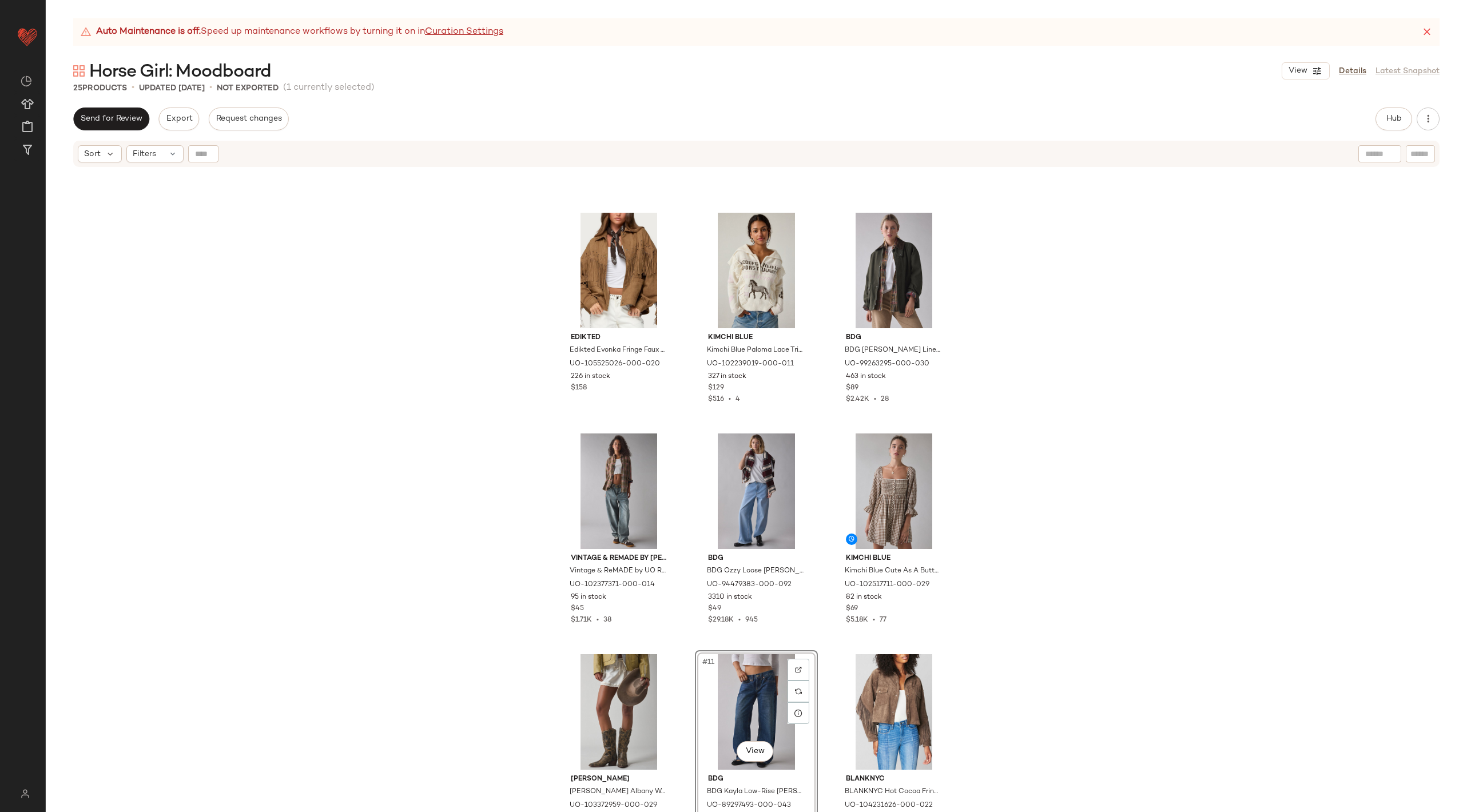
scroll to position [174, 0]
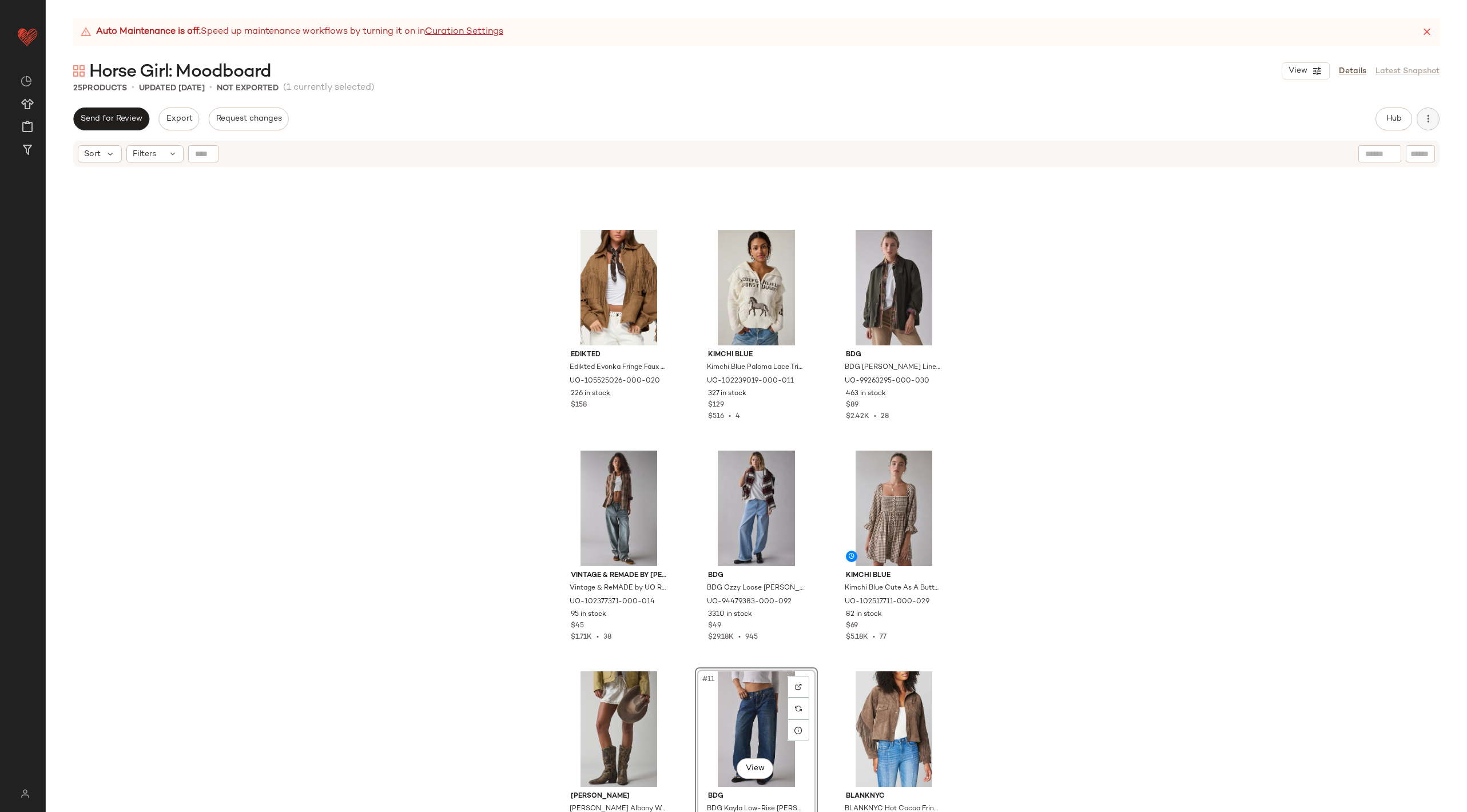
click at [1428, 124] on icon "button" at bounding box center [1428, 119] width 11 height 11
click at [1396, 203] on span "View Moodboard" at bounding box center [1376, 207] width 108 height 12
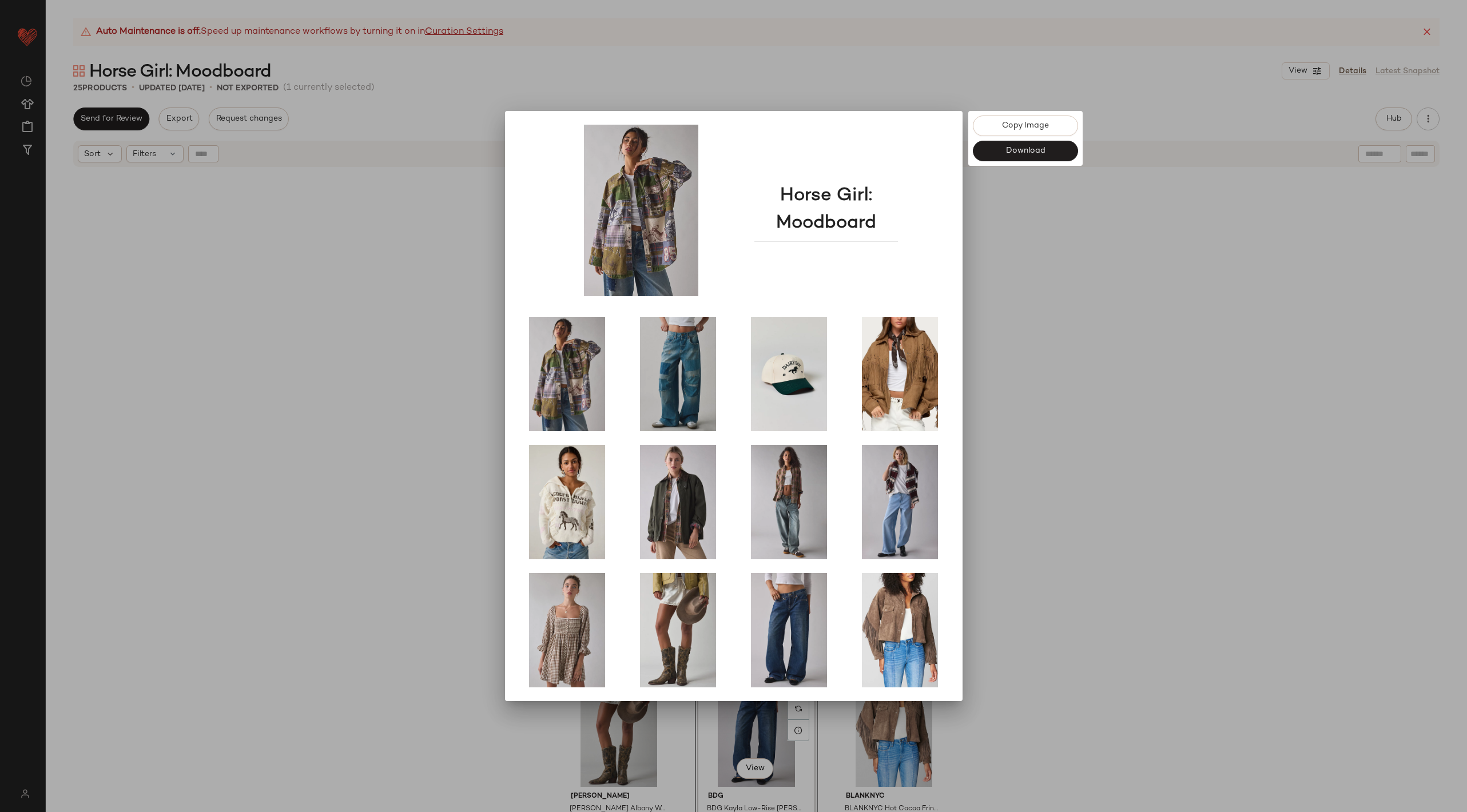
click at [1247, 178] on div at bounding box center [734, 406] width 1467 height 812
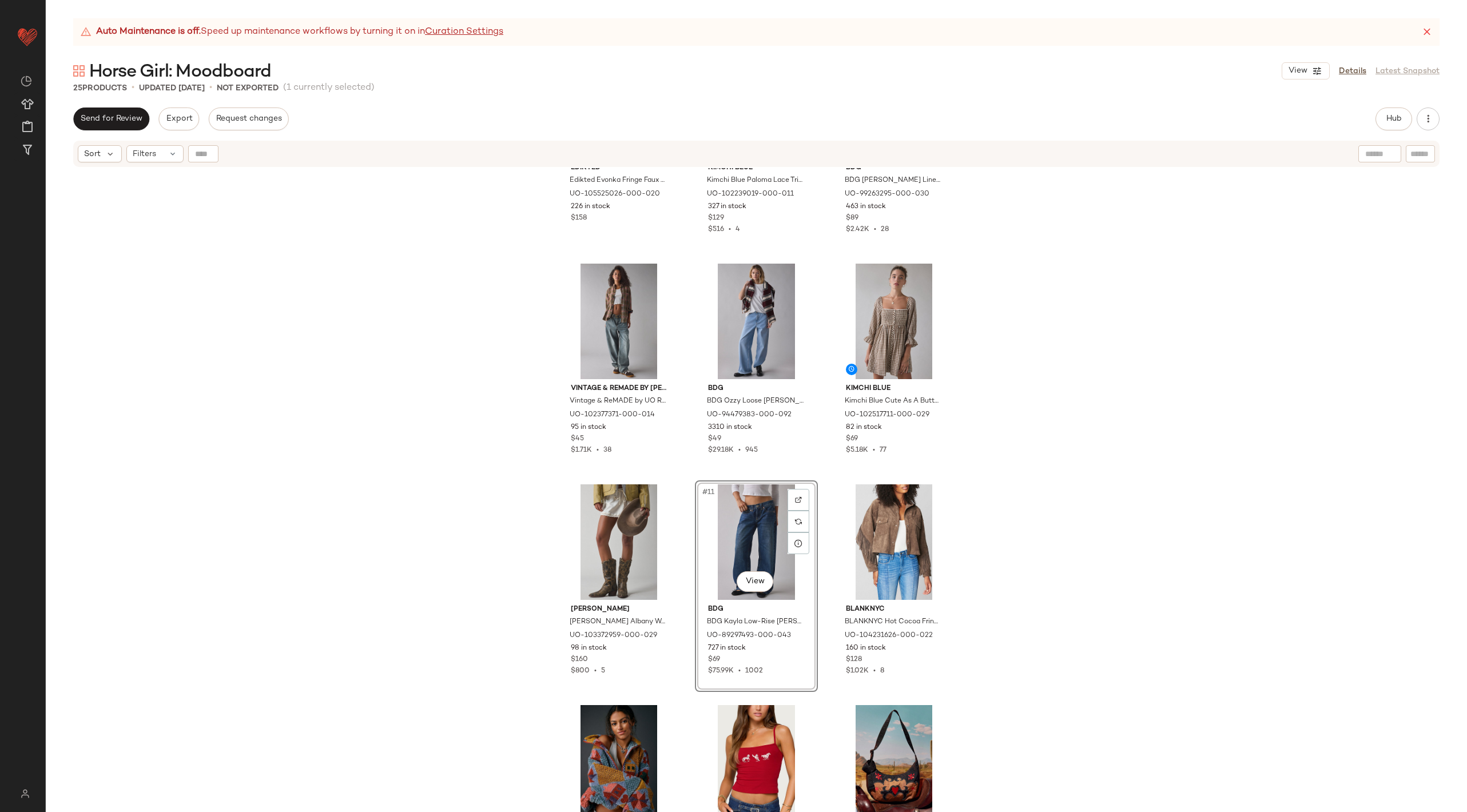
scroll to position [361, 0]
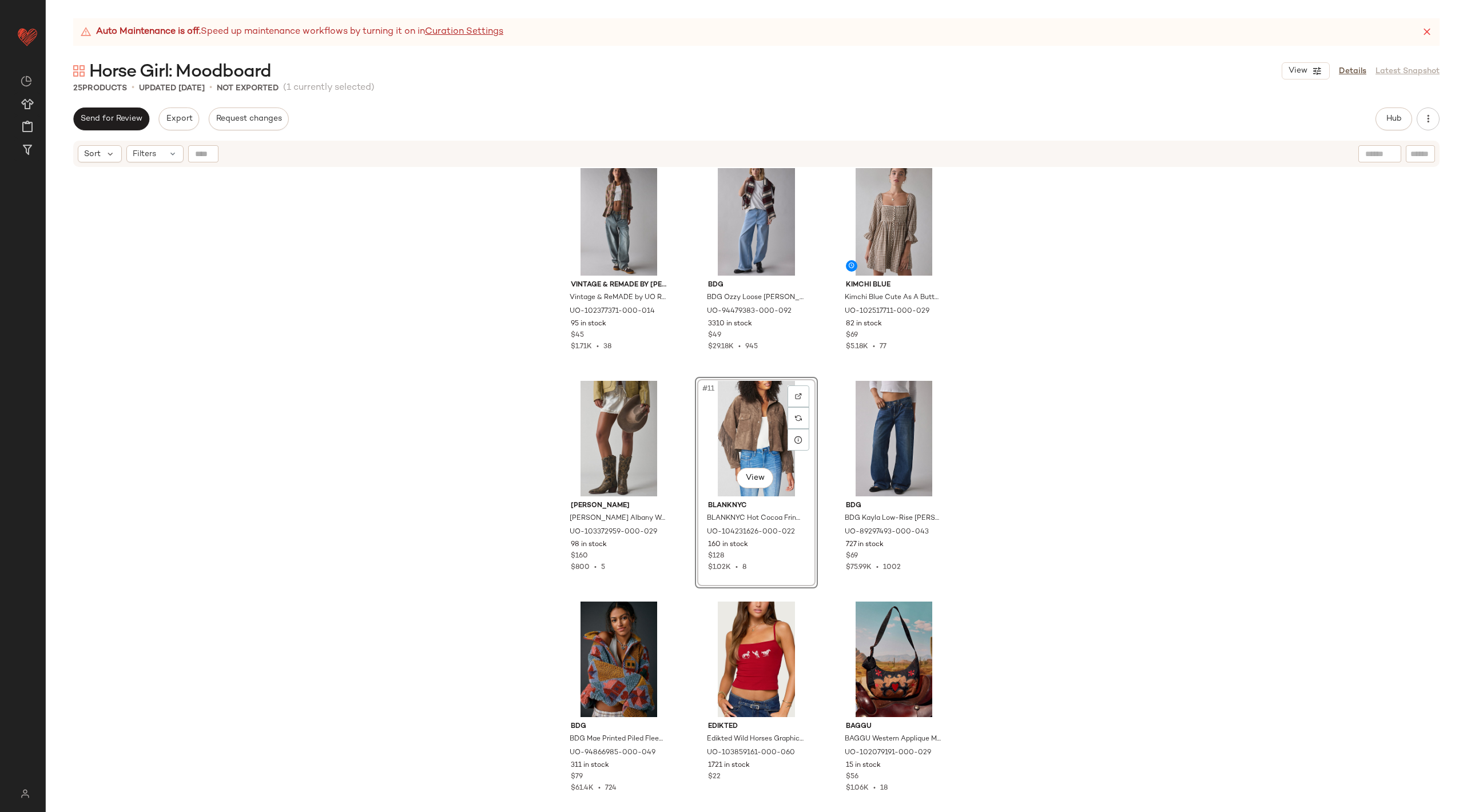
scroll to position [485, 0]
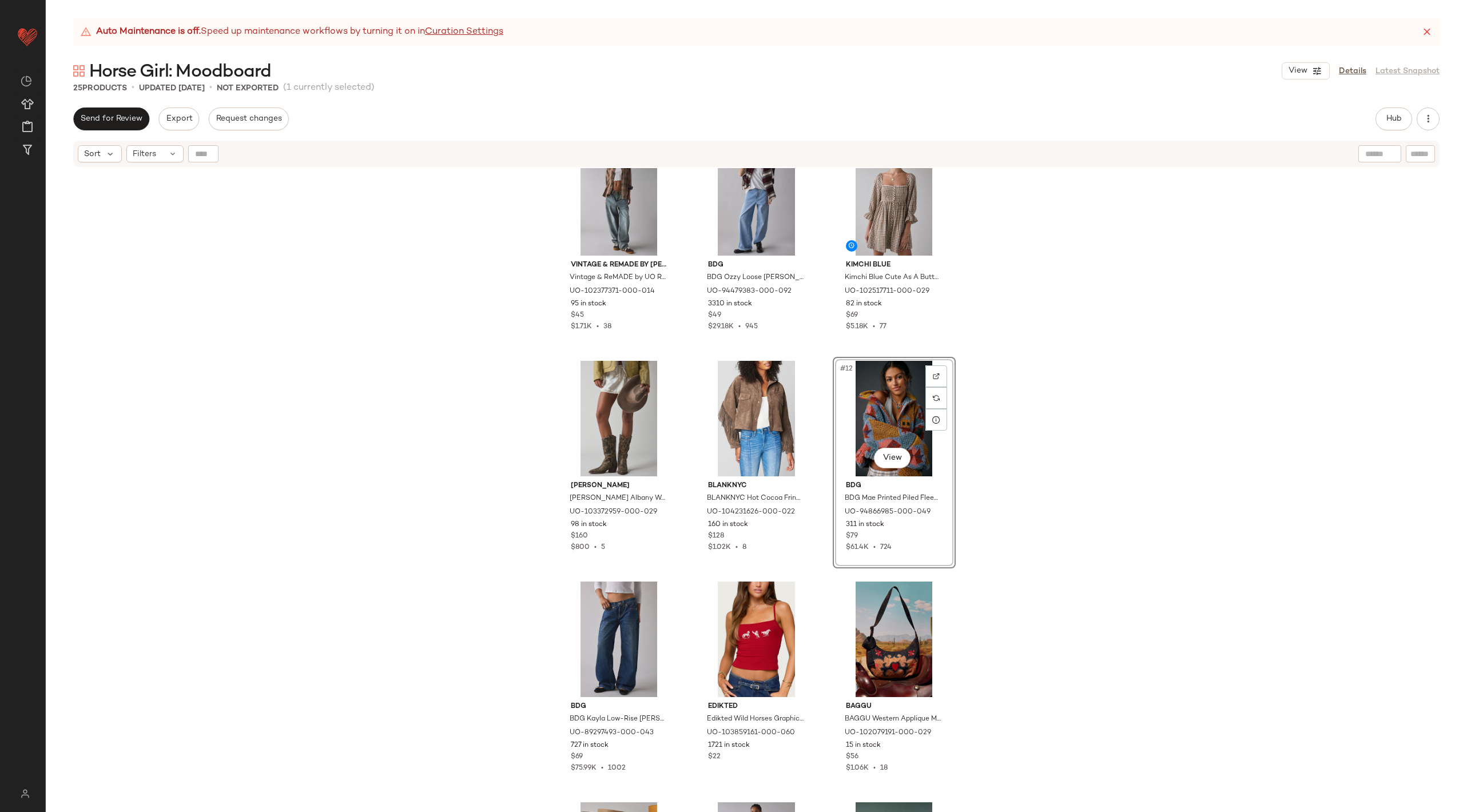
scroll to position [578, 0]
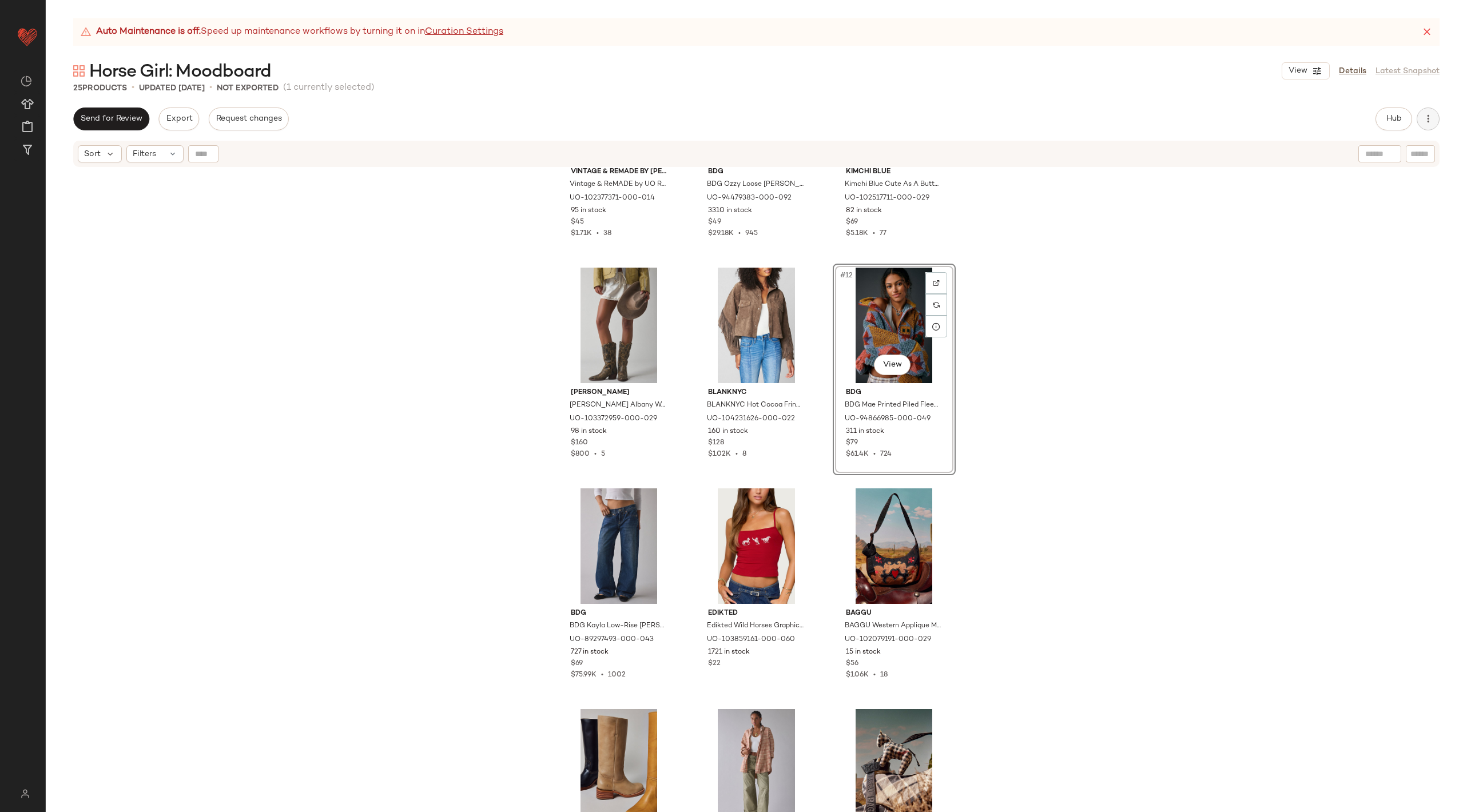
click at [1429, 124] on icon "button" at bounding box center [1428, 119] width 11 height 11
click at [1383, 211] on span "View Moodboard" at bounding box center [1376, 207] width 108 height 12
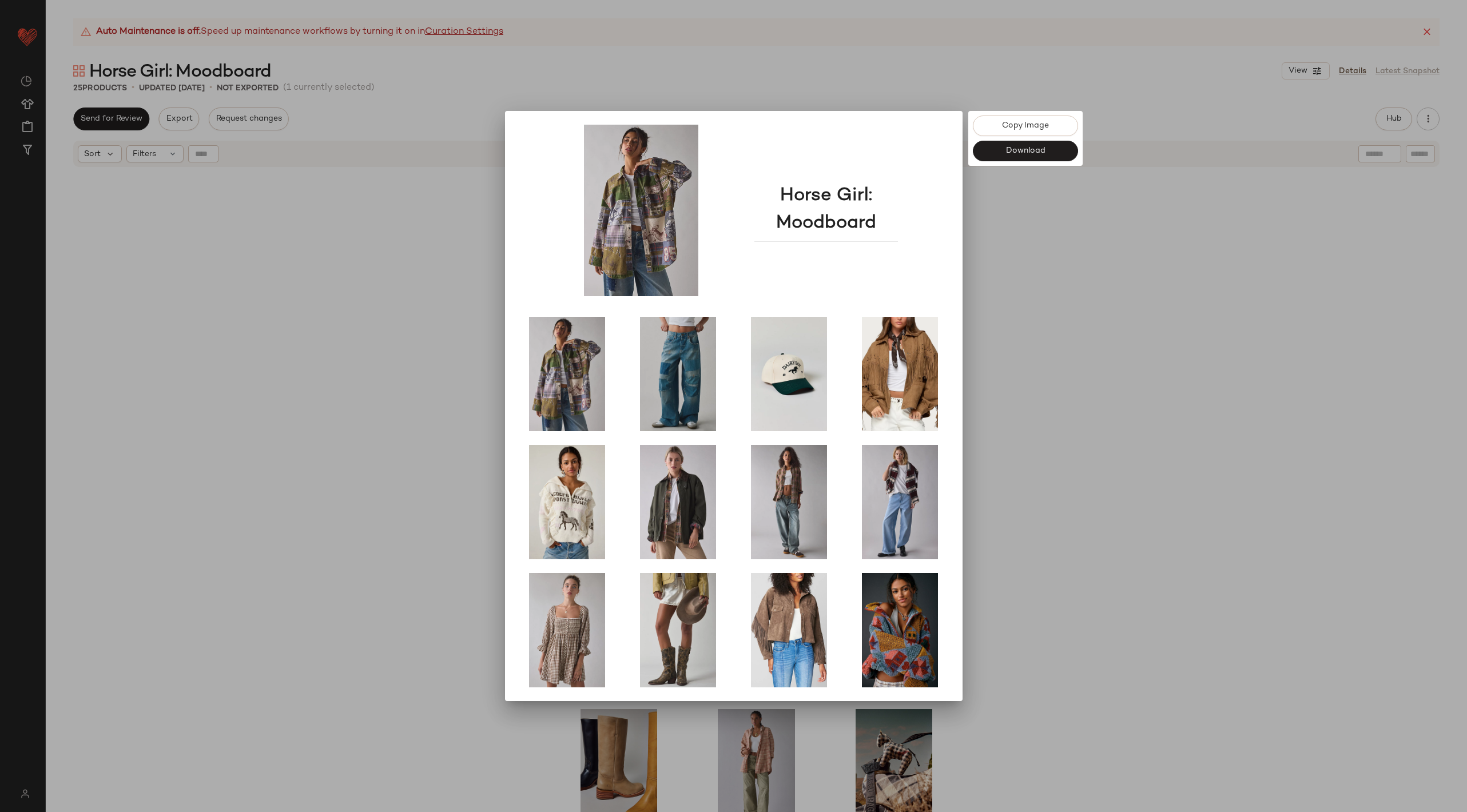
click at [1307, 328] on div at bounding box center [734, 406] width 1467 height 812
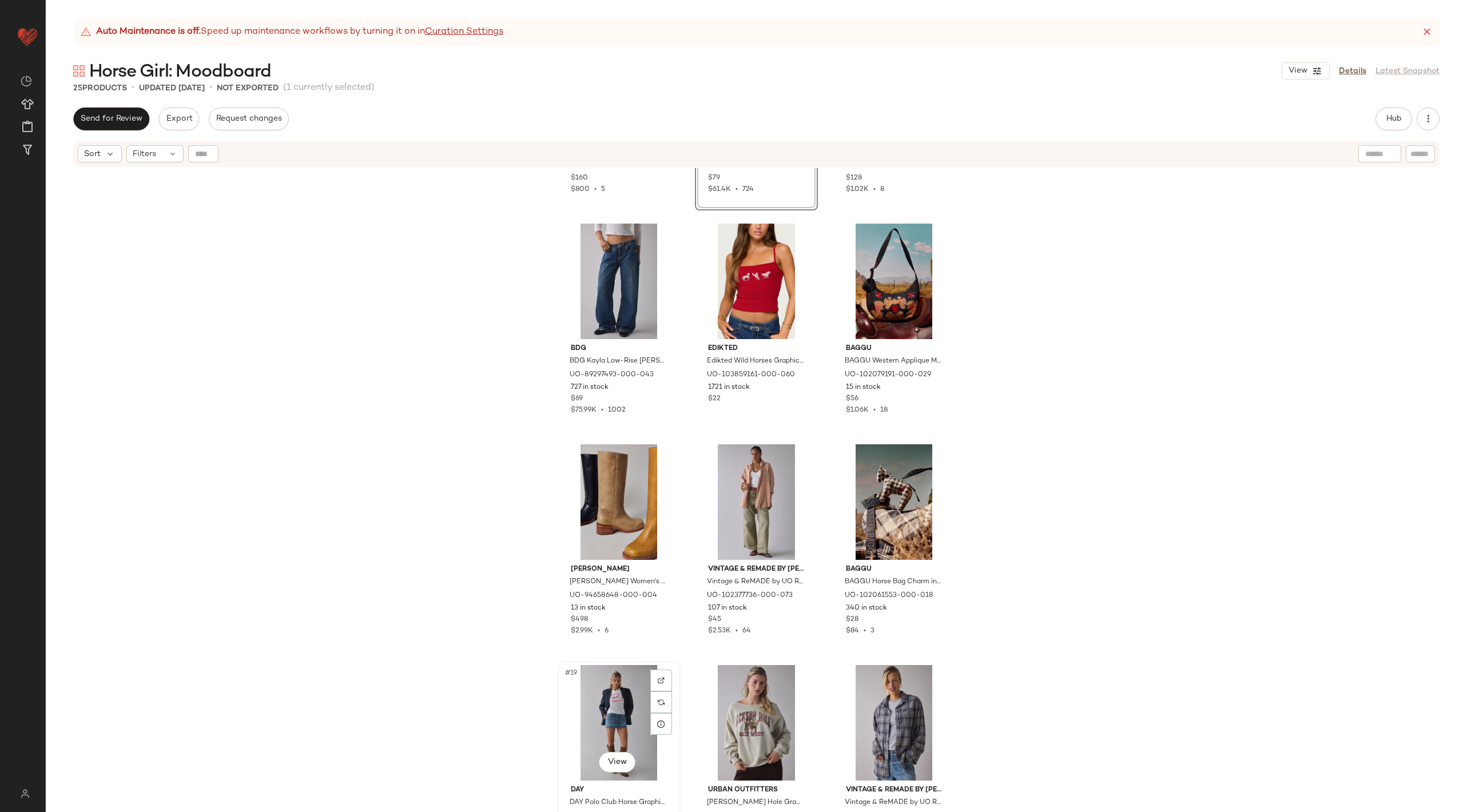
scroll to position [810, 0]
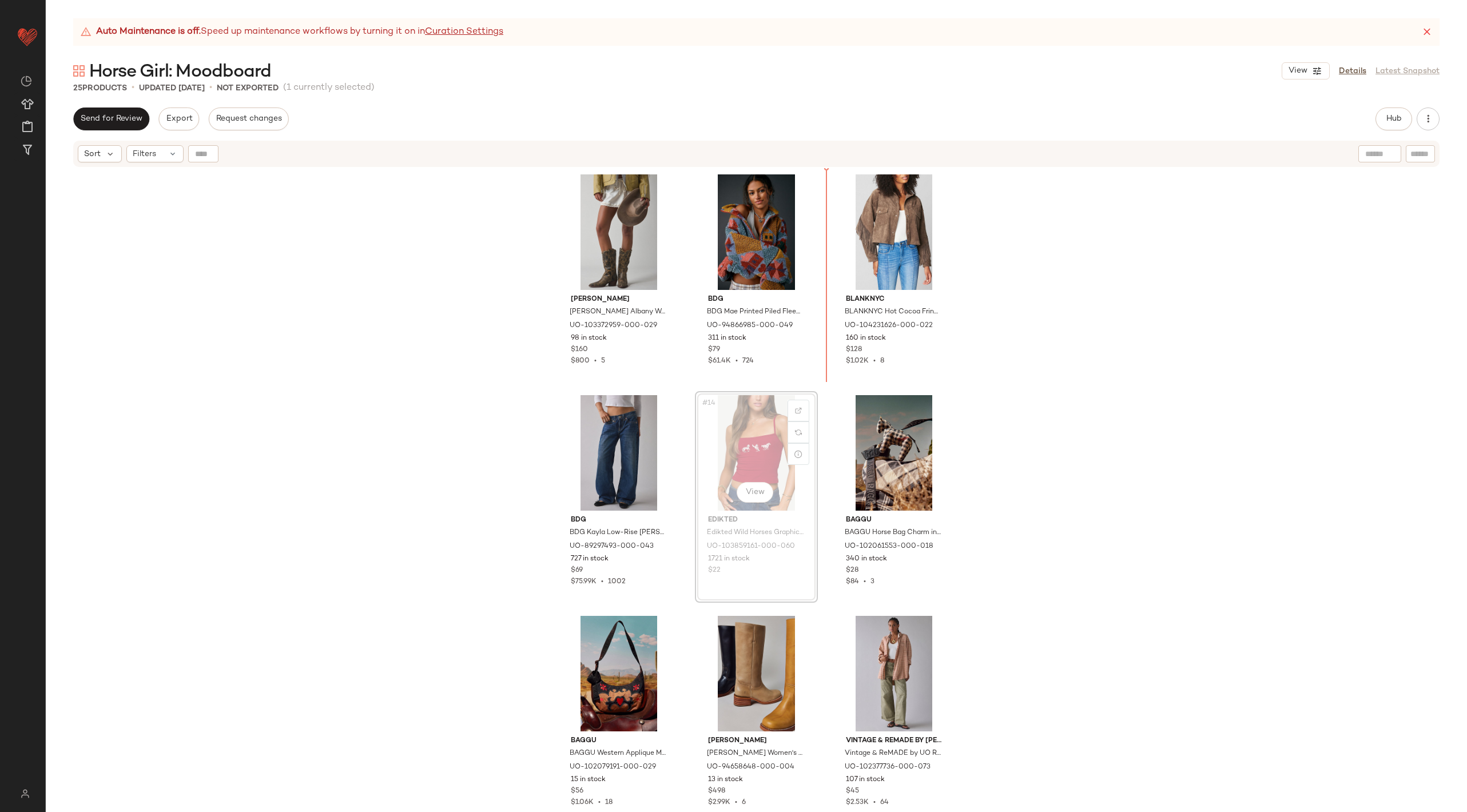
scroll to position [661, 0]
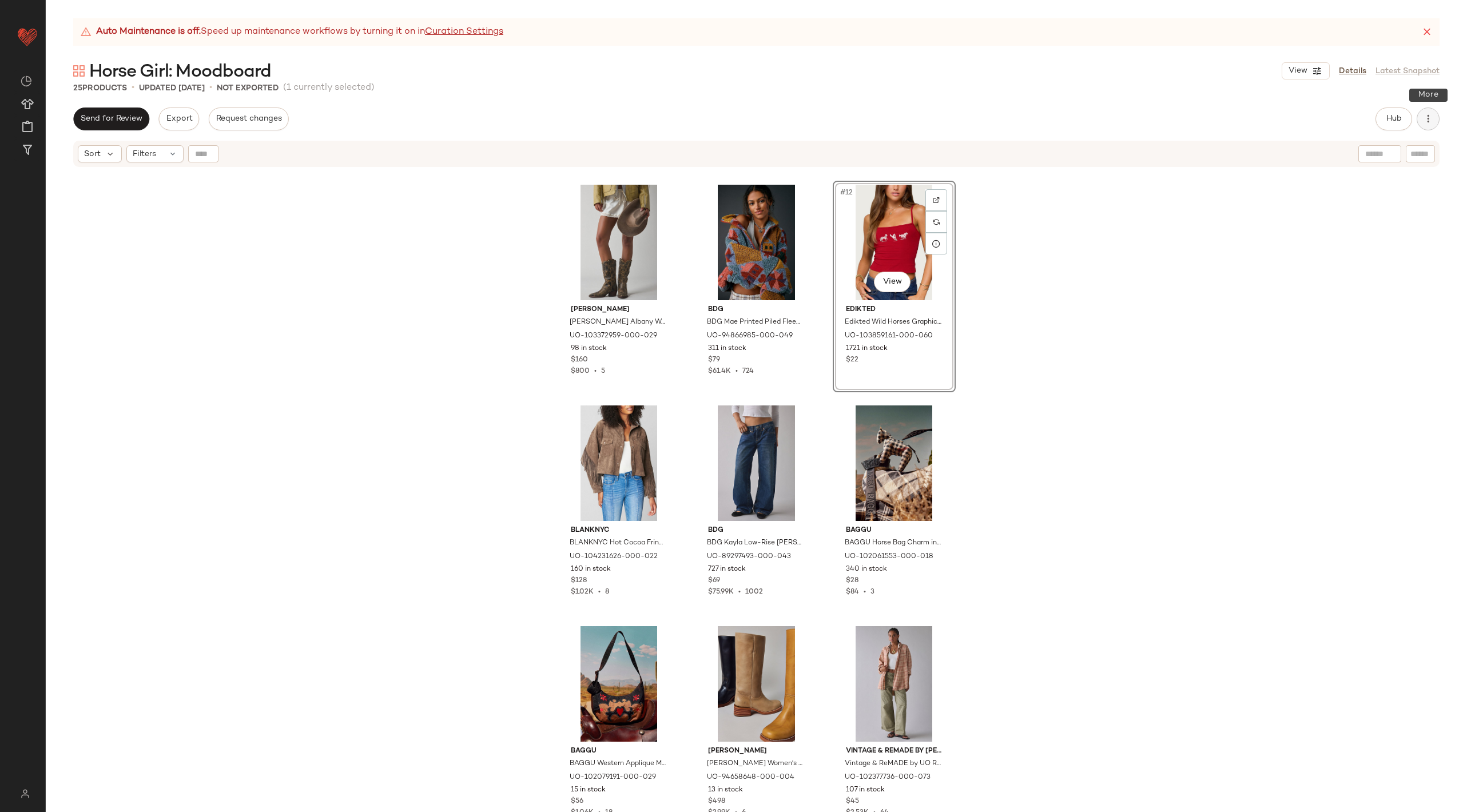
click at [1430, 121] on icon "button" at bounding box center [1428, 119] width 11 height 11
click at [1364, 209] on span "View Moodboard" at bounding box center [1376, 207] width 108 height 12
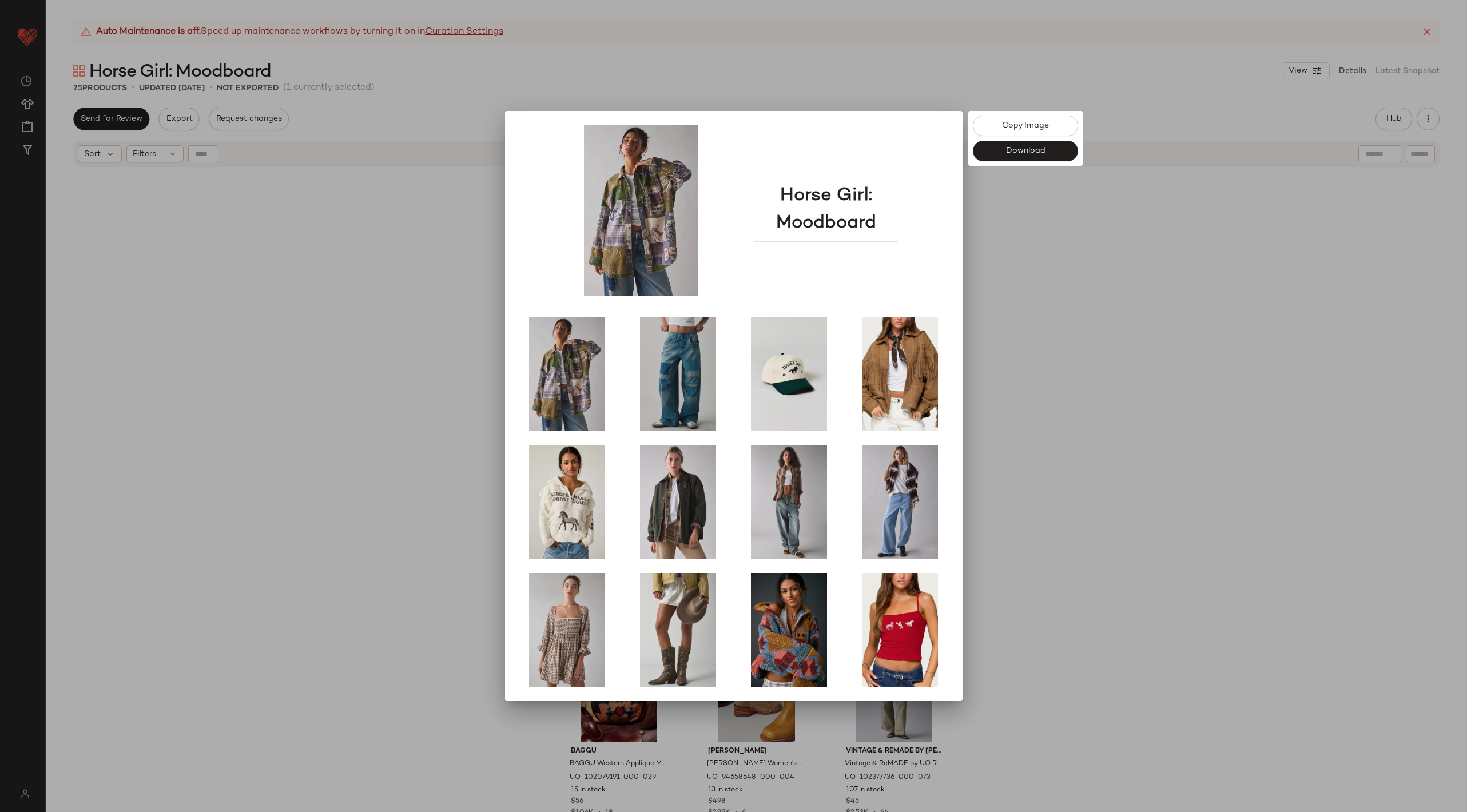
click at [1259, 449] on div at bounding box center [734, 406] width 1467 height 812
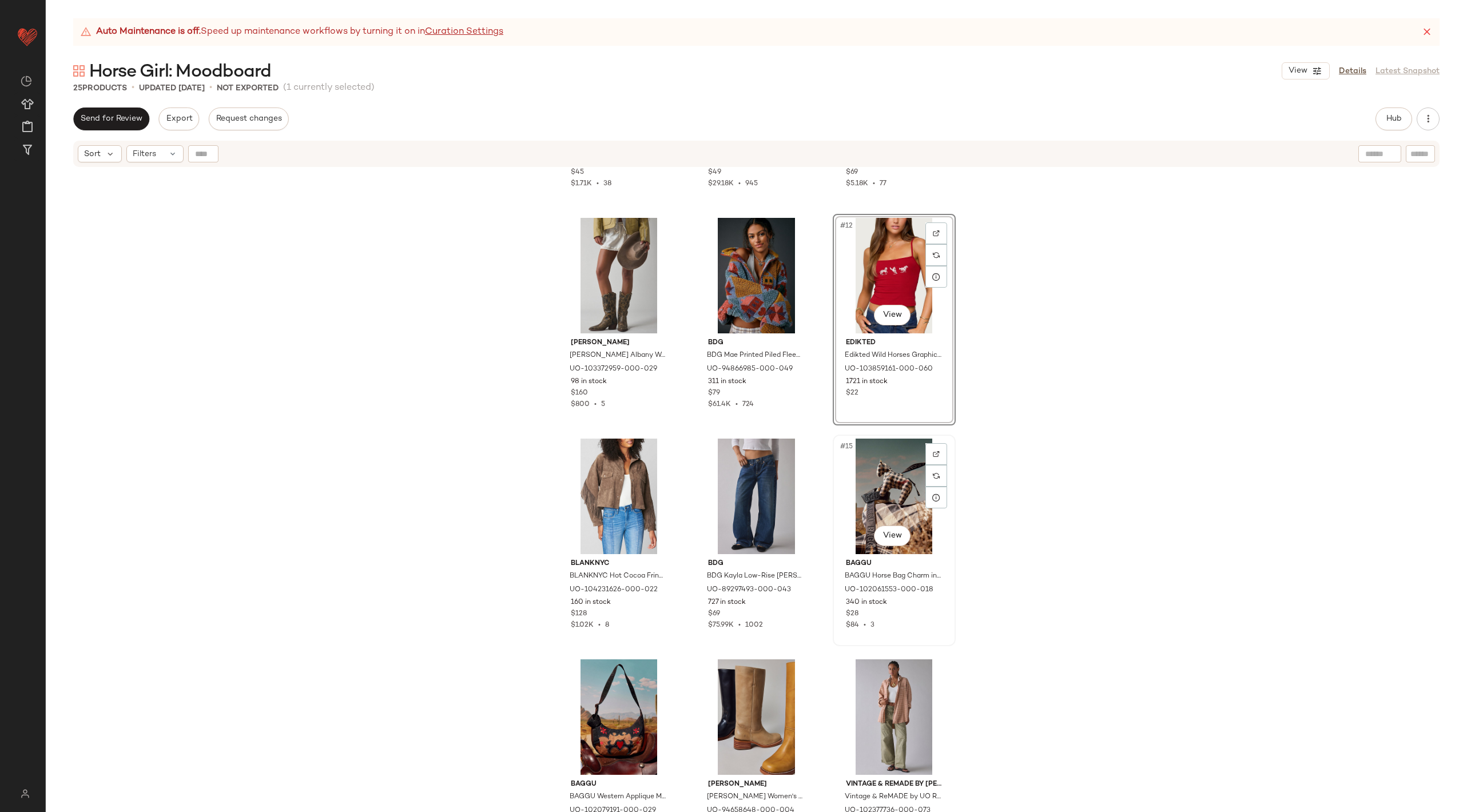
scroll to position [623, 0]
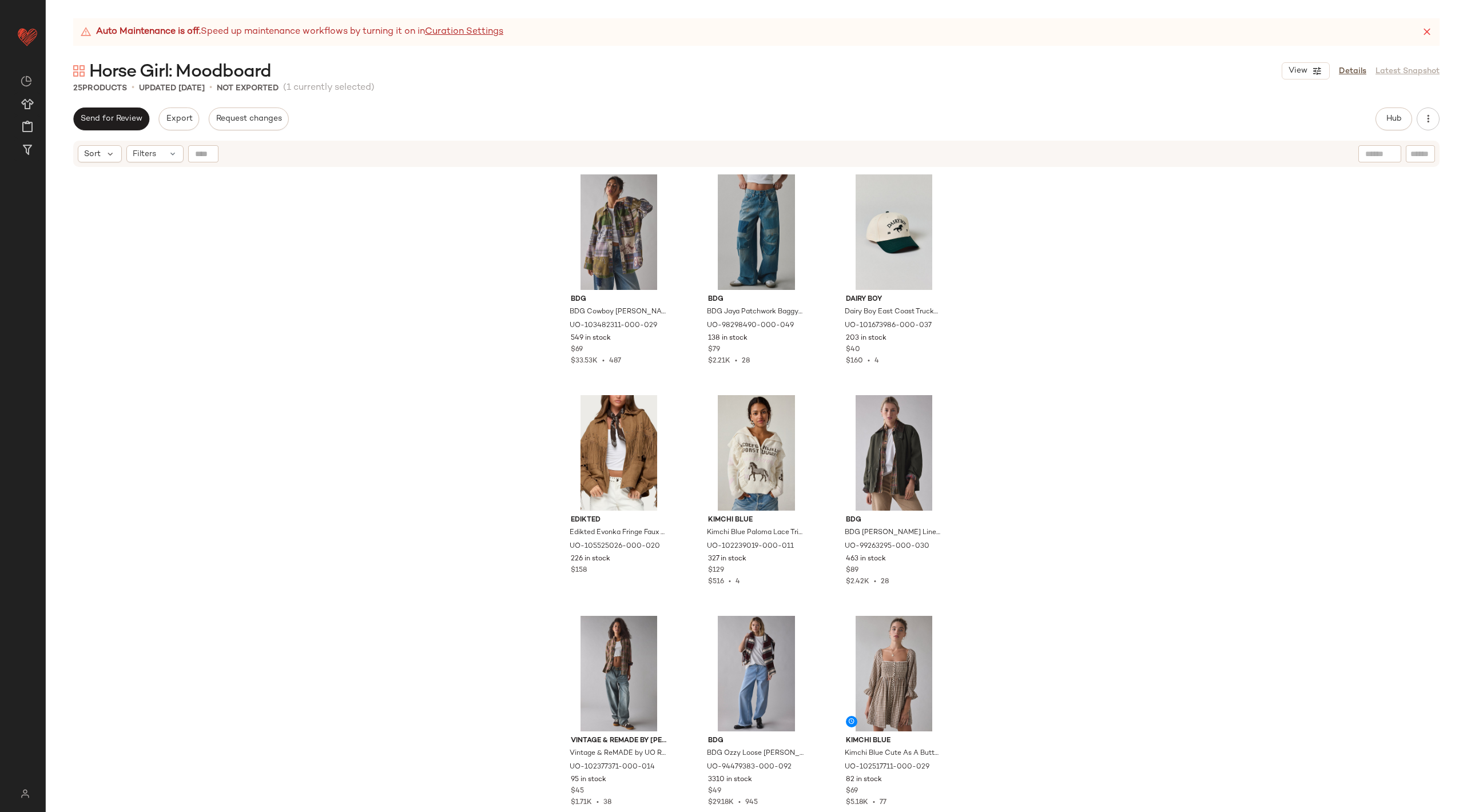
click at [1436, 110] on div "Hub" at bounding box center [1407, 119] width 64 height 23
click at [1435, 122] on button "button" at bounding box center [1428, 119] width 23 height 23
click at [1368, 211] on span "View Moodboard" at bounding box center [1376, 207] width 108 height 12
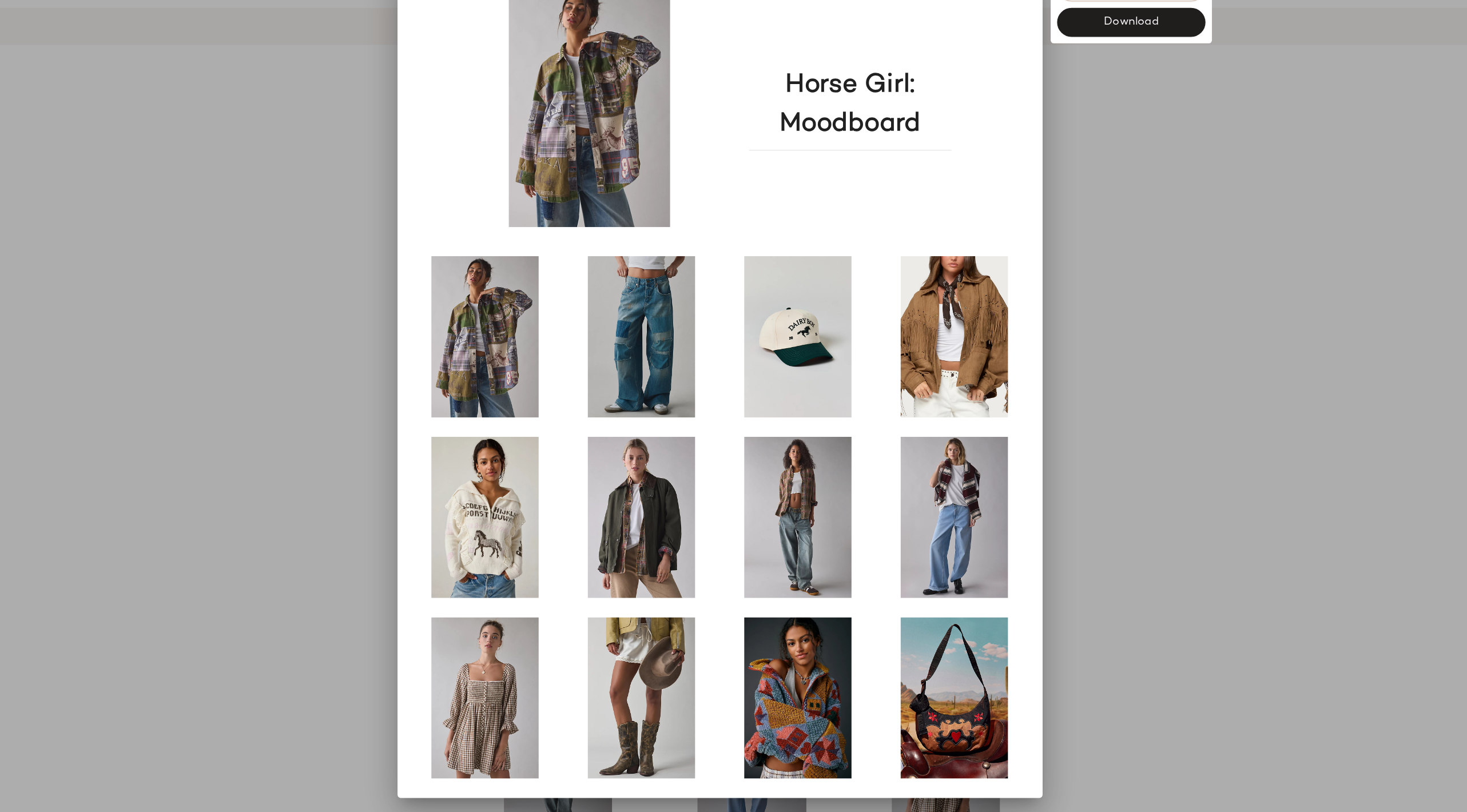
click at [1072, 235] on div at bounding box center [734, 406] width 1467 height 812
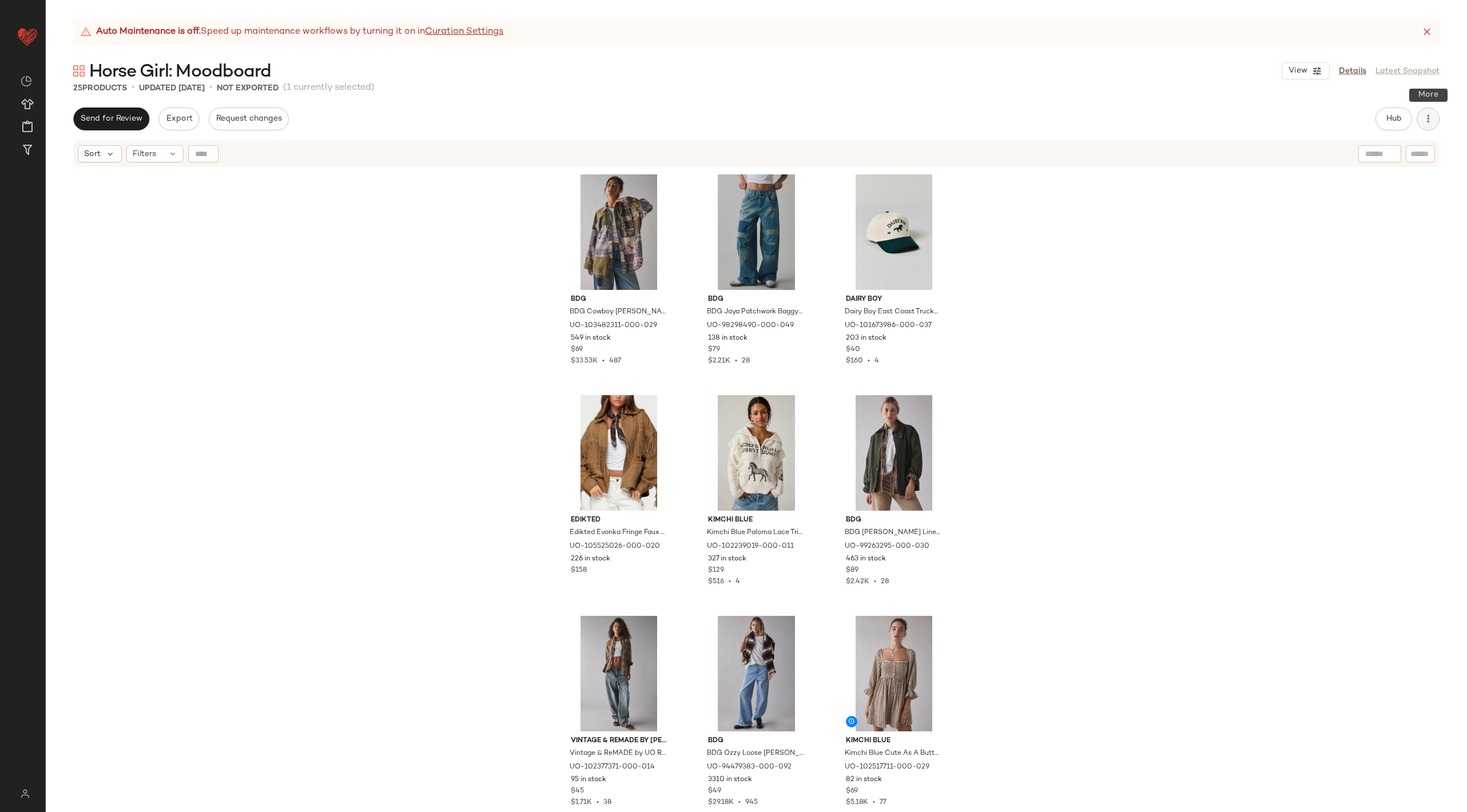
click at [1433, 117] on icon "button" at bounding box center [1428, 119] width 11 height 11
drag, startPoint x: 1359, startPoint y: 181, endPoint x: 1230, endPoint y: 250, distance: 146.3
click at [1230, 250] on body "Urban Outfitters ** Dashboard All Products Global Clipboards (136) Curations (2…" at bounding box center [734, 406] width 1467 height 812
click at [1230, 250] on div "BDG BDG Cowboy Dan Patchwork Oversized Button-Down Shirt in Brown, Women's at U…" at bounding box center [756, 504] width 1421 height 672
click at [1429, 122] on icon "button" at bounding box center [1428, 119] width 11 height 11
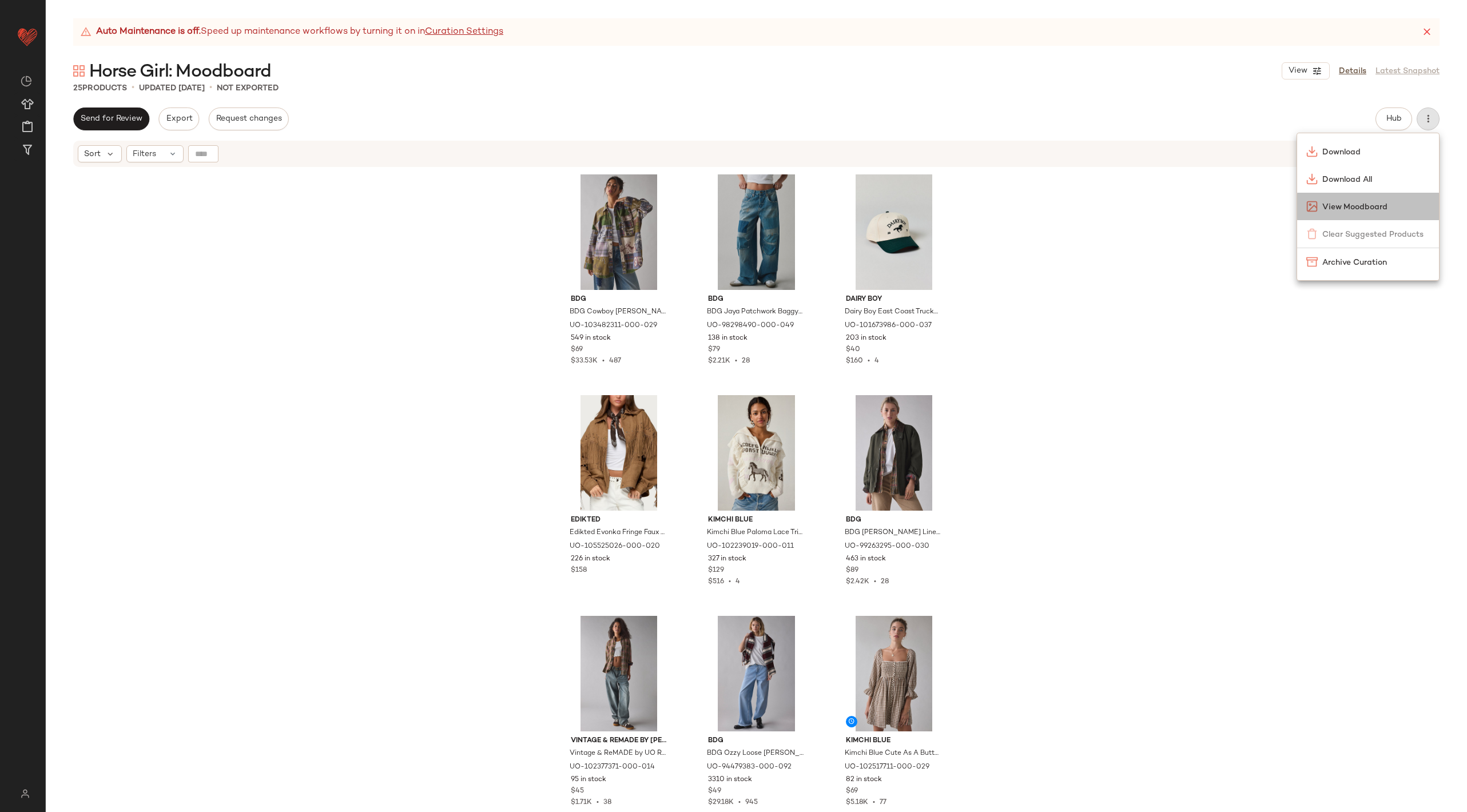
click at [1352, 199] on div "View Moodboard" at bounding box center [1368, 207] width 142 height 27
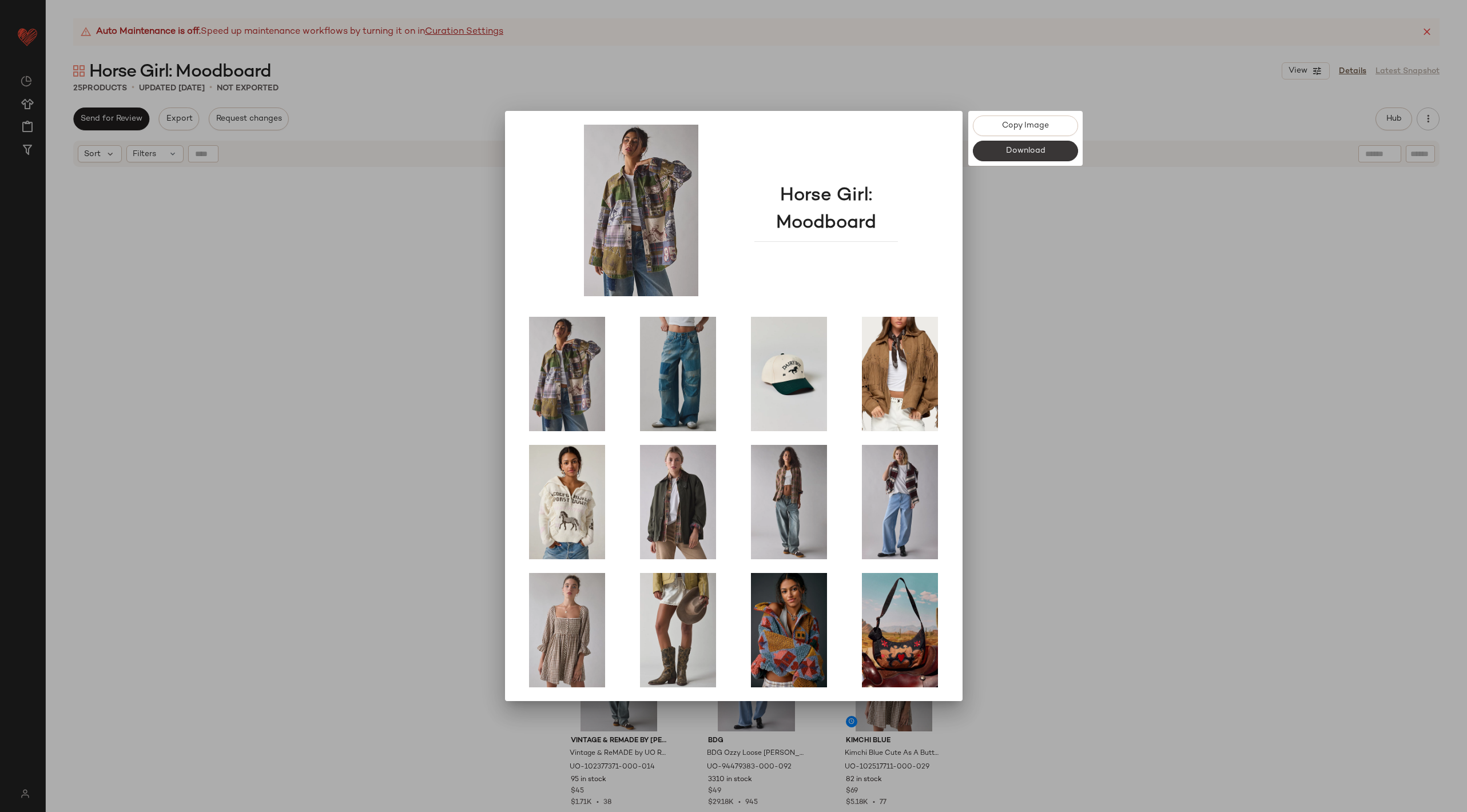
click at [1031, 147] on span "Download" at bounding box center [1025, 150] width 40 height 9
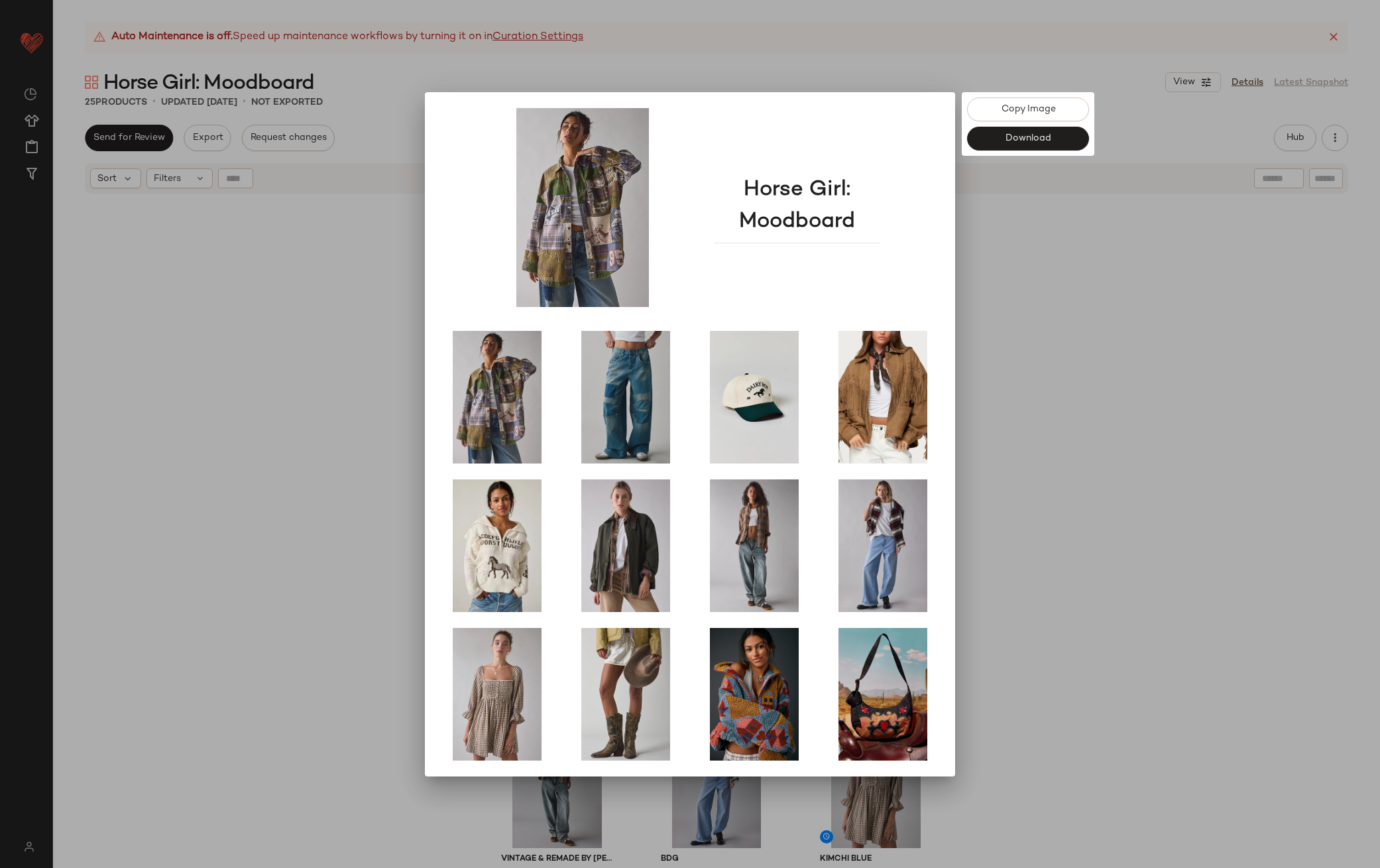
click at [1014, 81] on div at bounding box center [690, 434] width 1380 height 868
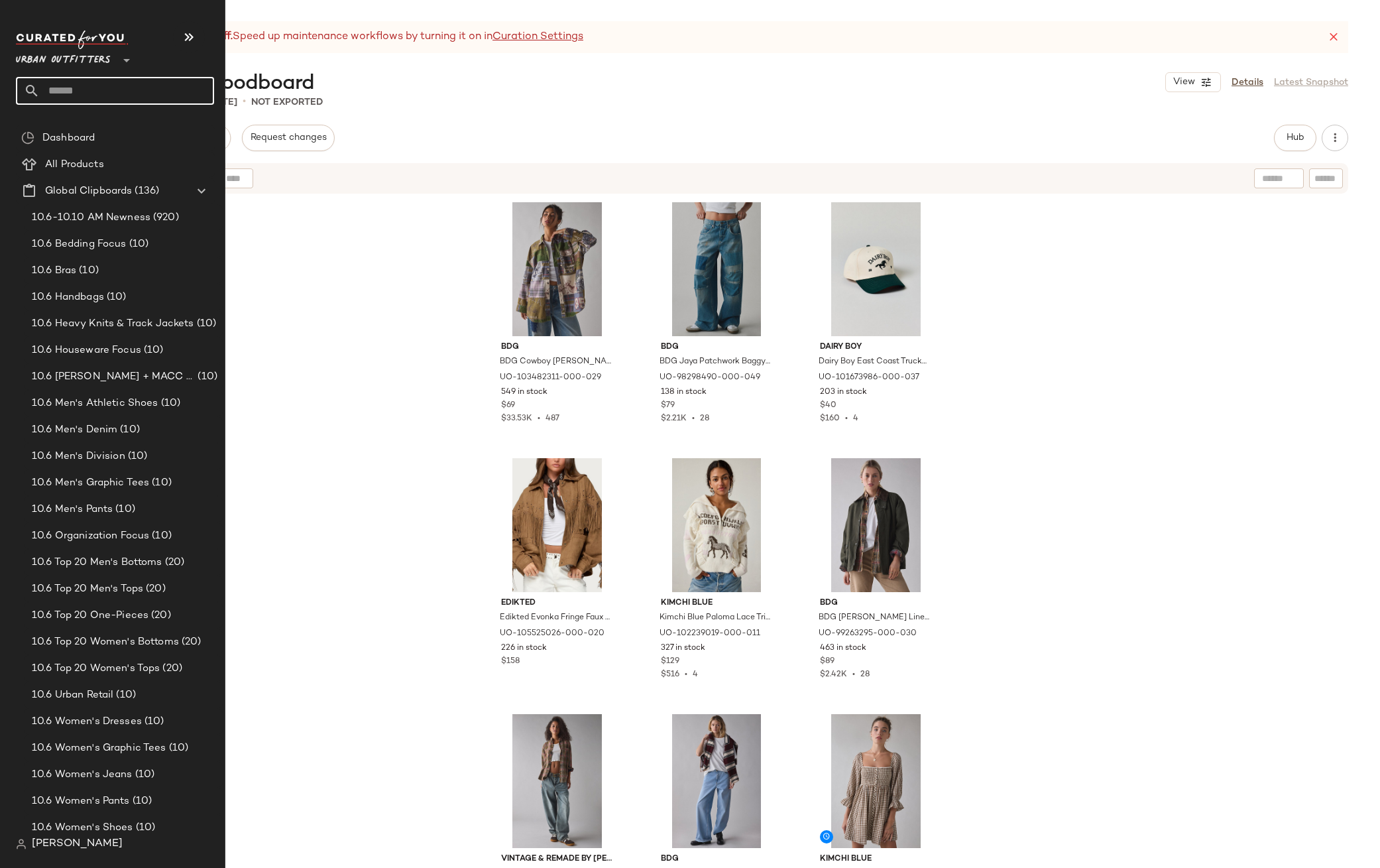
click at [61, 89] on input "text" at bounding box center [127, 90] width 174 height 28
type input "********"
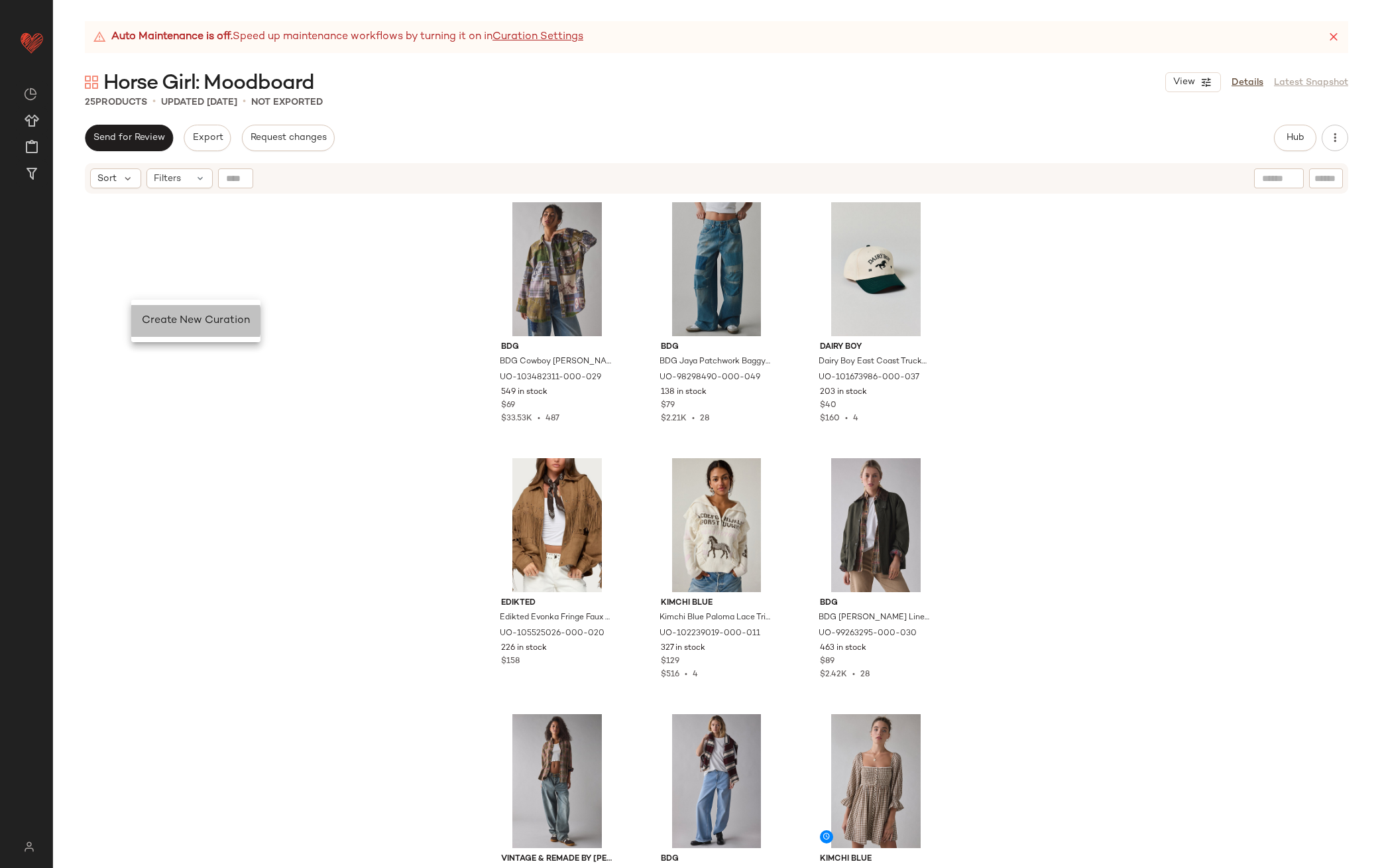
click at [161, 324] on span "Create New Curation" at bounding box center [196, 321] width 108 height 11
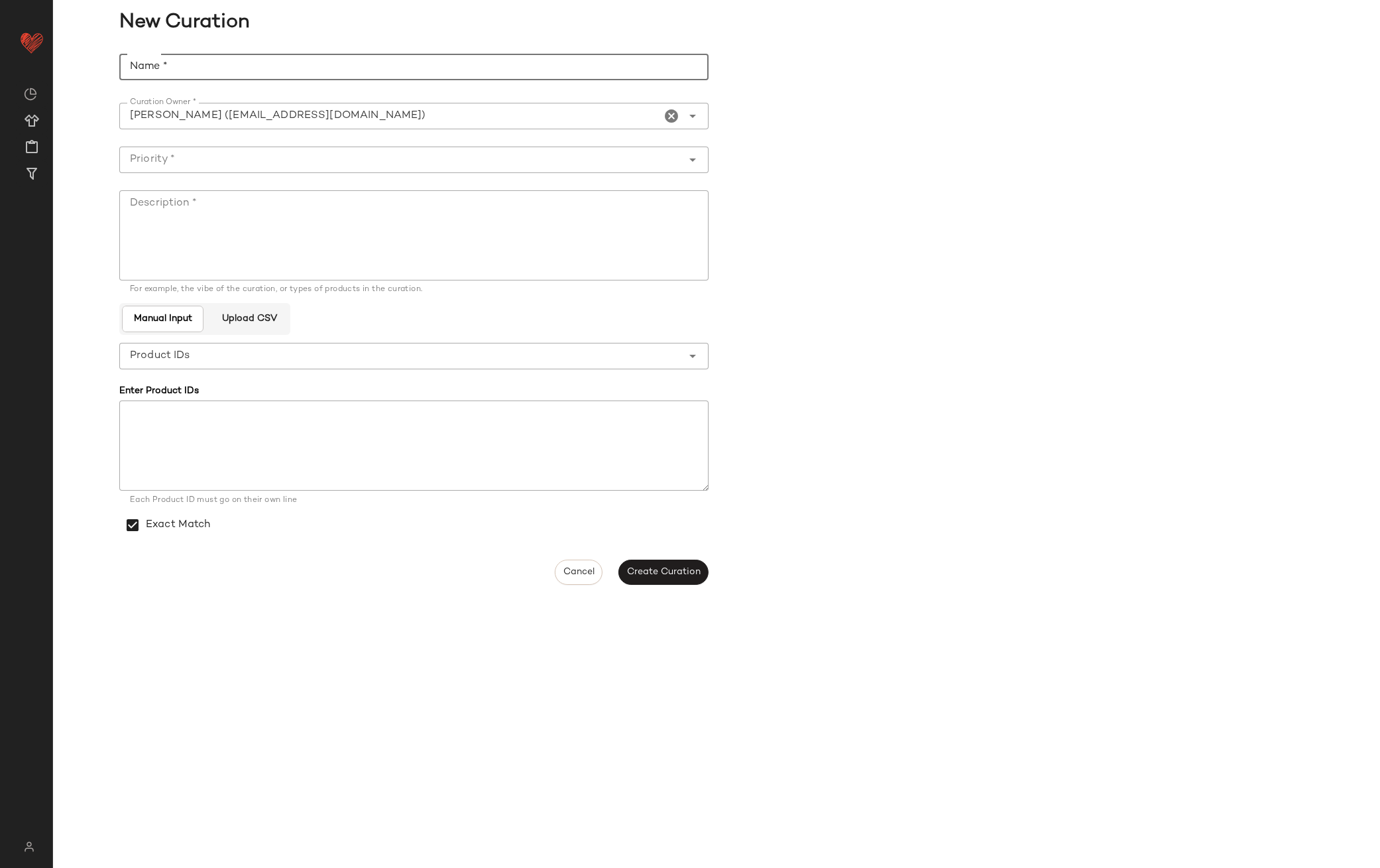
click at [150, 62] on input "Name *" at bounding box center [414, 67] width 589 height 26
type input "**********"
click at [666, 572] on span "Create Curation" at bounding box center [664, 572] width 75 height 10
click at [288, 214] on textarea "Description *" at bounding box center [414, 235] width 589 height 90
type textarea "*"
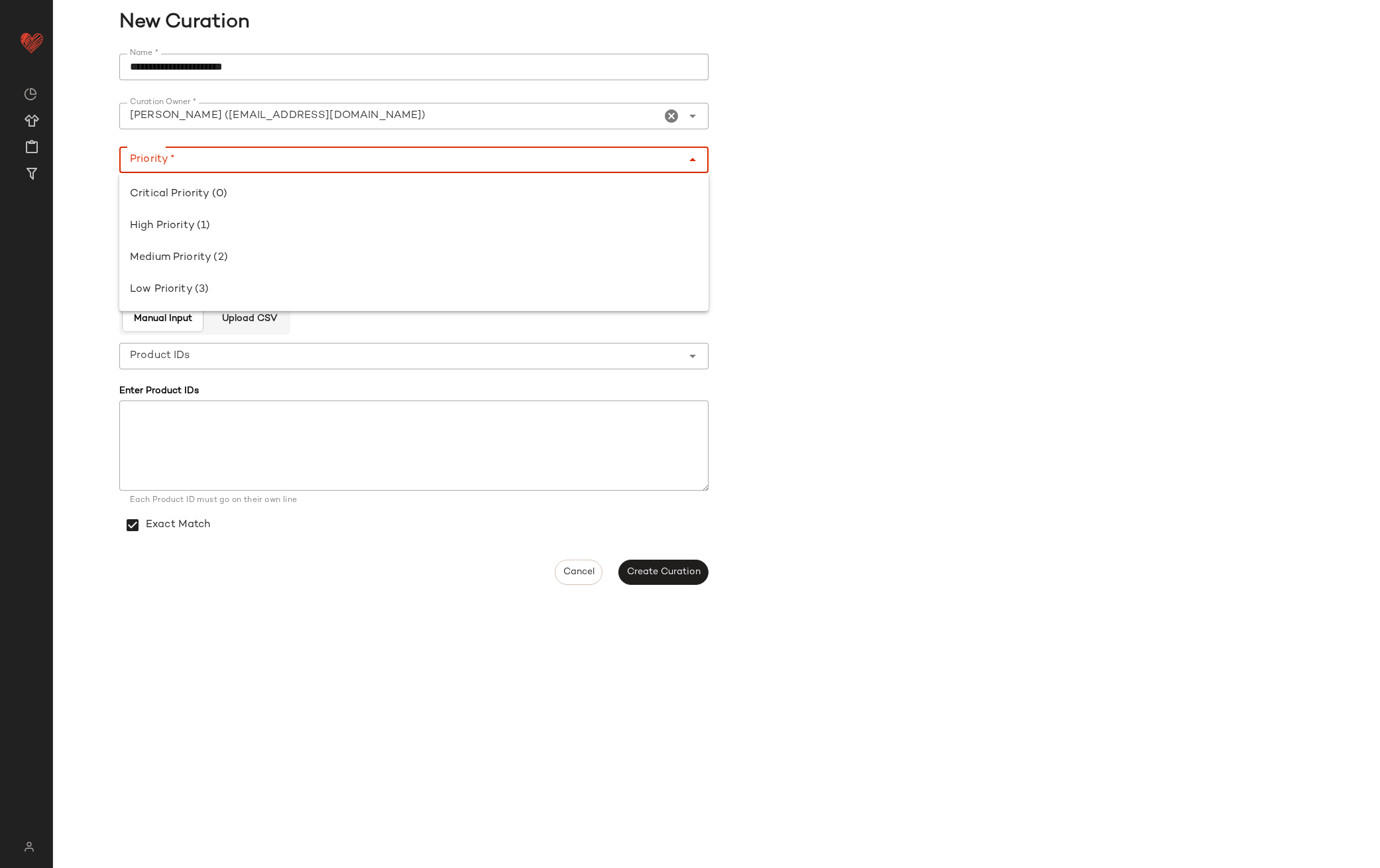
click at [242, 153] on input "Priority *" at bounding box center [401, 159] width 563 height 16
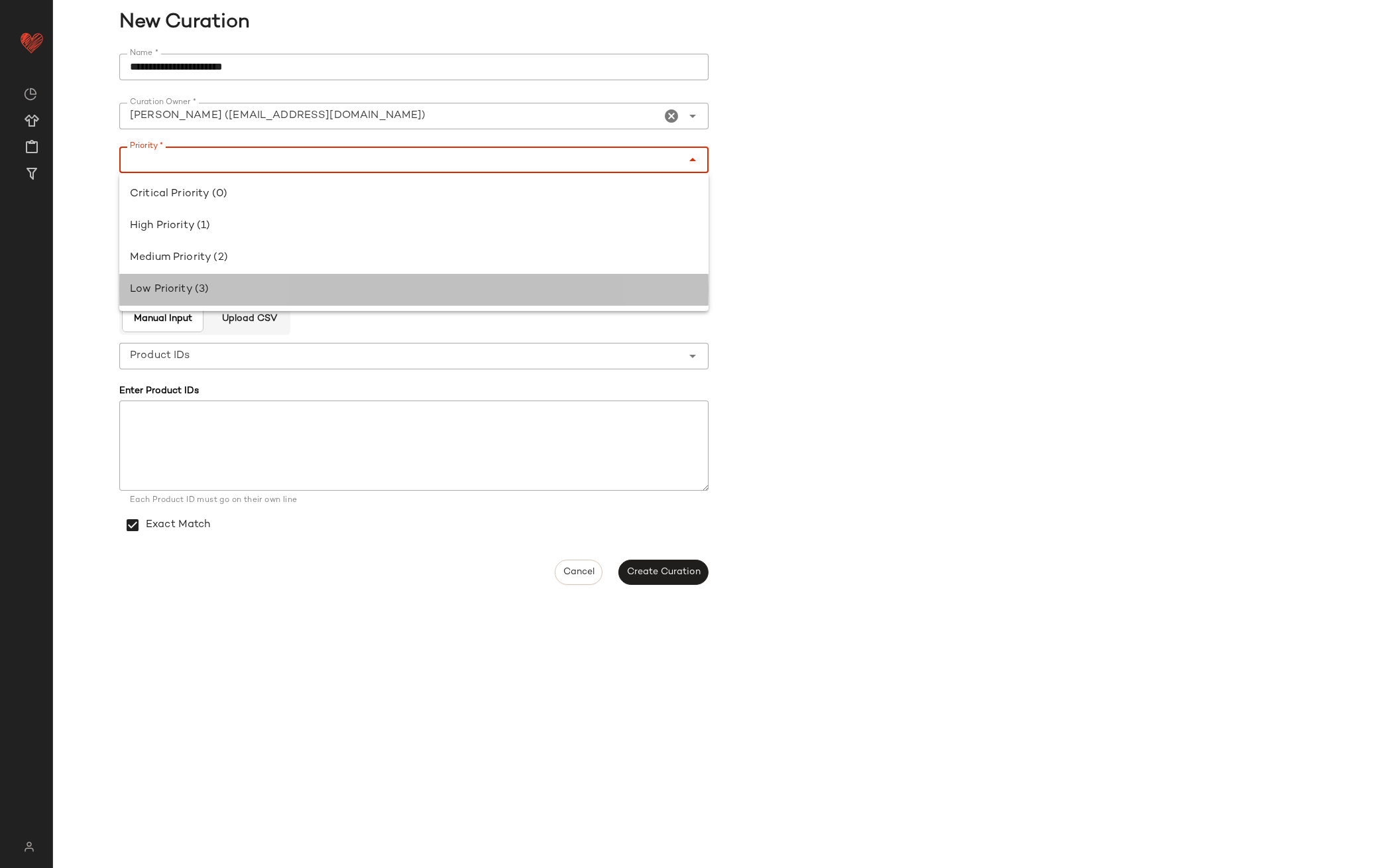
click at [271, 279] on div "Low Priority (3)" at bounding box center [414, 290] width 589 height 32
type input "**********"
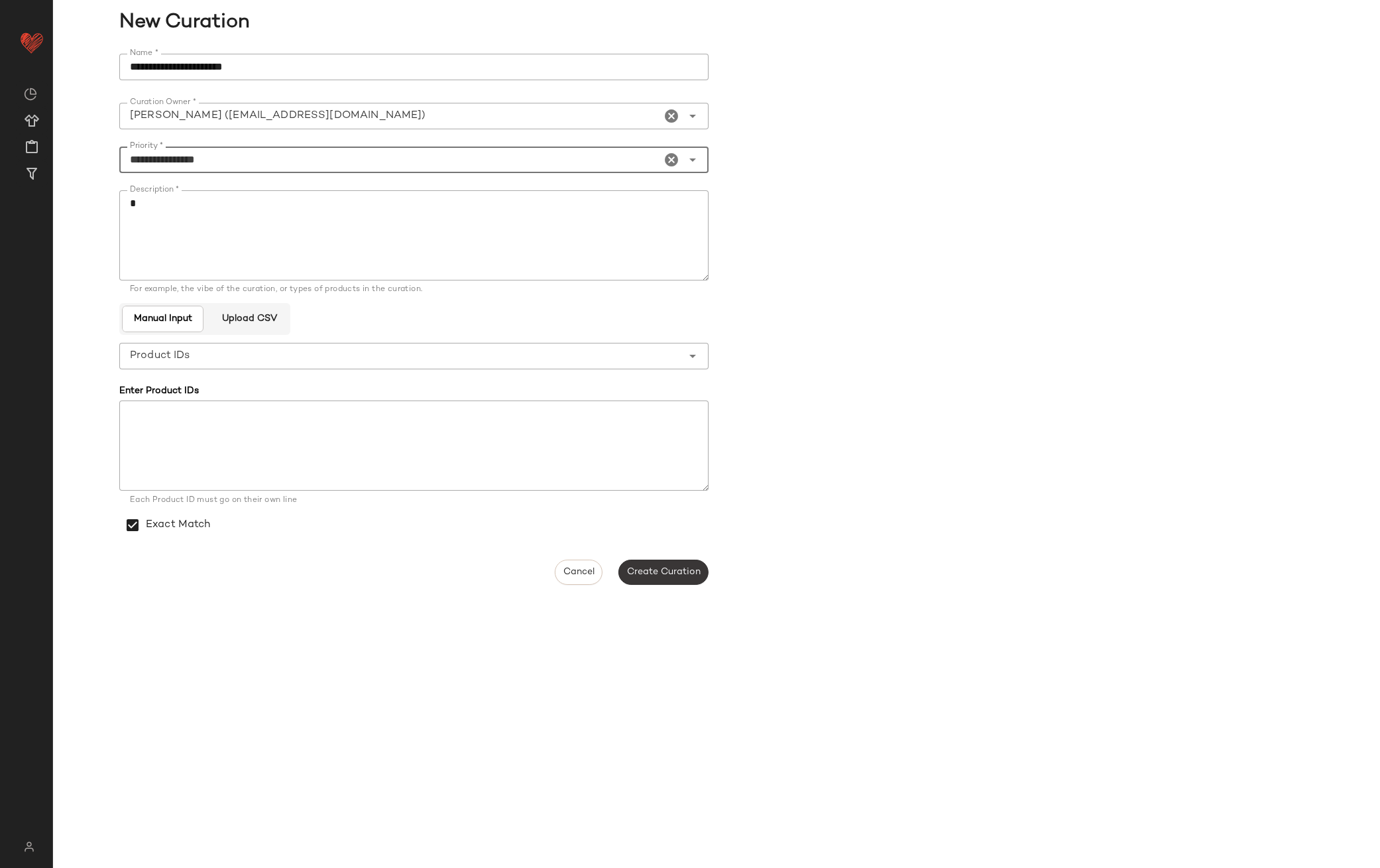
click at [667, 572] on span "Create Curation" at bounding box center [664, 572] width 75 height 10
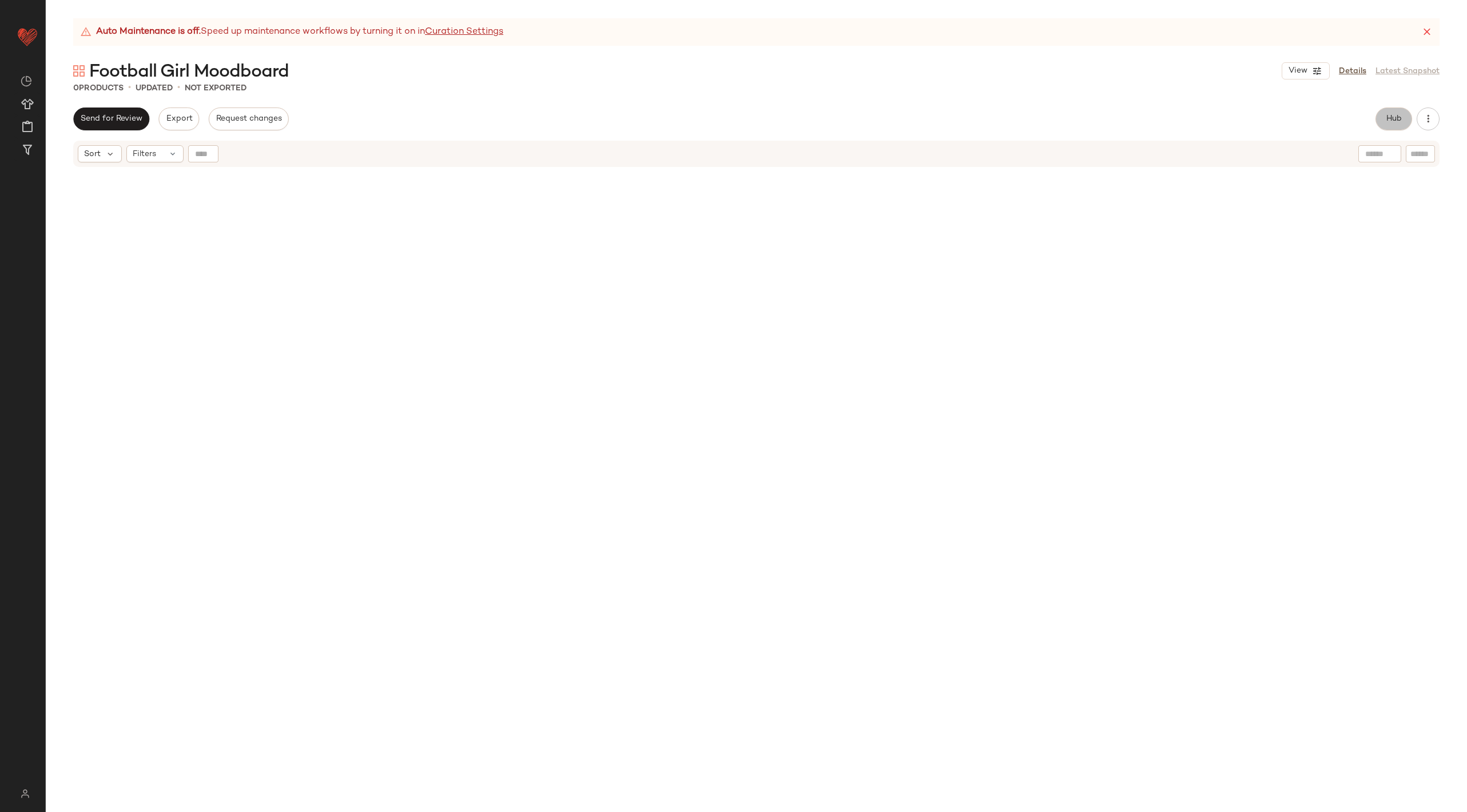
click at [1387, 114] on span "Hub" at bounding box center [1394, 118] width 16 height 9
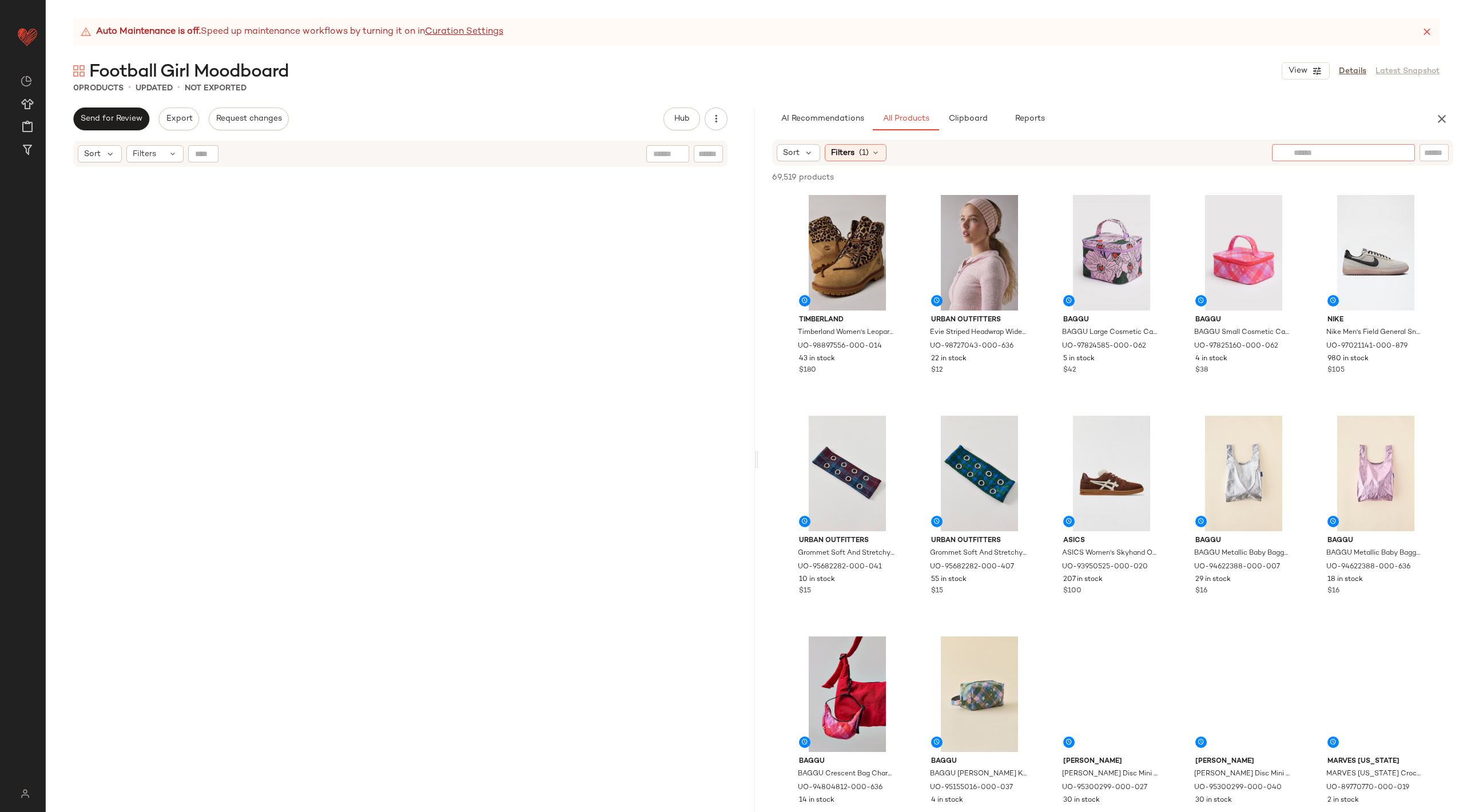
click at [1395, 154] on div at bounding box center [1343, 152] width 143 height 17
type input "*******"
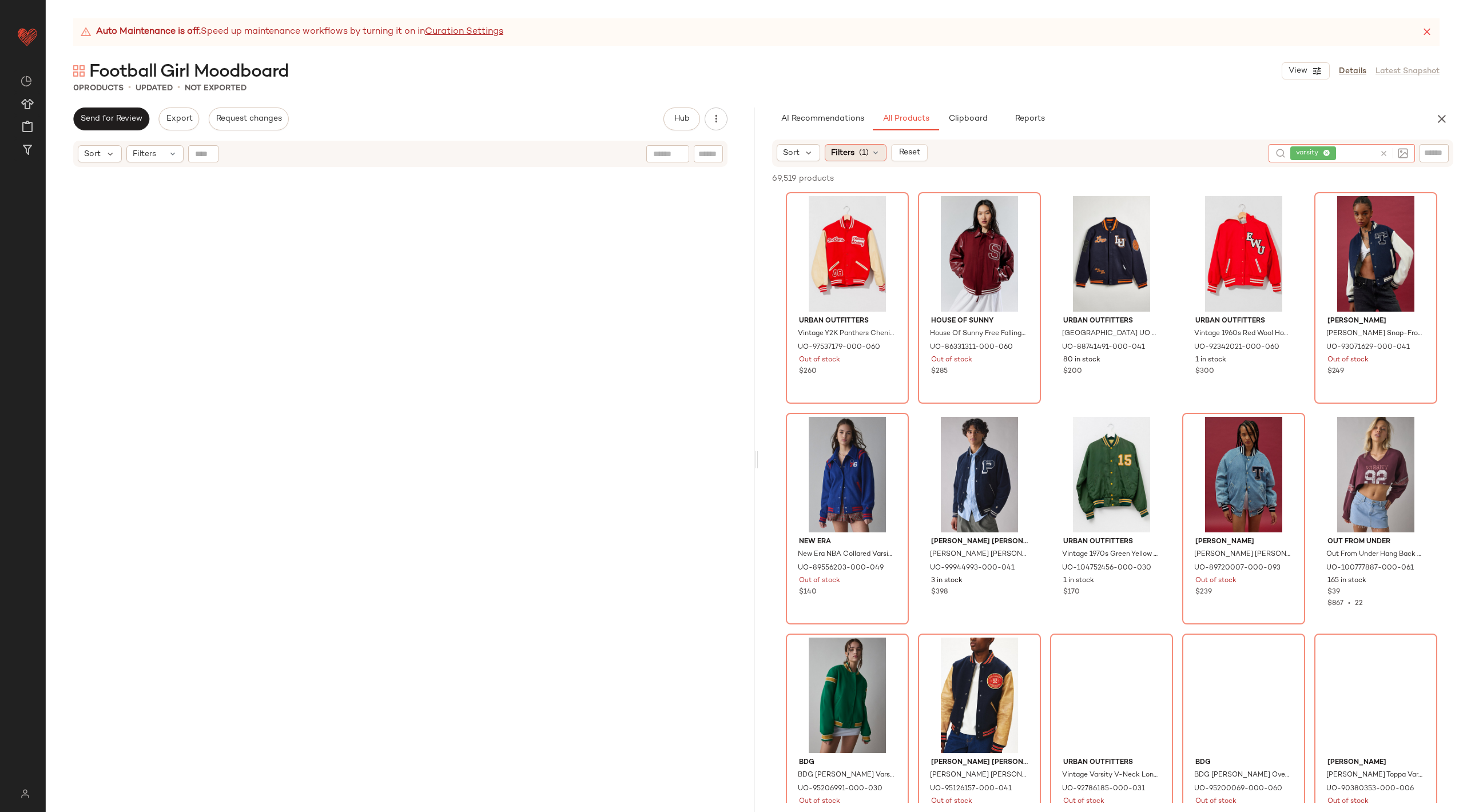
click at [856, 150] on div "Filters (1)" at bounding box center [855, 152] width 62 height 17
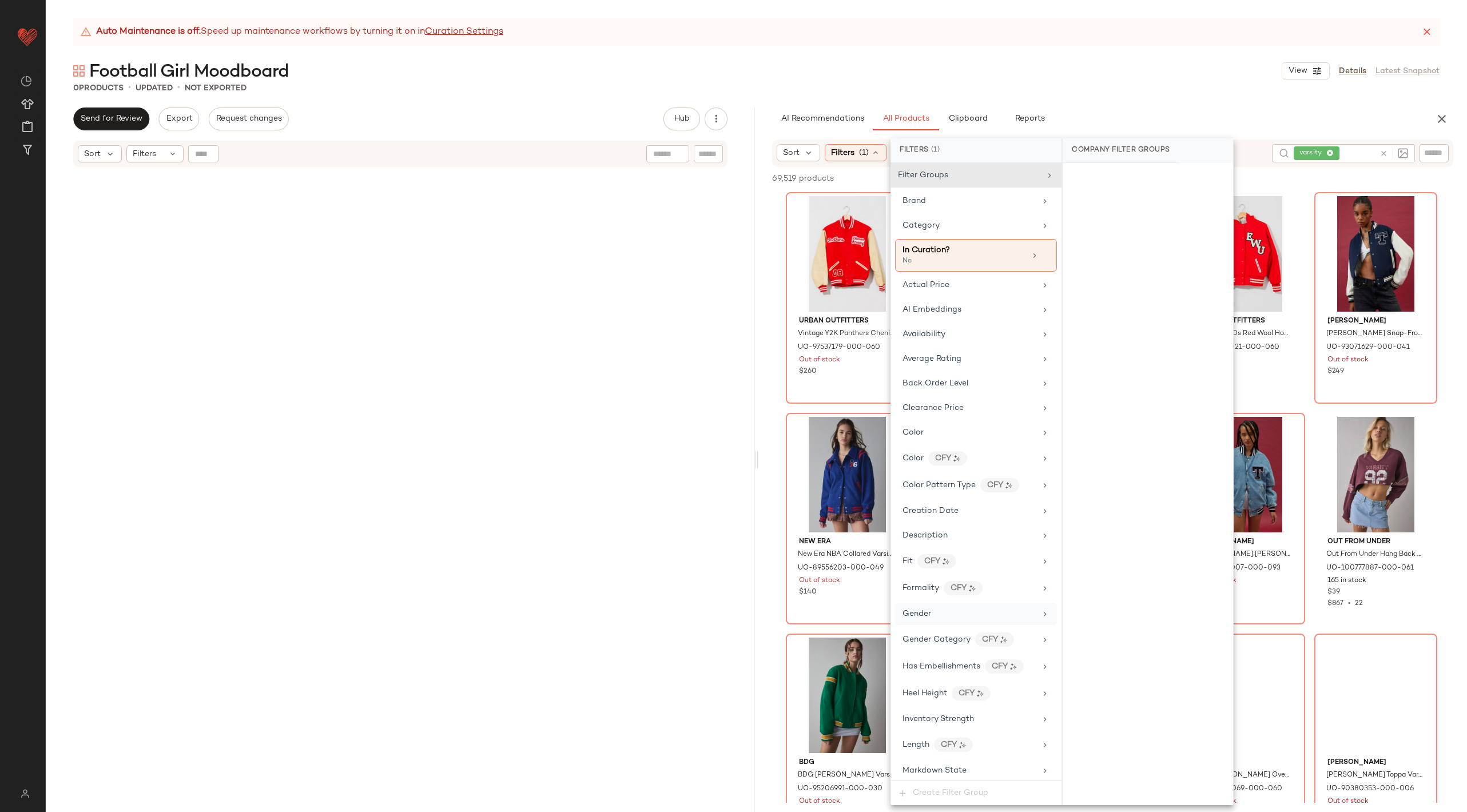
click at [964, 602] on div "Gender" at bounding box center [976, 613] width 162 height 23
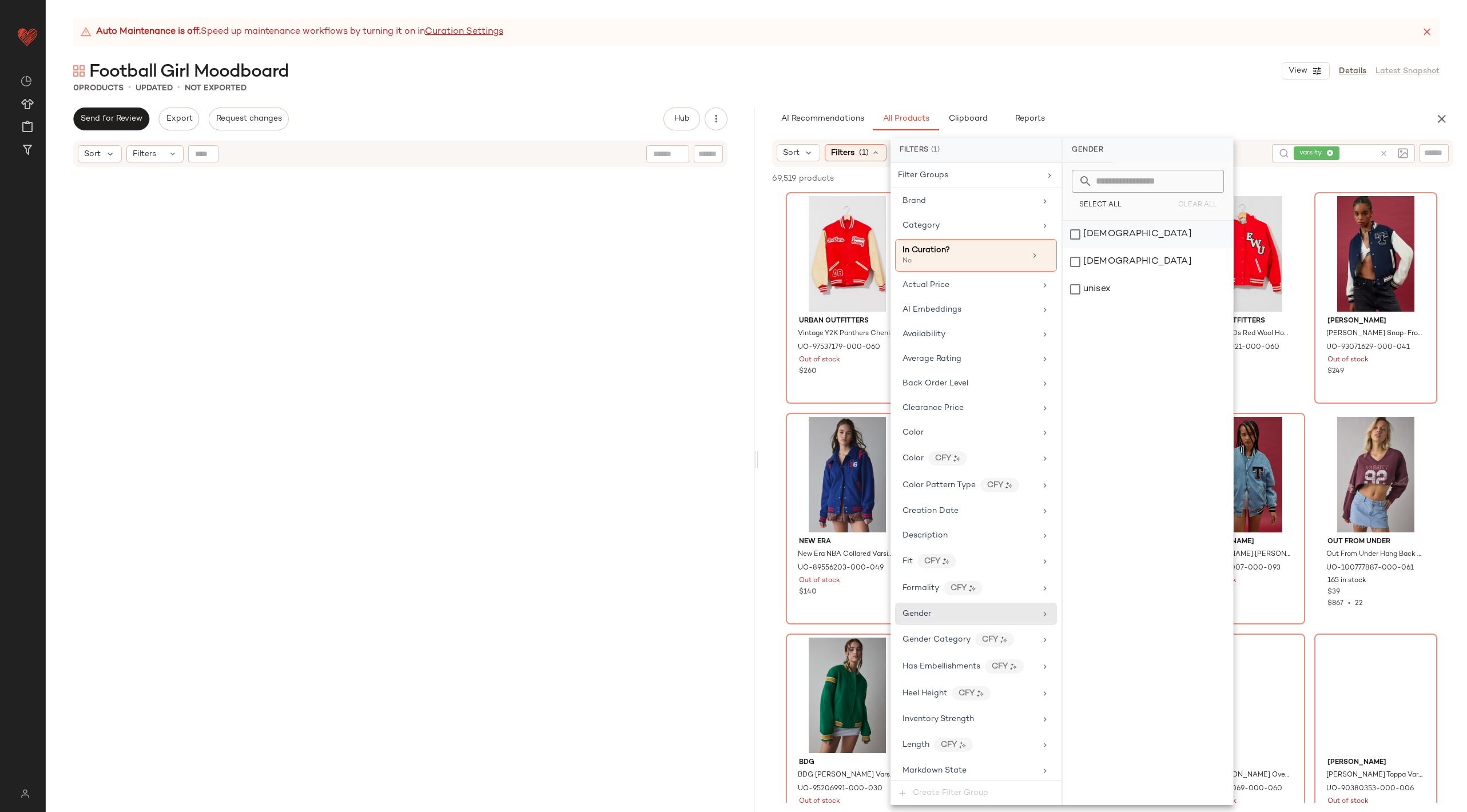
click at [1086, 232] on div "female" at bounding box center [1148, 234] width 171 height 27
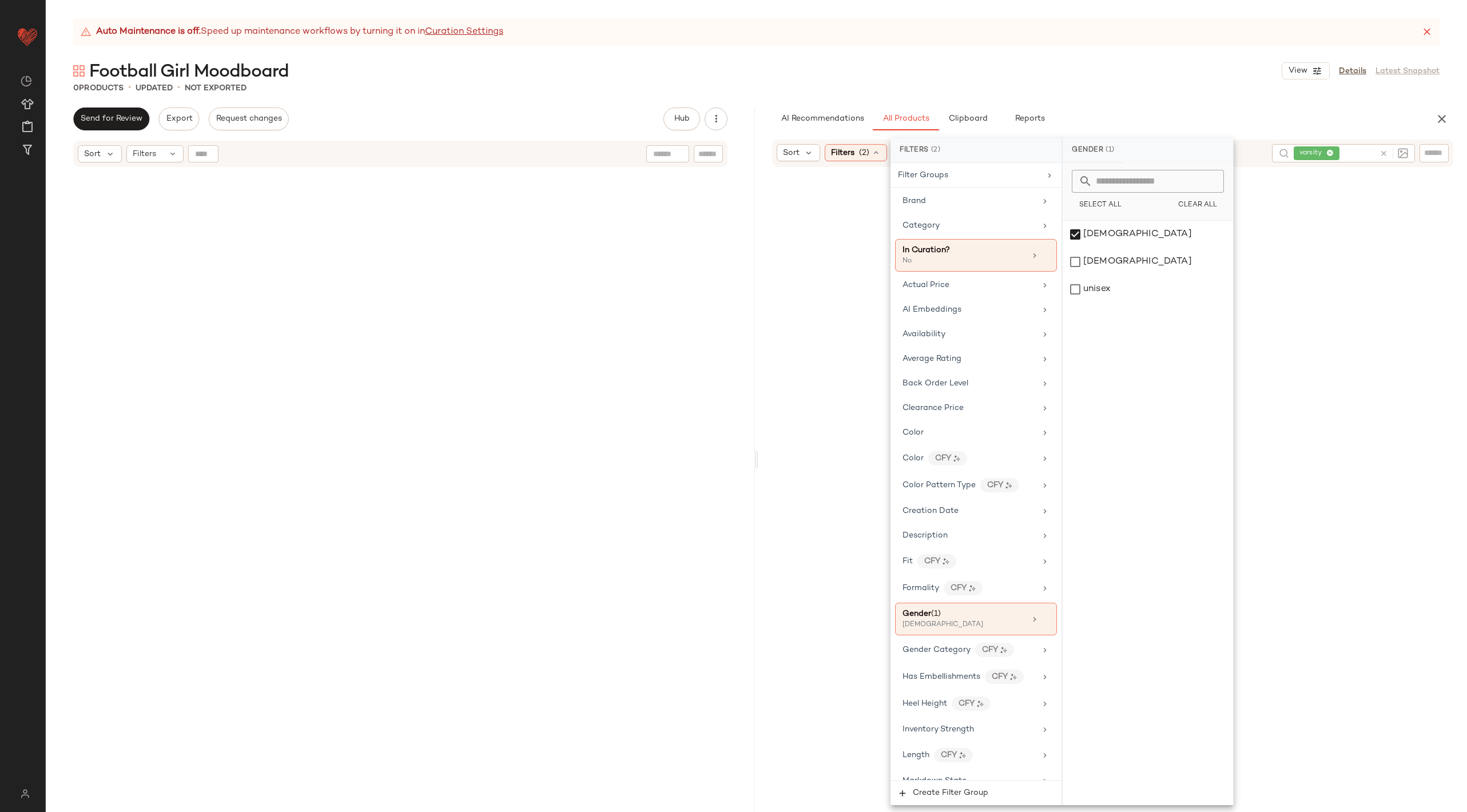
click at [1399, 276] on div at bounding box center [1113, 502] width 705 height 668
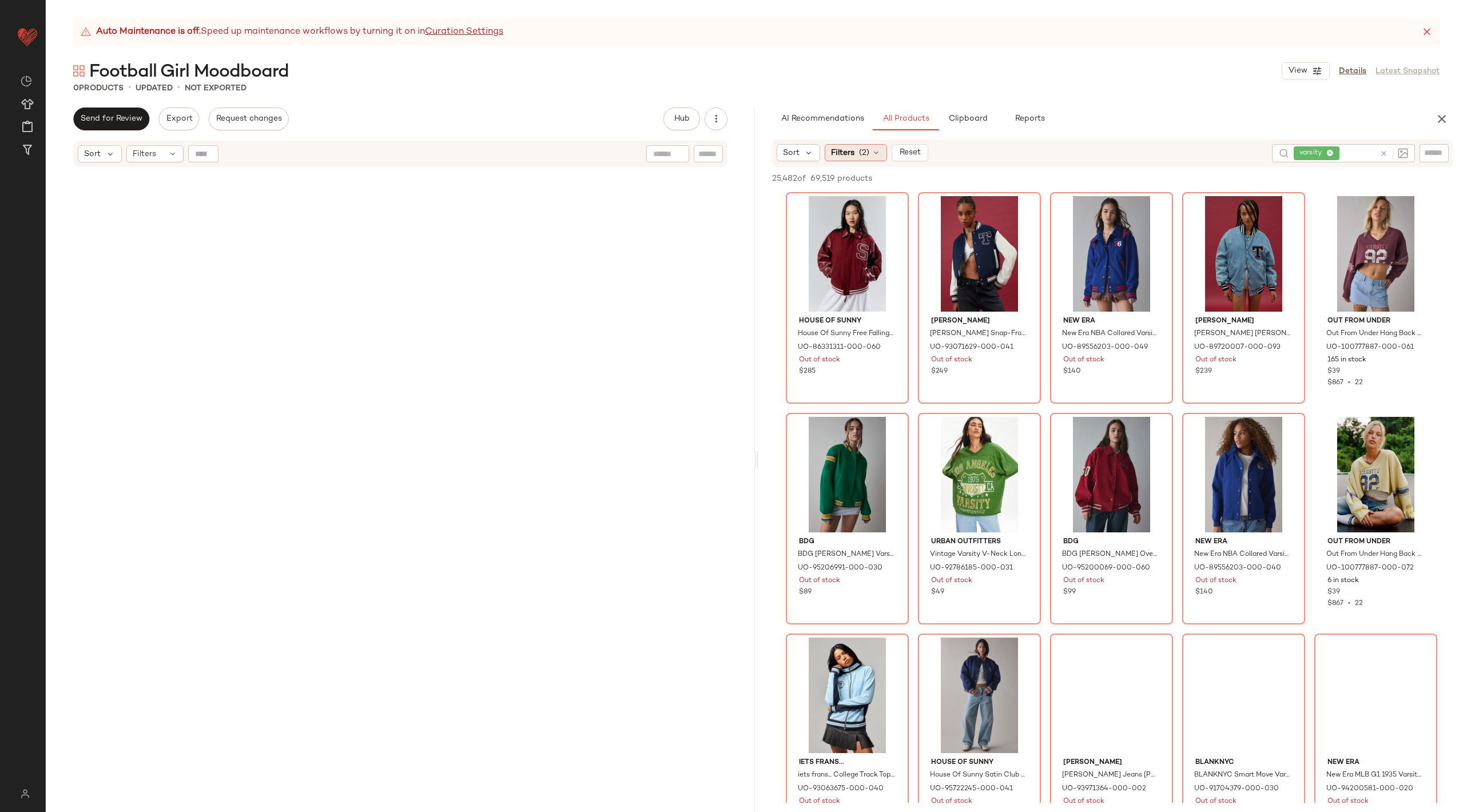
click at [847, 158] on div "Filters (2)" at bounding box center [856, 152] width 63 height 17
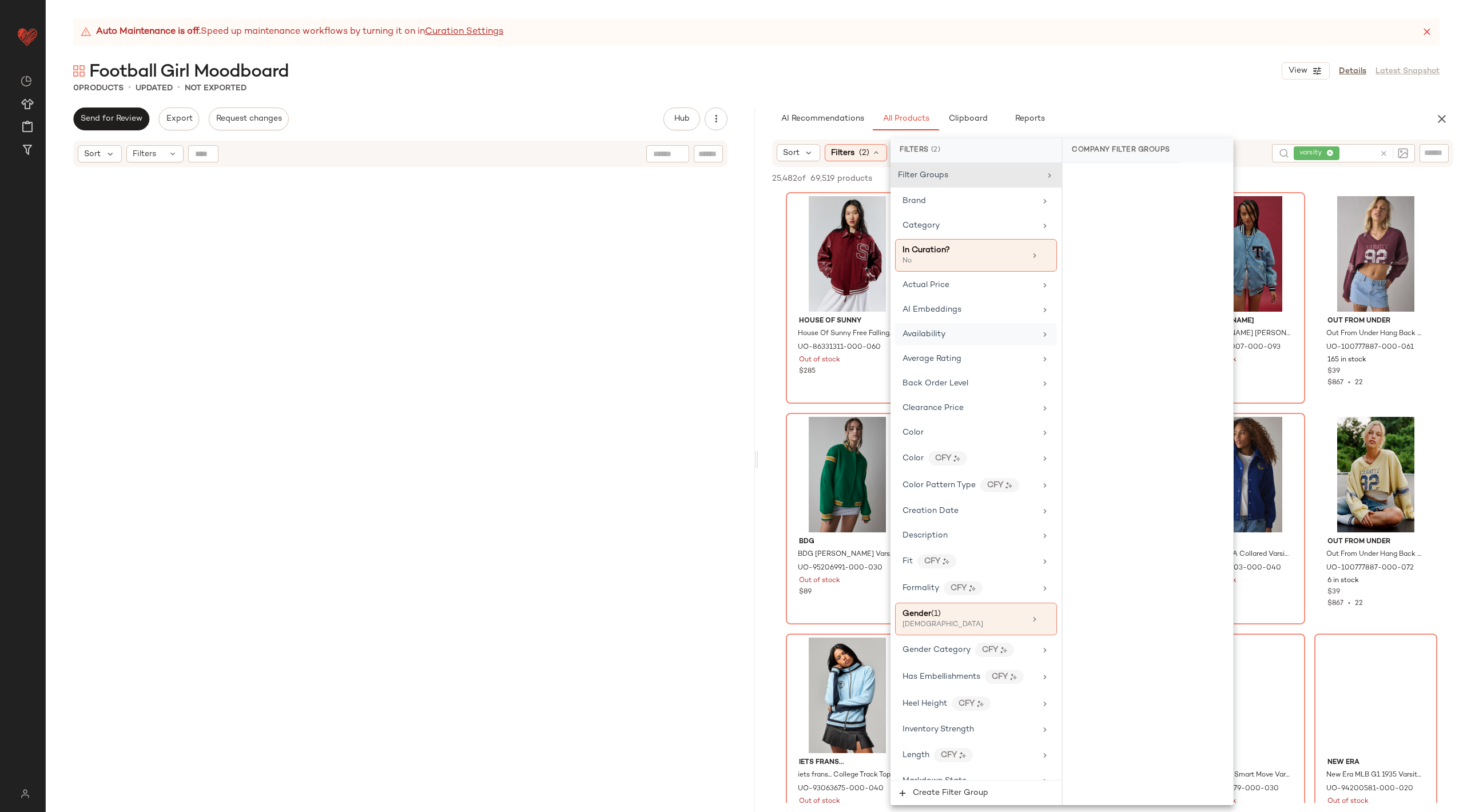
click at [967, 328] on div "Availability" at bounding box center [969, 334] width 134 height 12
click at [1096, 235] on div "in_stock" at bounding box center [1148, 234] width 171 height 27
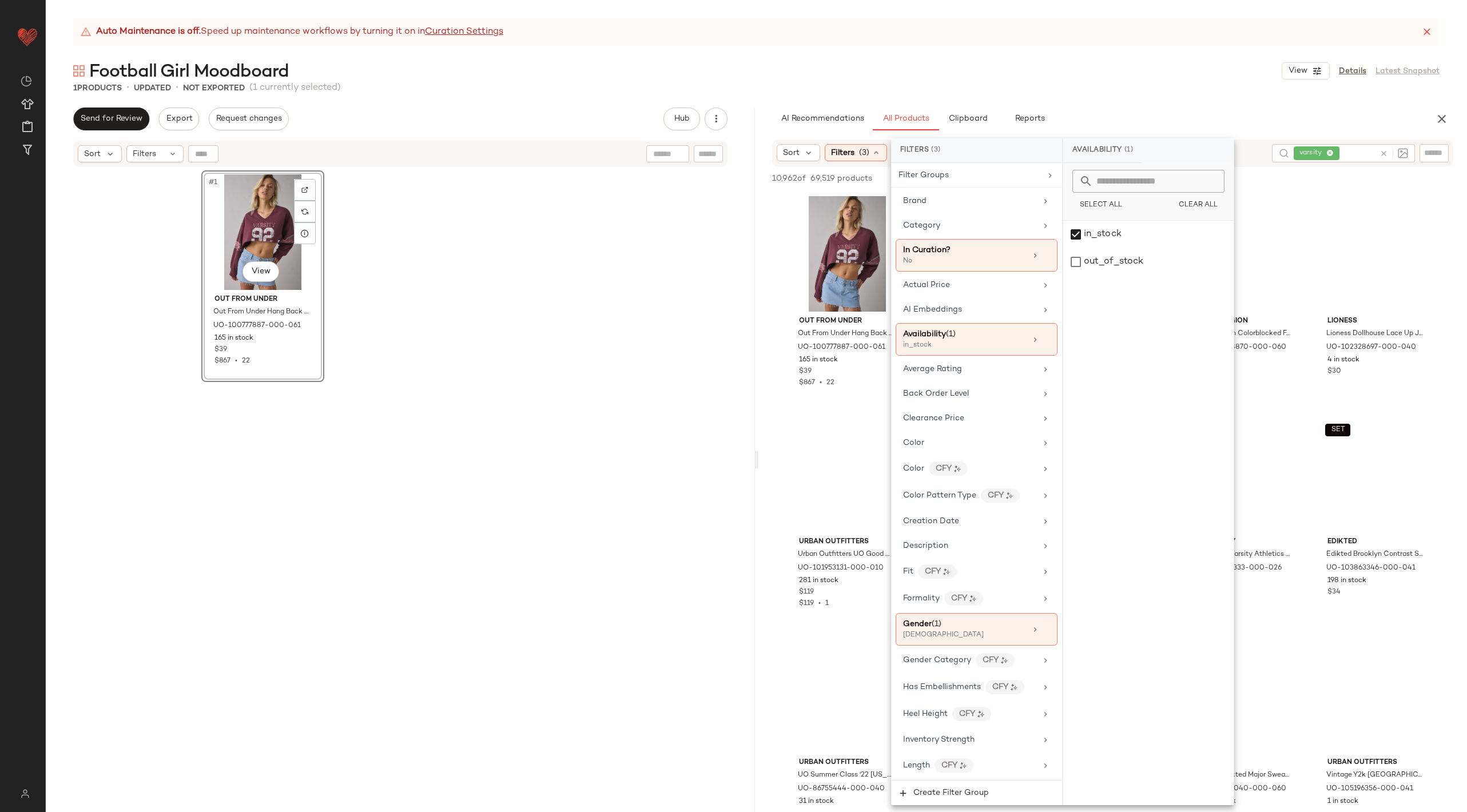
drag, startPoint x: 834, startPoint y: 477, endPoint x: 1301, endPoint y: 311, distance: 495.6
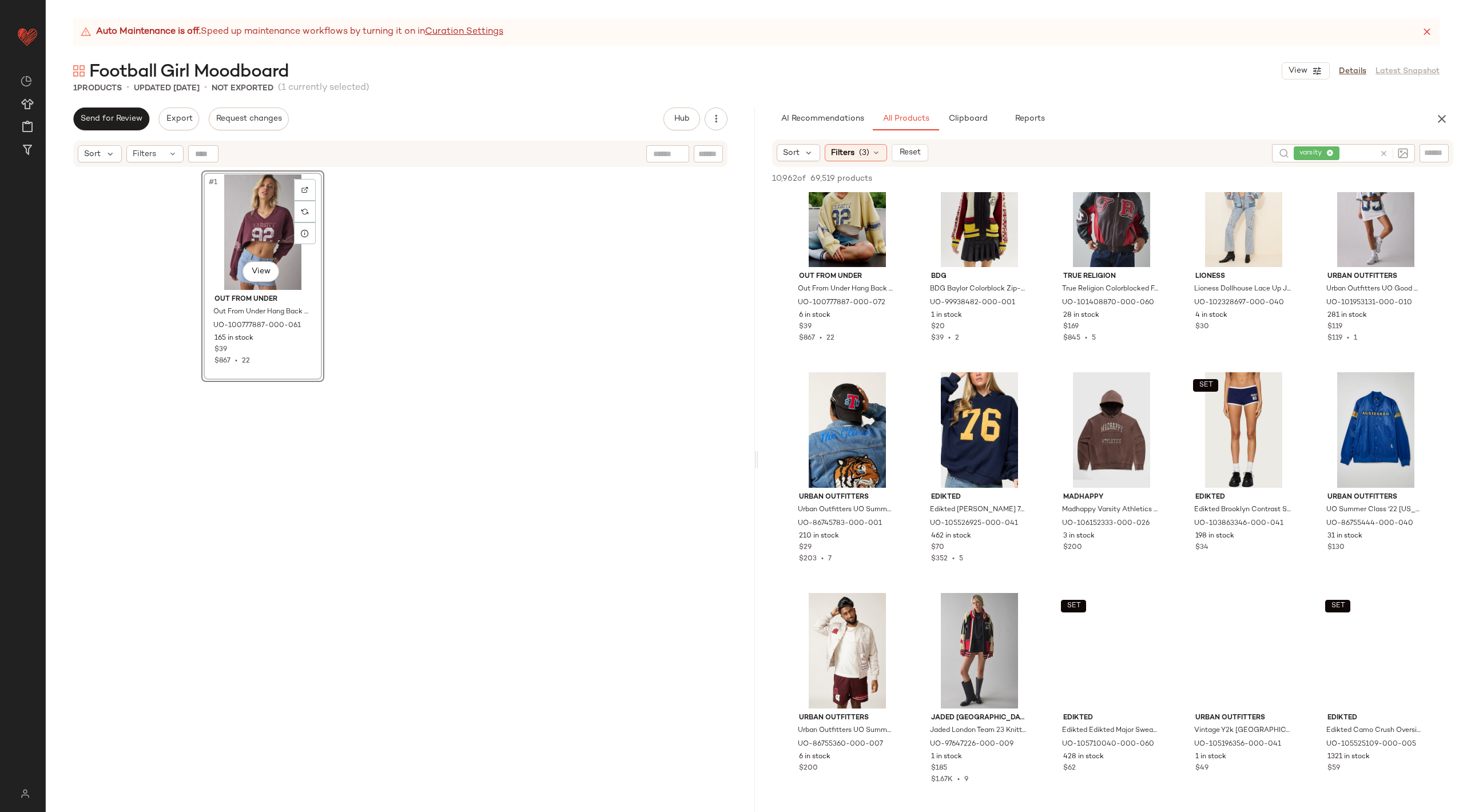
scroll to position [48, 0]
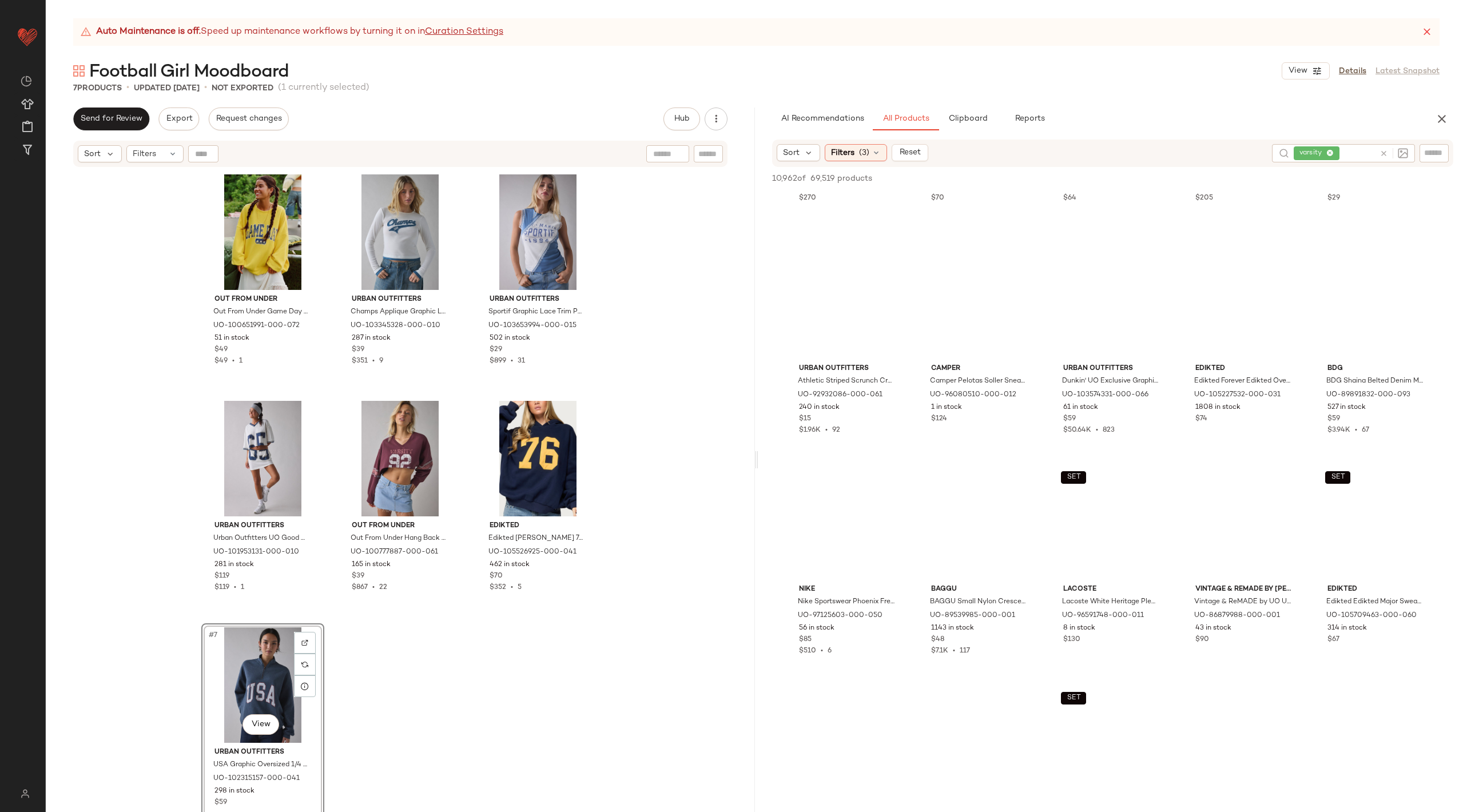
scroll to position [6146, 0]
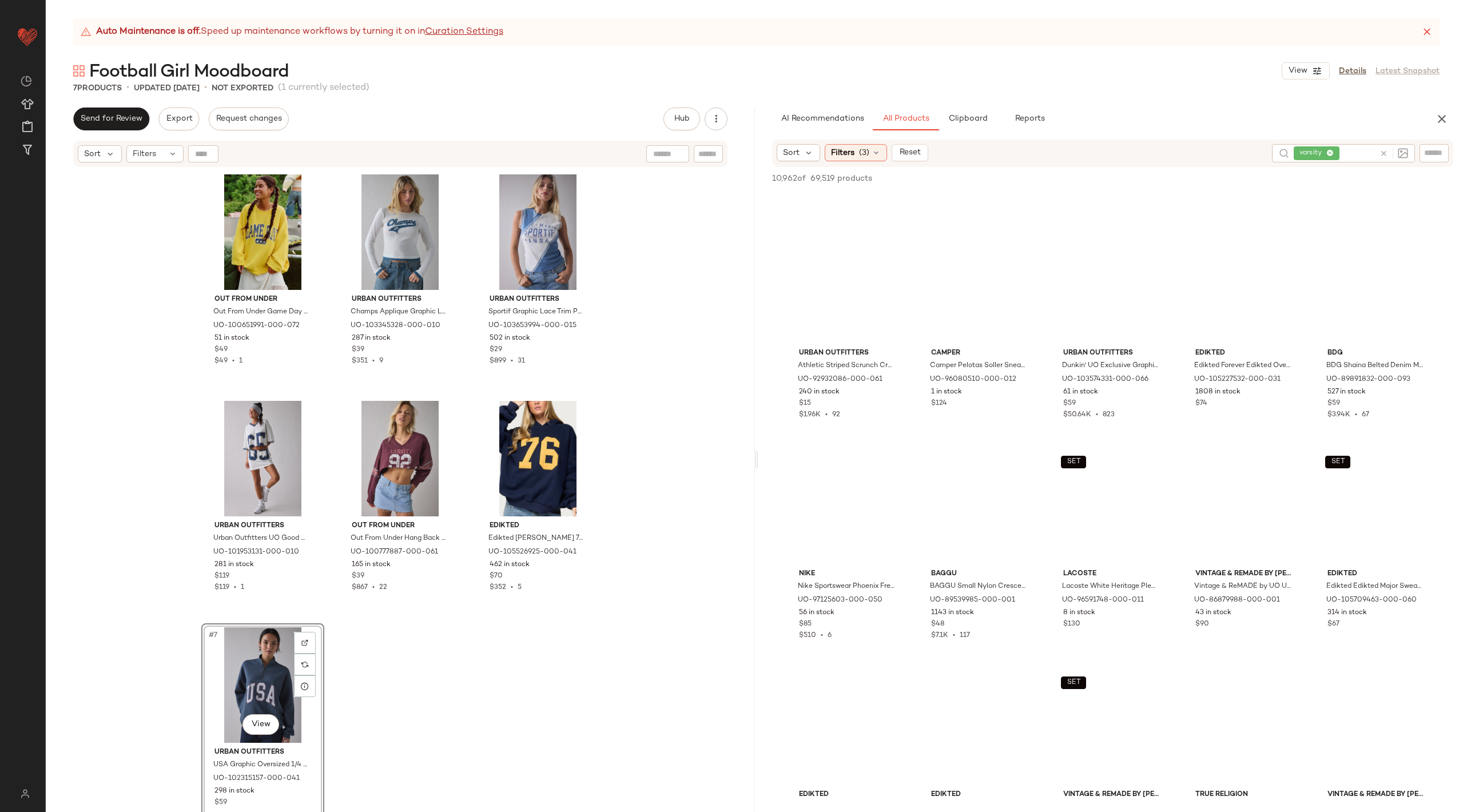
click at [1383, 155] on icon at bounding box center [1383, 154] width 9 height 9
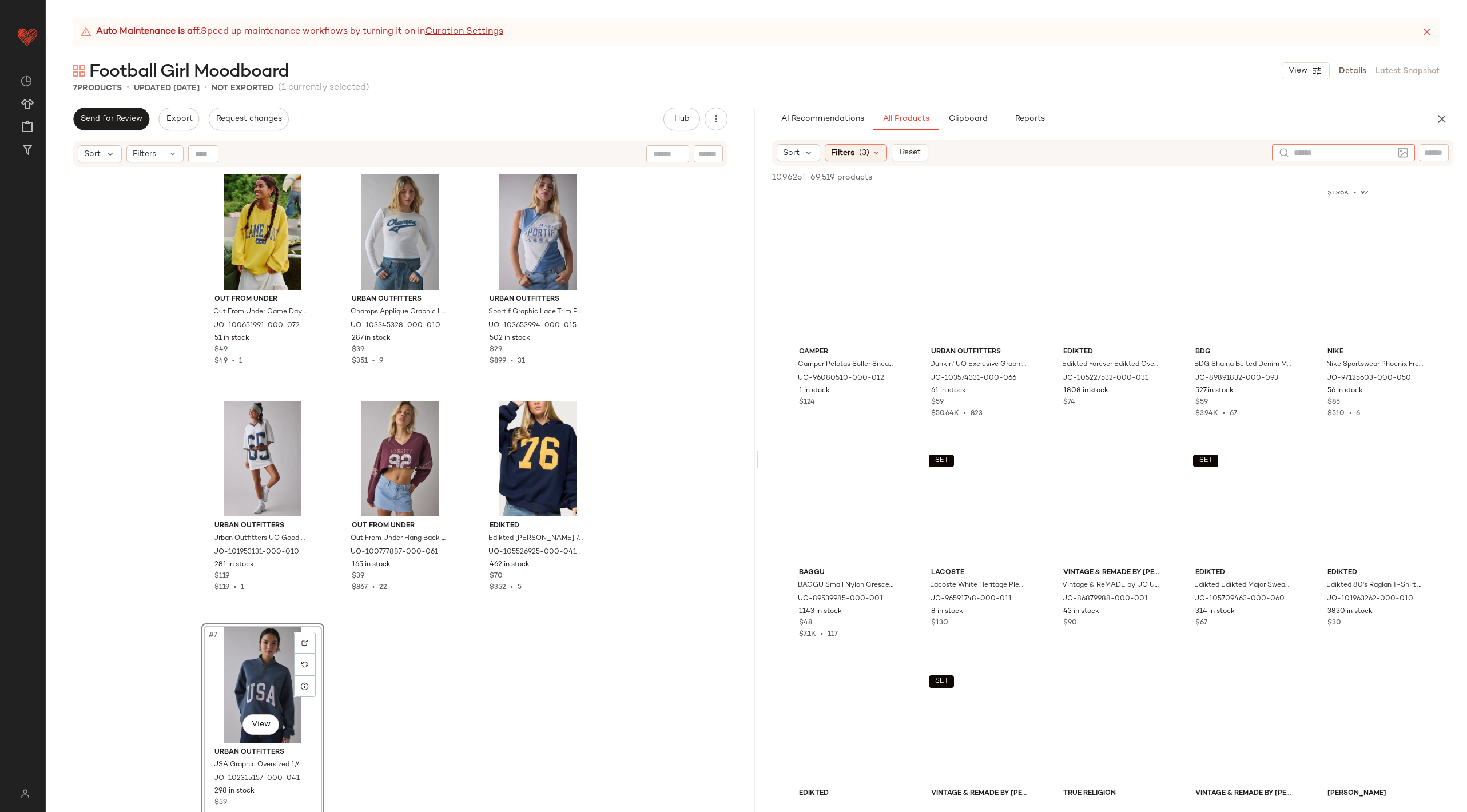
click at [1375, 155] on input "text" at bounding box center [1343, 153] width 100 height 12
type input "*"
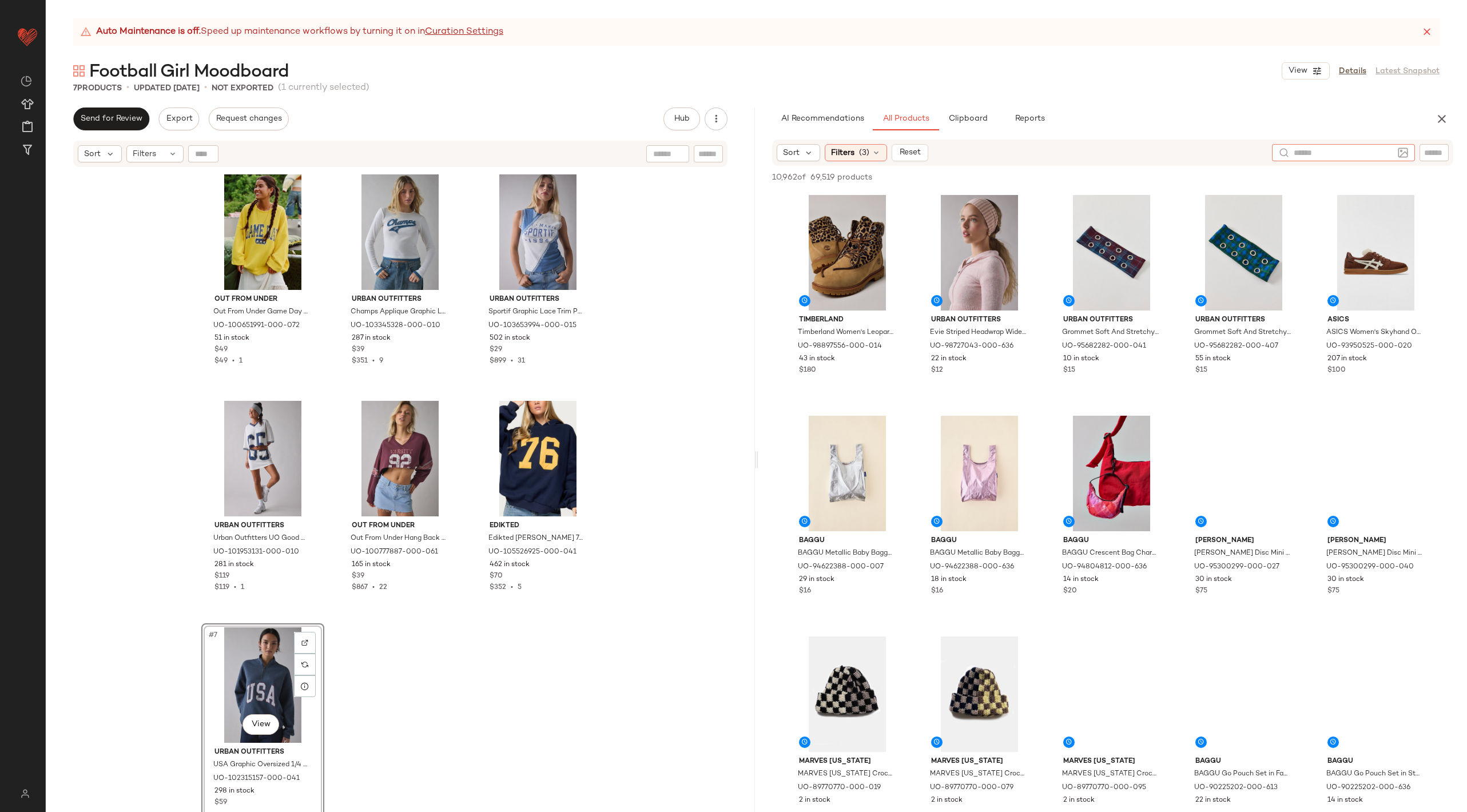
click at [1424, 151] on input "text" at bounding box center [1434, 153] width 20 height 12
type input "***"
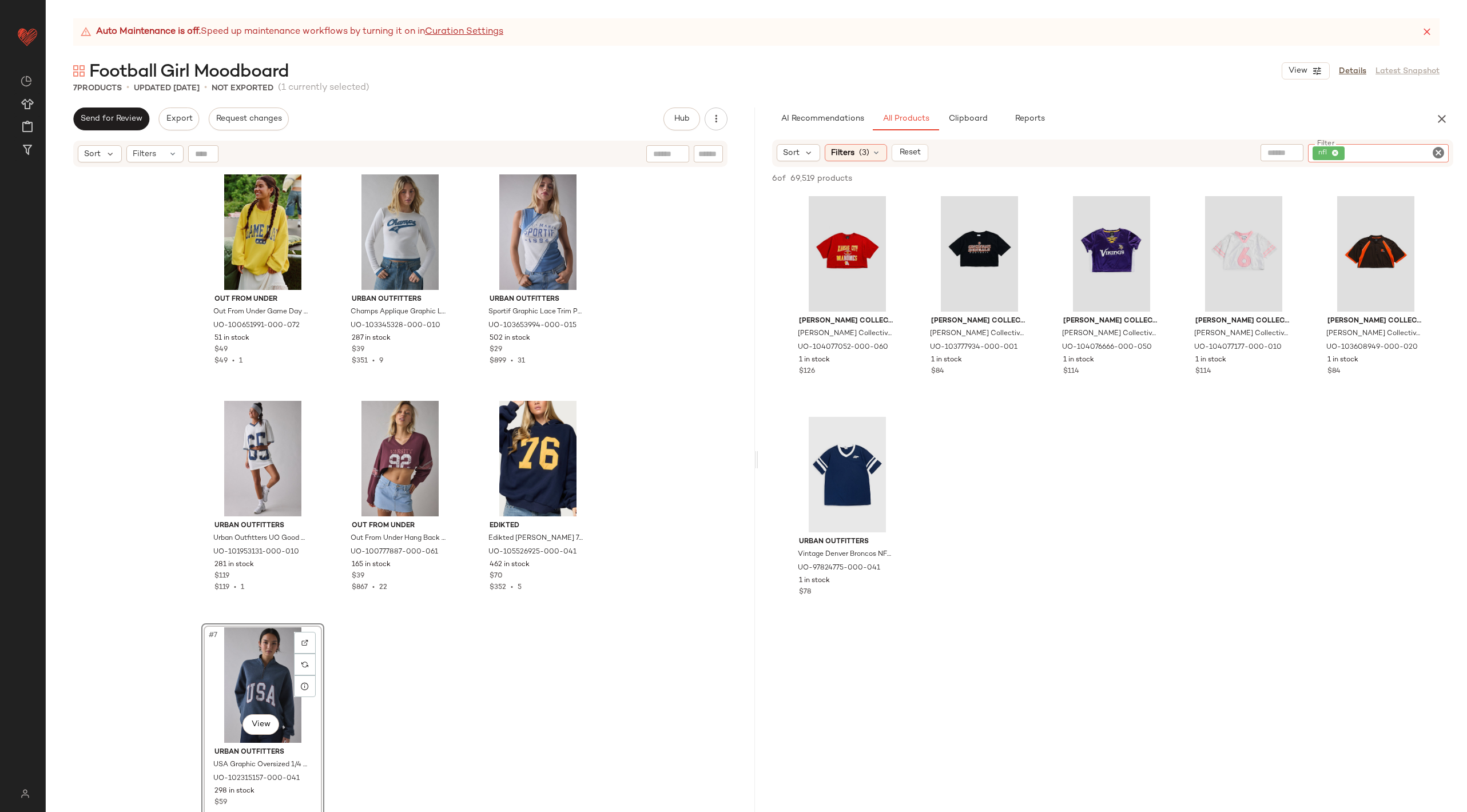
click at [1438, 155] on icon "Clear Filter" at bounding box center [1438, 152] width 14 height 14
click at [1329, 153] on input "text" at bounding box center [1316, 153] width 29 height 12
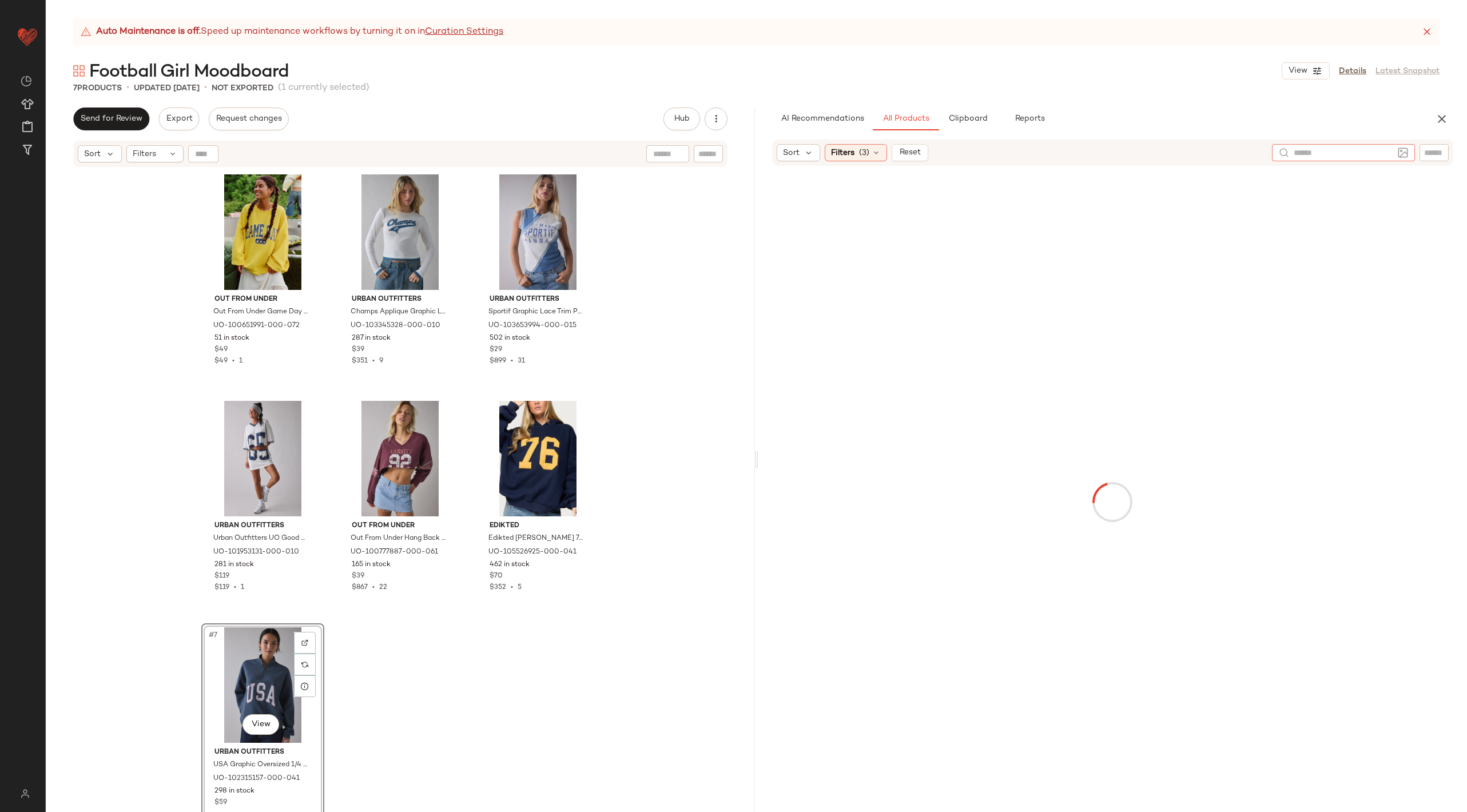
click at [1353, 153] on input "text" at bounding box center [1343, 153] width 100 height 12
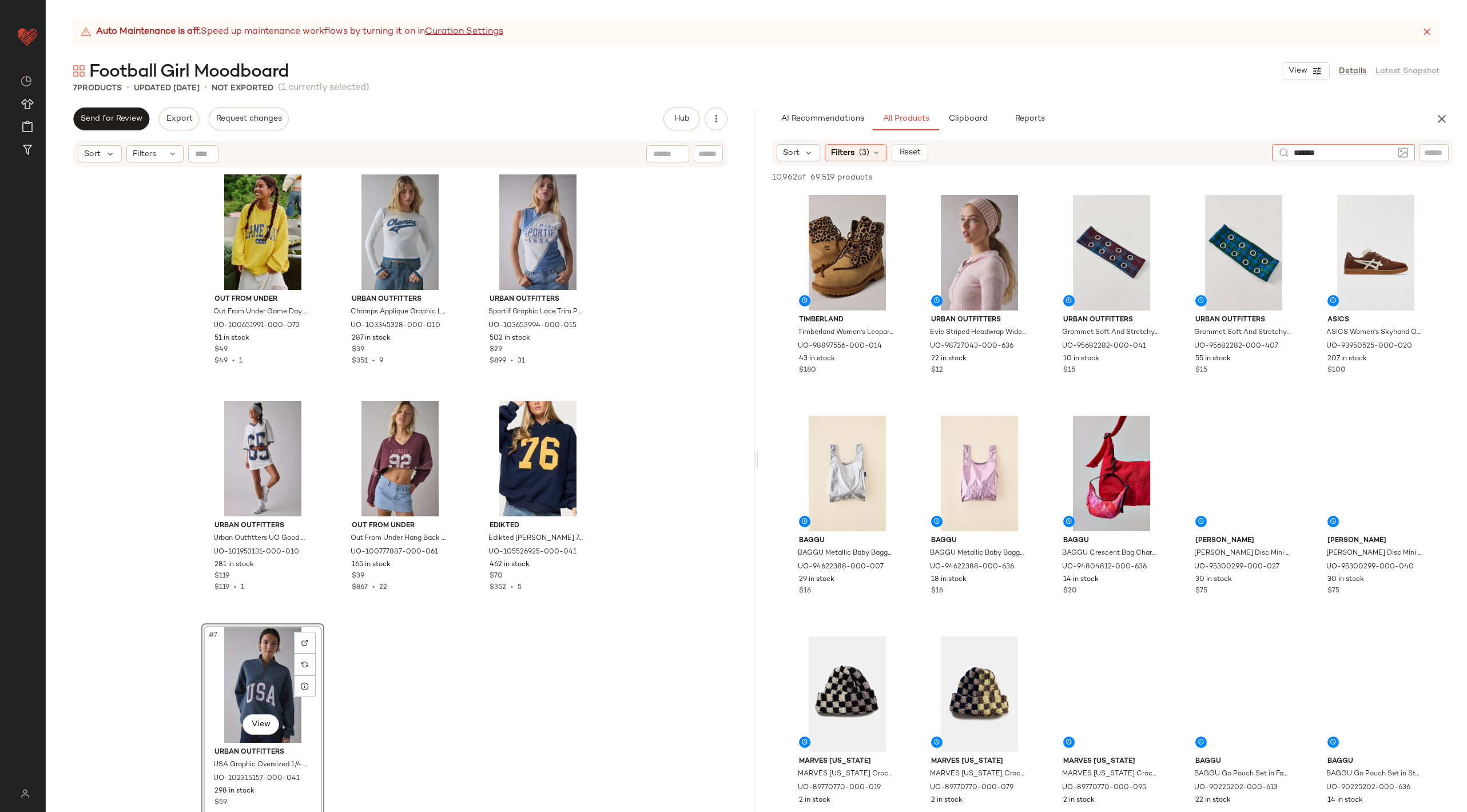
type input "********"
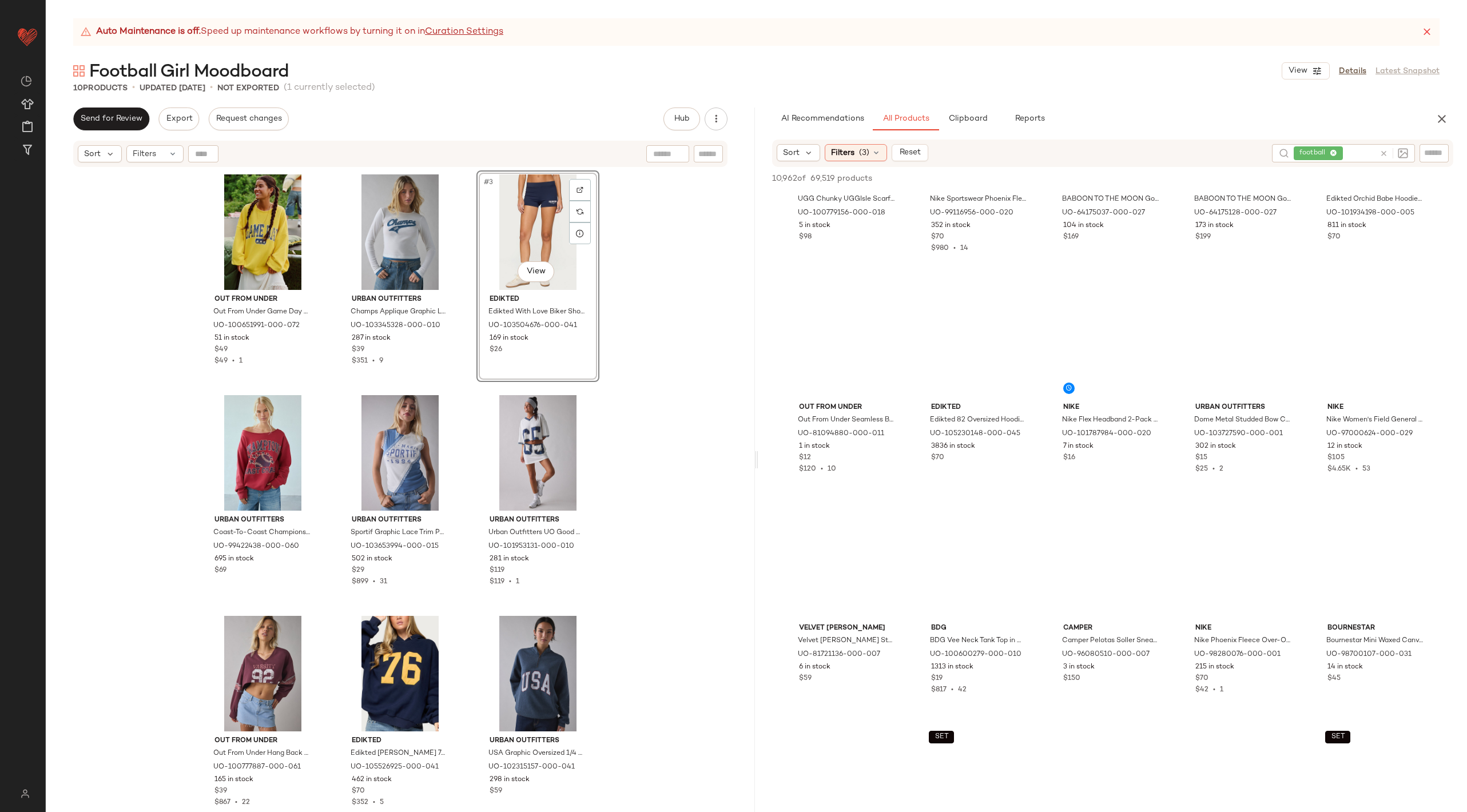
scroll to position [12843, 0]
